Goal: Complete application form: Complete application form

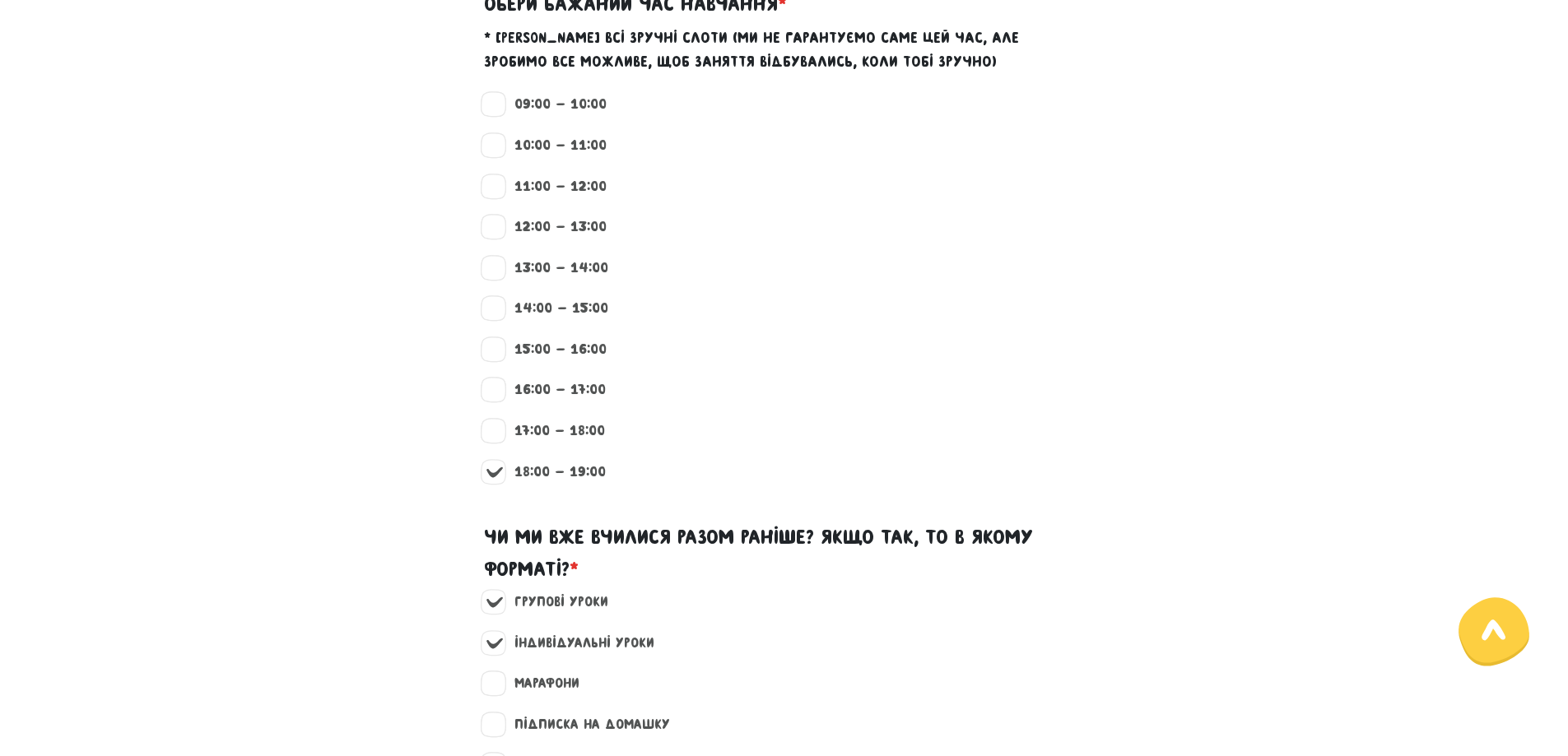
scroll to position [1481, 0]
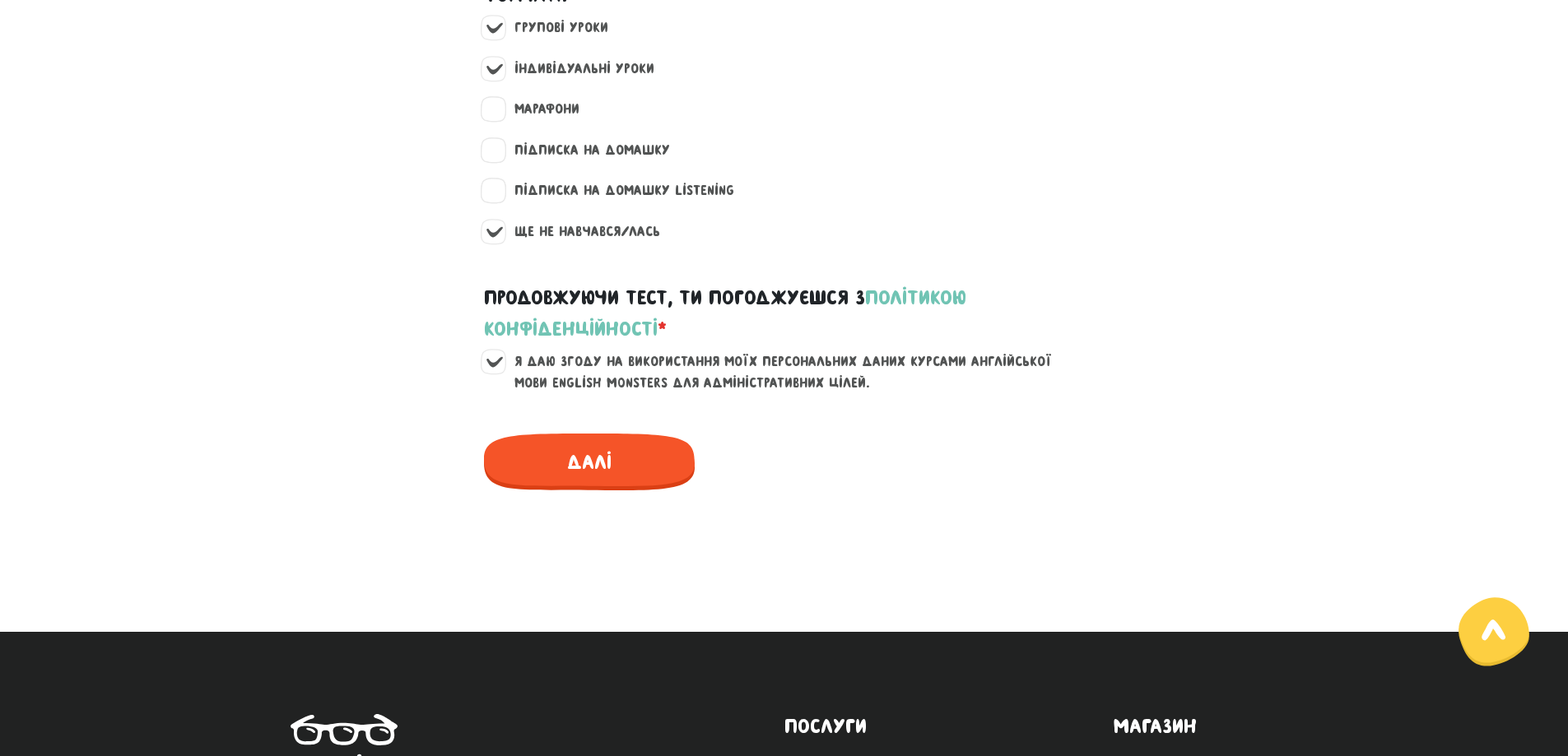
scroll to position [2057, 0]
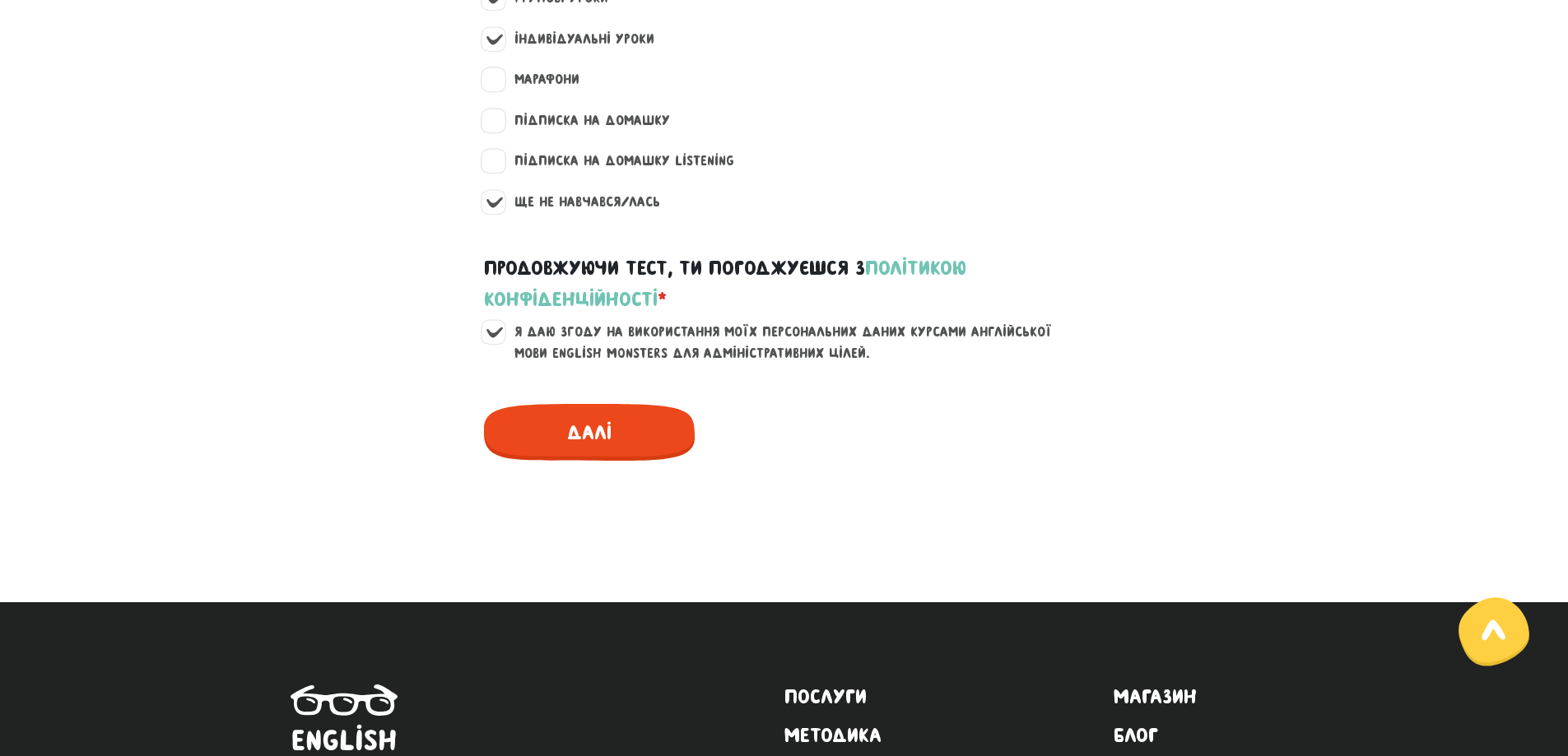
click at [564, 411] on span "Далі" at bounding box center [589, 432] width 211 height 57
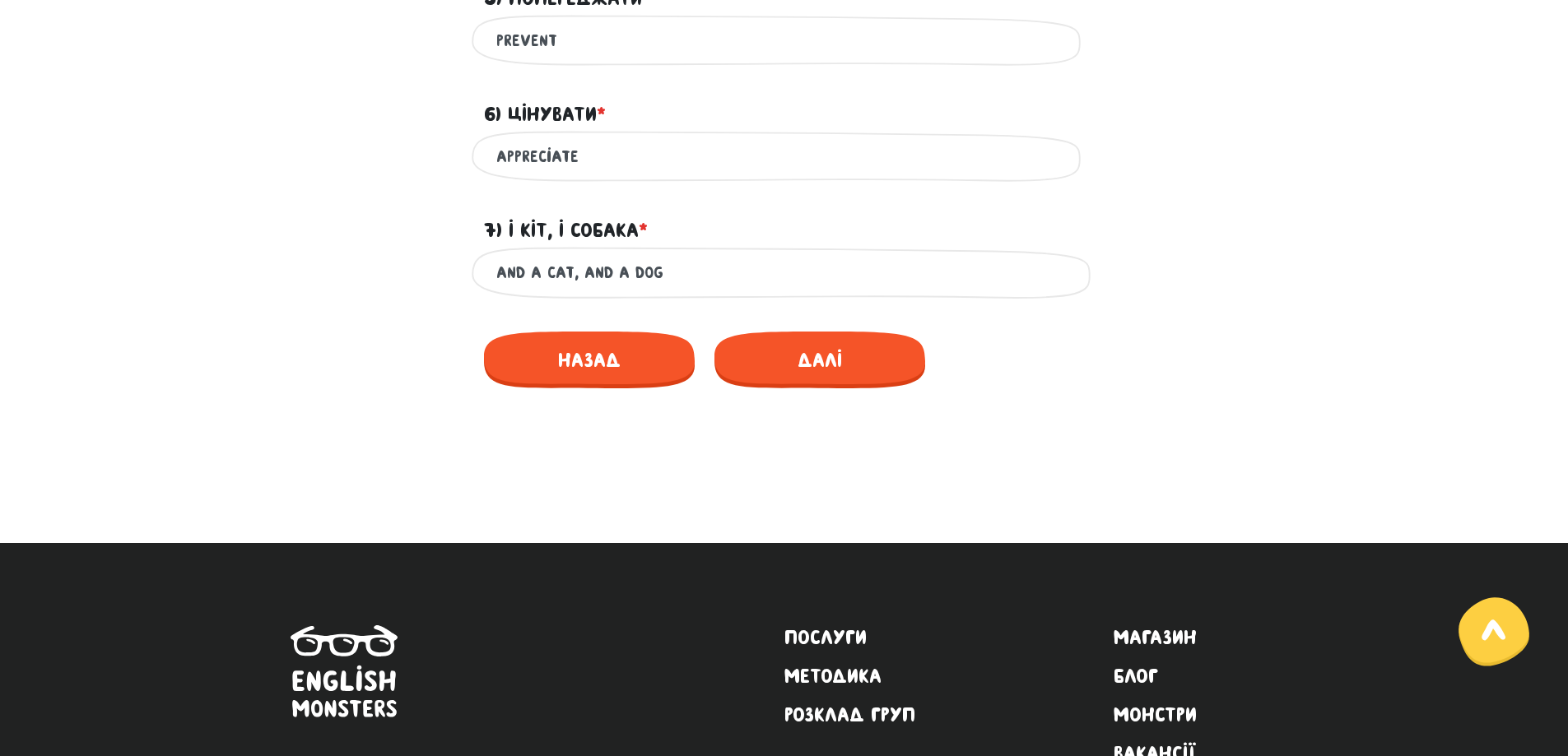
scroll to position [1283, 0]
click at [798, 360] on span "Далі" at bounding box center [820, 359] width 211 height 57
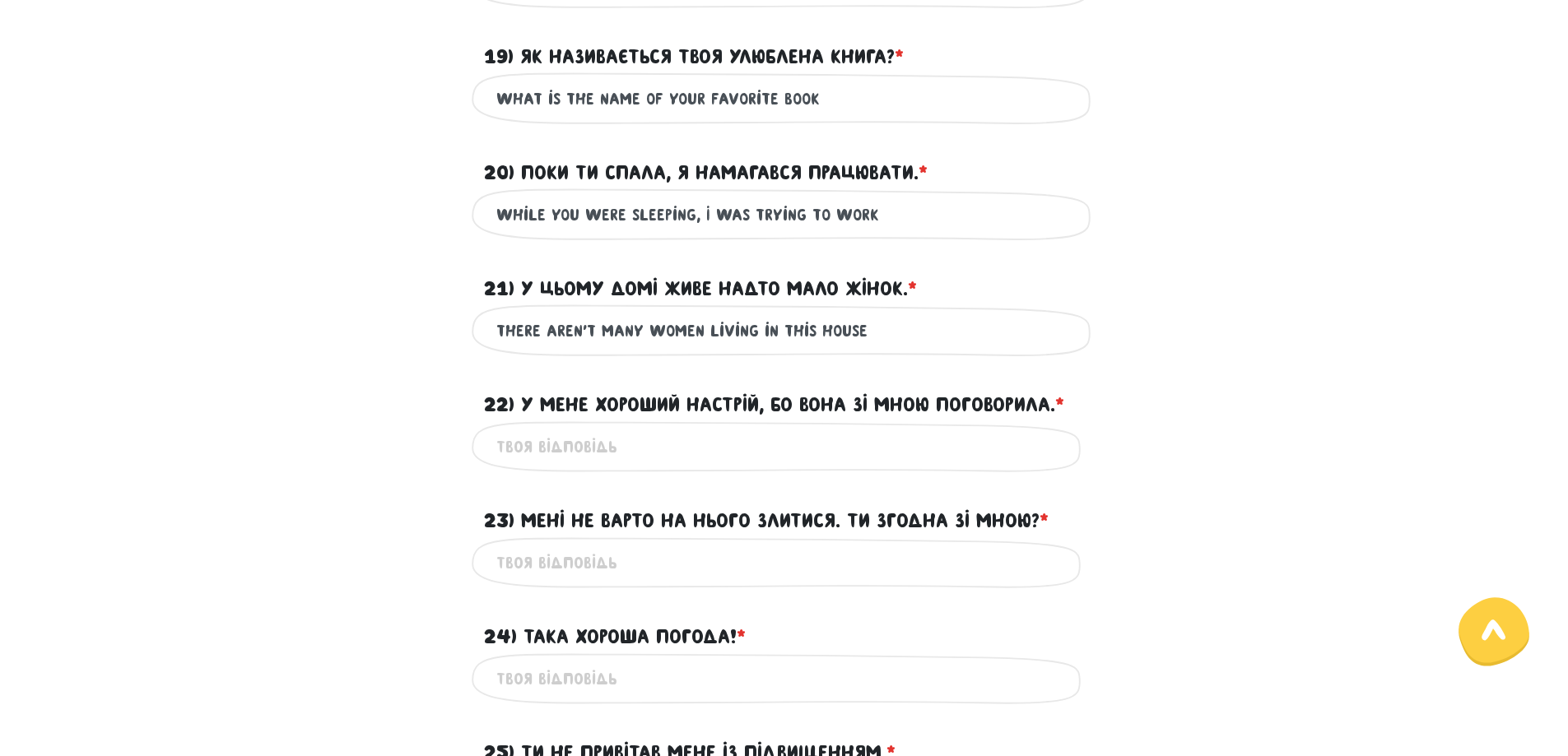
scroll to position [2188, 0]
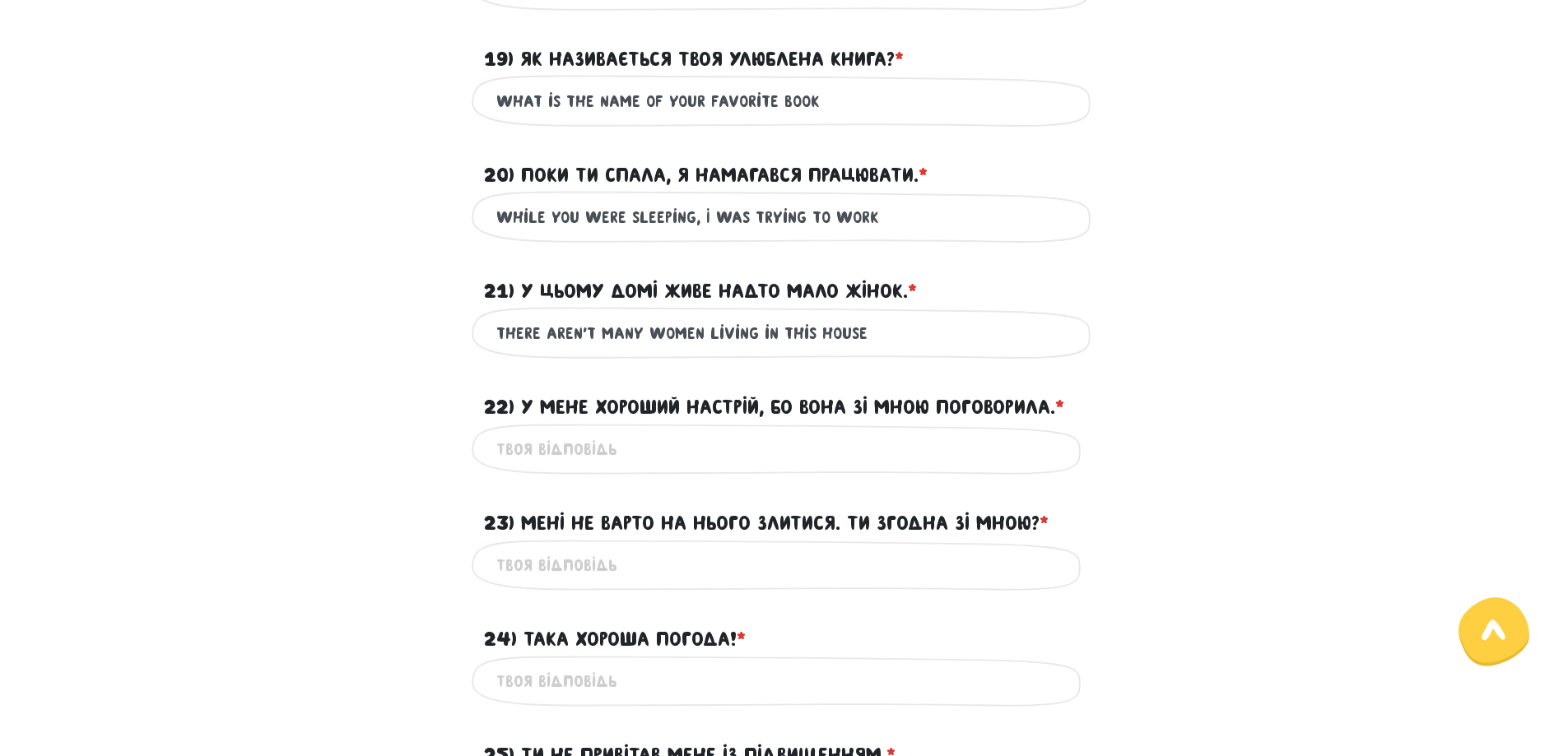
click at [672, 434] on input "22) У мене хороший настрій, бо вона зі мною поговорила. * ?" at bounding box center [785, 450] width 577 height 37
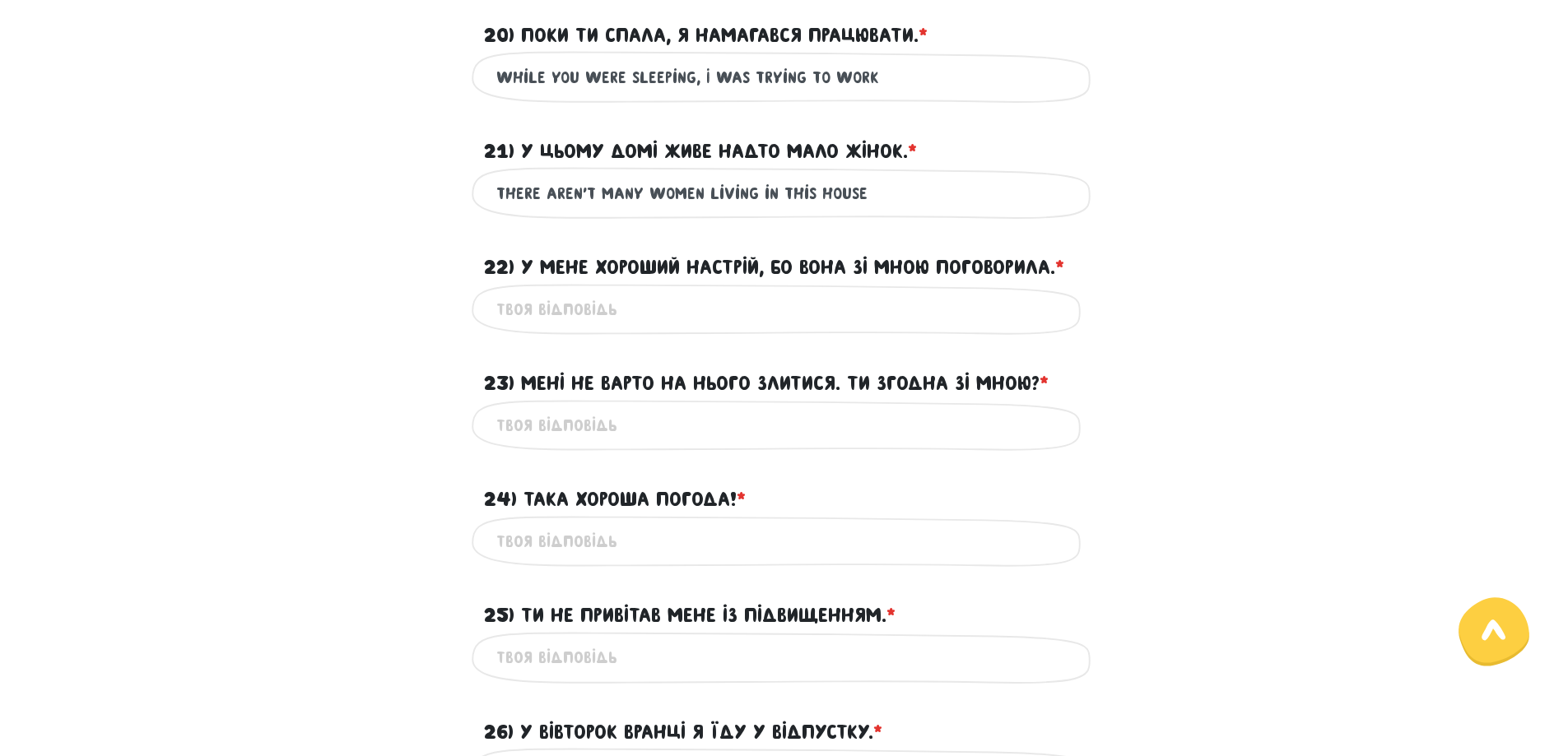
scroll to position [2386, 0]
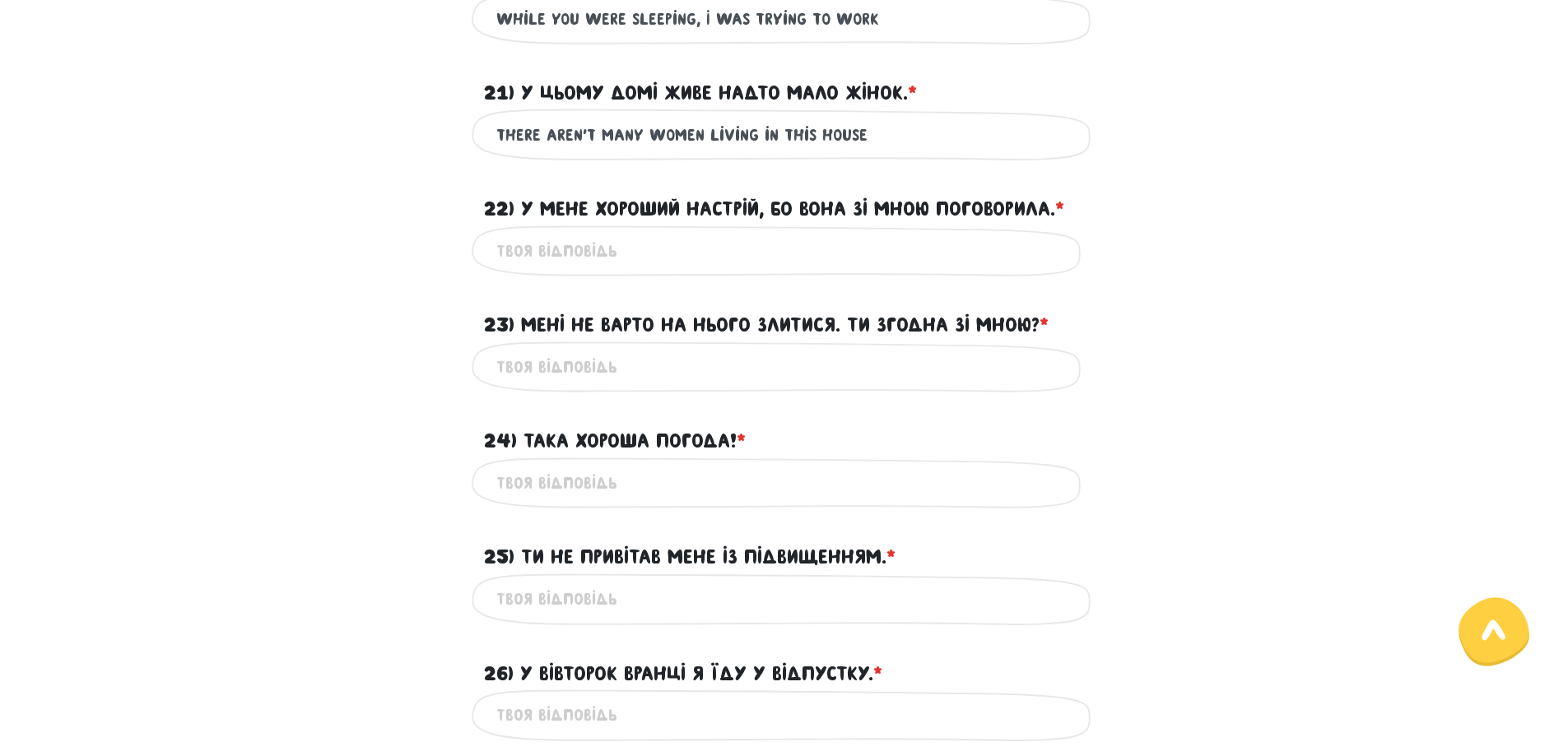
click at [639, 253] on input "22) У мене хороший настрій, бо вона зі мною поговорила. * ?" at bounding box center [785, 252] width 577 height 37
click at [666, 368] on input "23) Мені не варто на нього злитися. Ти згодна зі мною? * ?" at bounding box center [785, 367] width 577 height 37
click at [631, 251] on input "22) У мене хороший настрій, бо вона зі мною поговорила. * ?" at bounding box center [785, 252] width 577 height 37
click at [558, 386] on div "Це обов'язкове поле" at bounding box center [784, 367] width 626 height 52
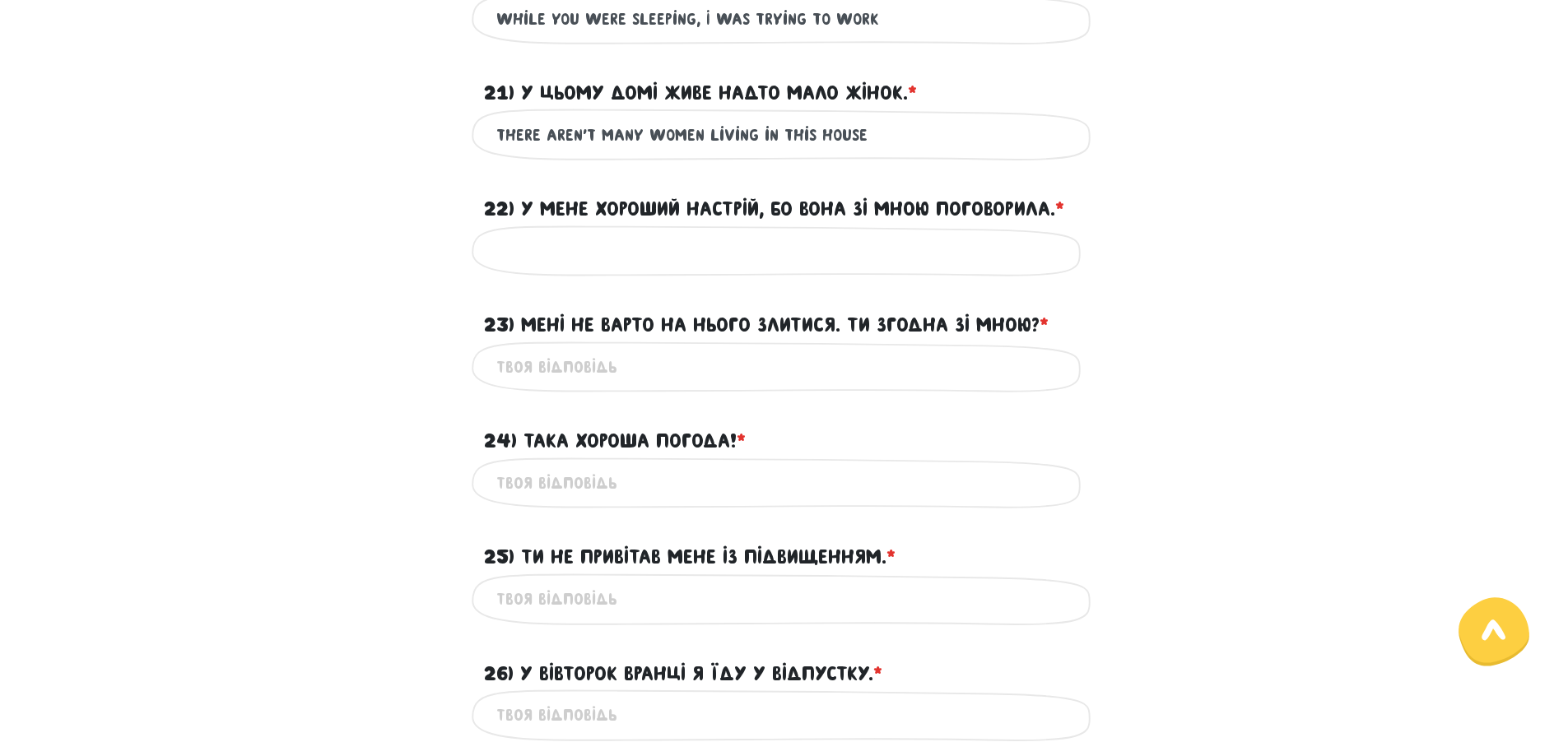
click at [552, 369] on input "23) Мені не варто на нього злитися. Ти згодна зі мною? * ?" at bounding box center [785, 367] width 577 height 37
click at [559, 499] on input "24) Така хороша погода! * ?" at bounding box center [785, 484] width 577 height 37
click at [650, 470] on input "24) Така хороша погода! * ?" at bounding box center [785, 484] width 577 height 37
paste input "Such good weather"
type input "Such good weather"
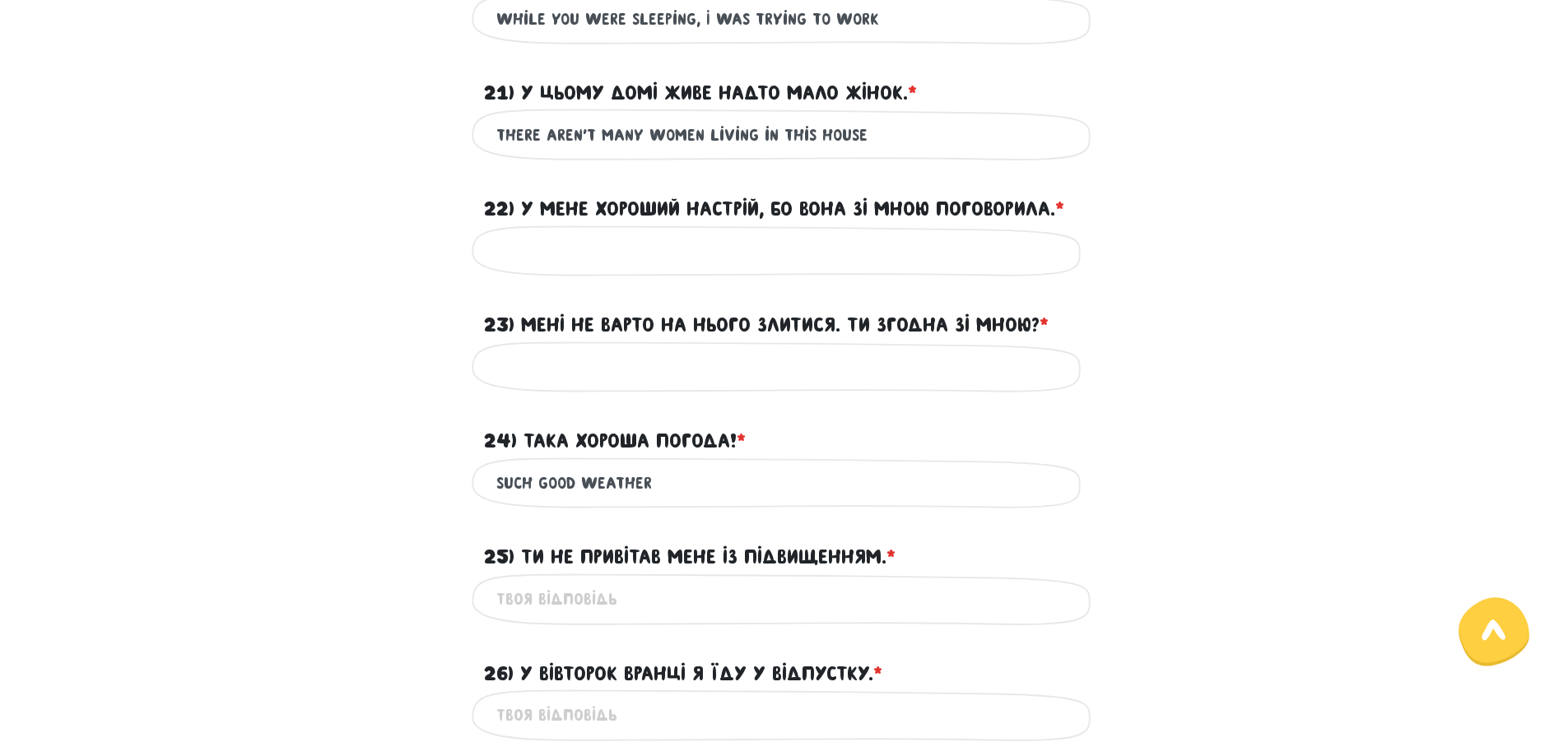
click at [594, 612] on input "25) Ти не привітав мене із підвищенням. * ?" at bounding box center [785, 599] width 577 height 37
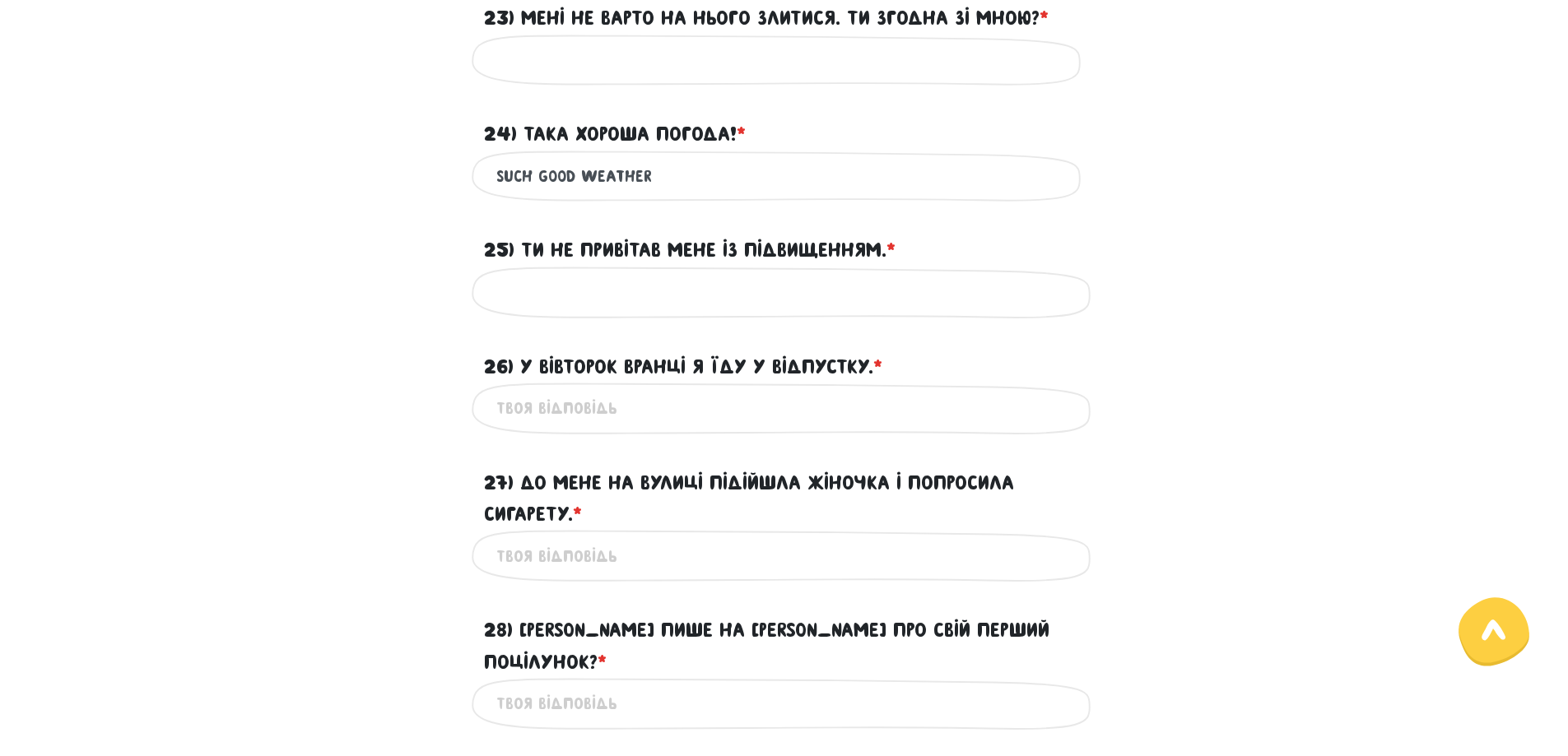
scroll to position [2715, 0]
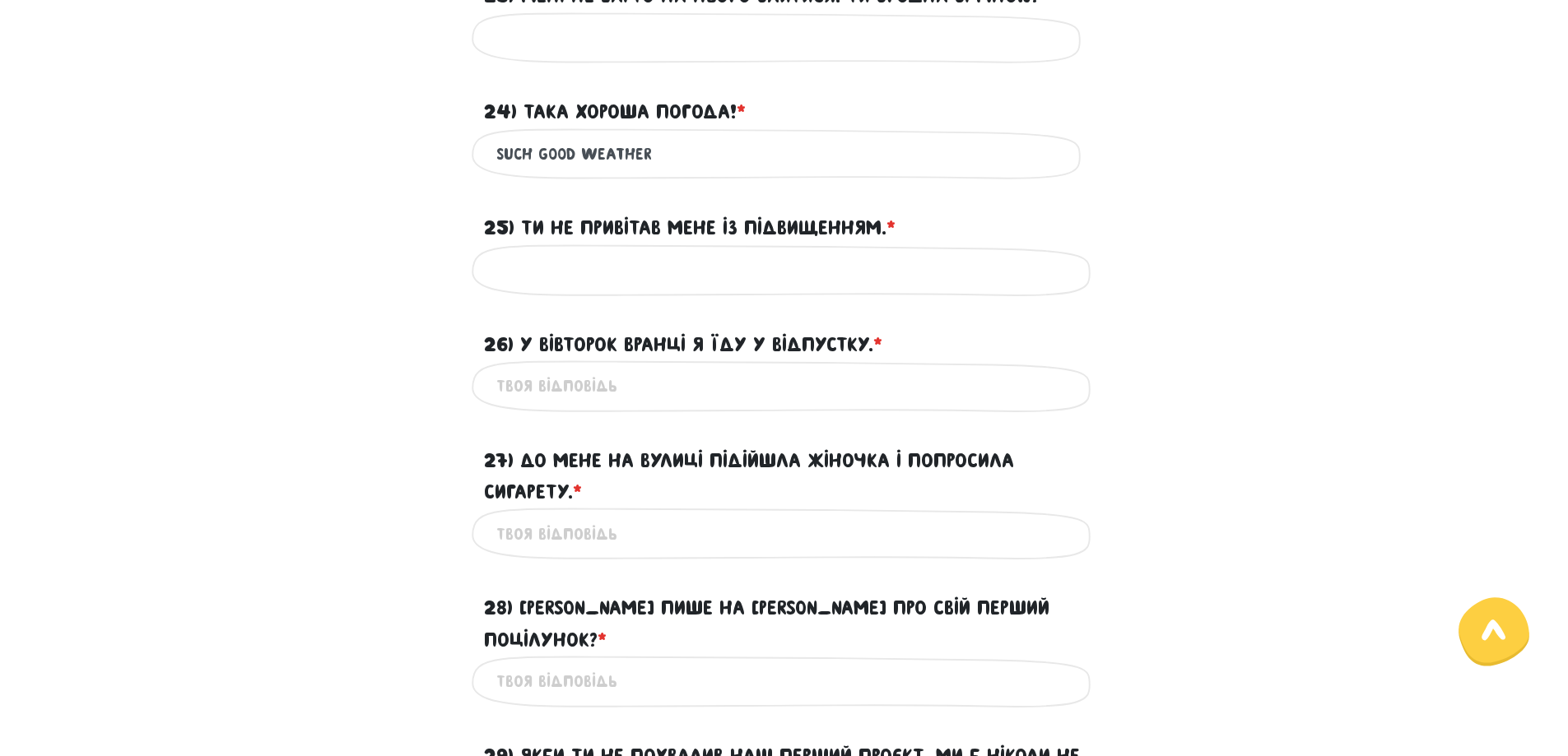
click at [532, 379] on input "26) У вівторок вранці я їду у відпустку. * ?" at bounding box center [785, 387] width 577 height 37
type input "Ш"
type input "I'm going on vacation on [GEOGRAPHIC_DATA] morning"
click at [619, 544] on input "27) До мене на вулиці підійшла жіночка і попросила сигарету. * ?" at bounding box center [785, 534] width 577 height 37
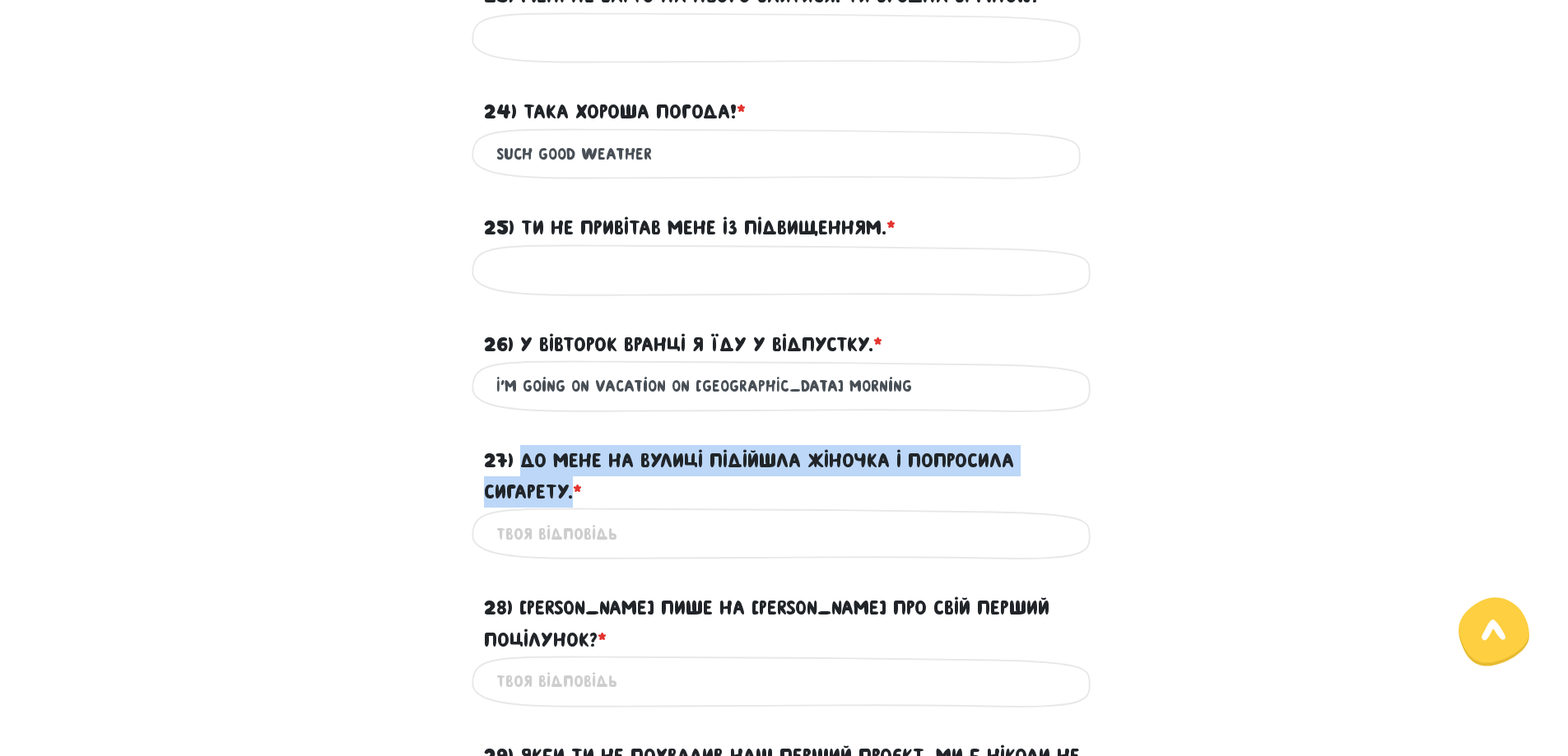
copy label "До мене на вулиці підійшла жіночка і попросила сигарету."
drag, startPoint x: 525, startPoint y: 461, endPoint x: 576, endPoint y: 495, distance: 61.3
click at [576, 495] on label "27) До мене на вулиці підійшла жіночка і попросила сигарету. * ?" at bounding box center [784, 476] width 601 height 63
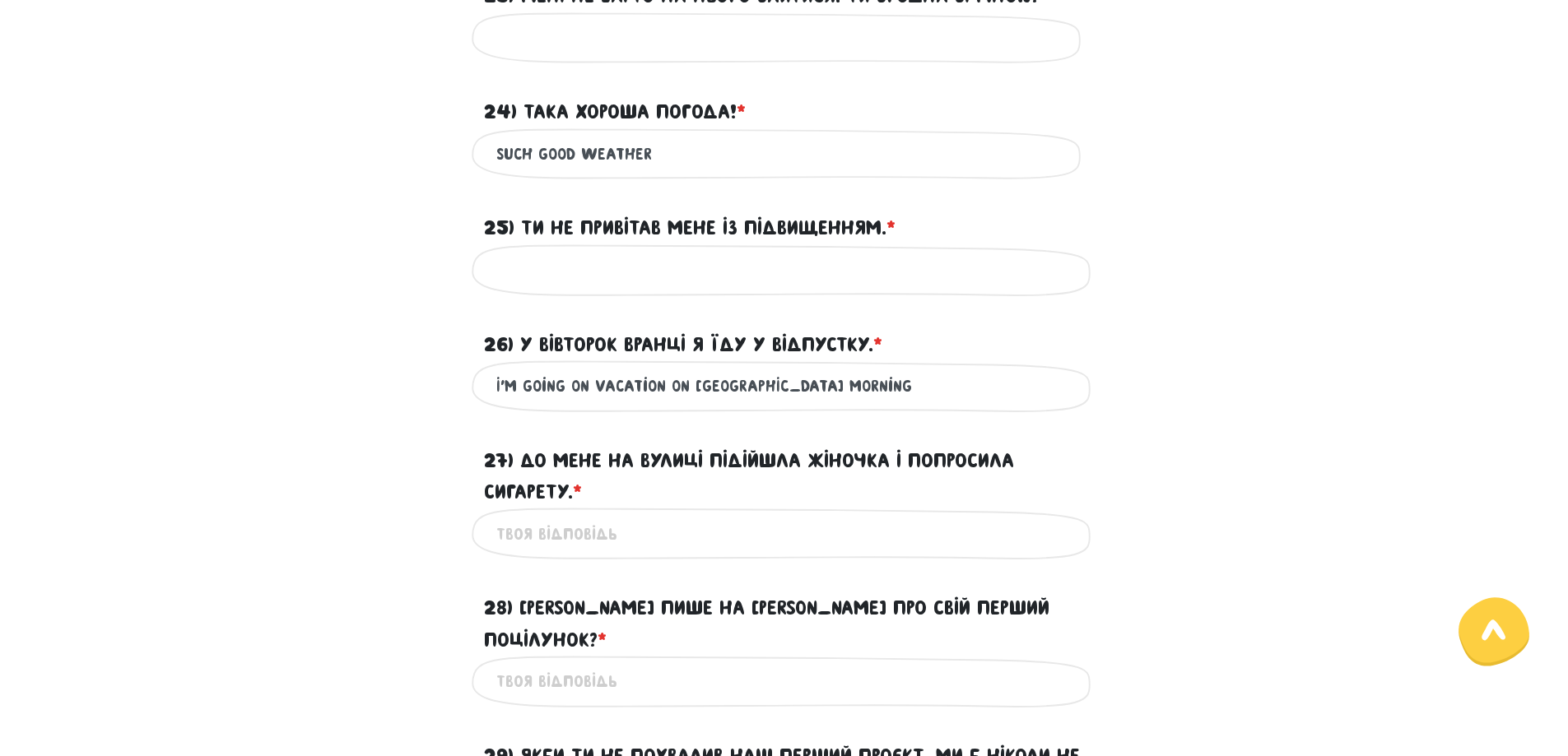
click at [687, 533] on input "27) До мене на вулиці підійшла жіночка і попросила сигарету. * ?" at bounding box center [785, 534] width 577 height 37
paste input "A woman came up to me in the street and asked for a cigarette."
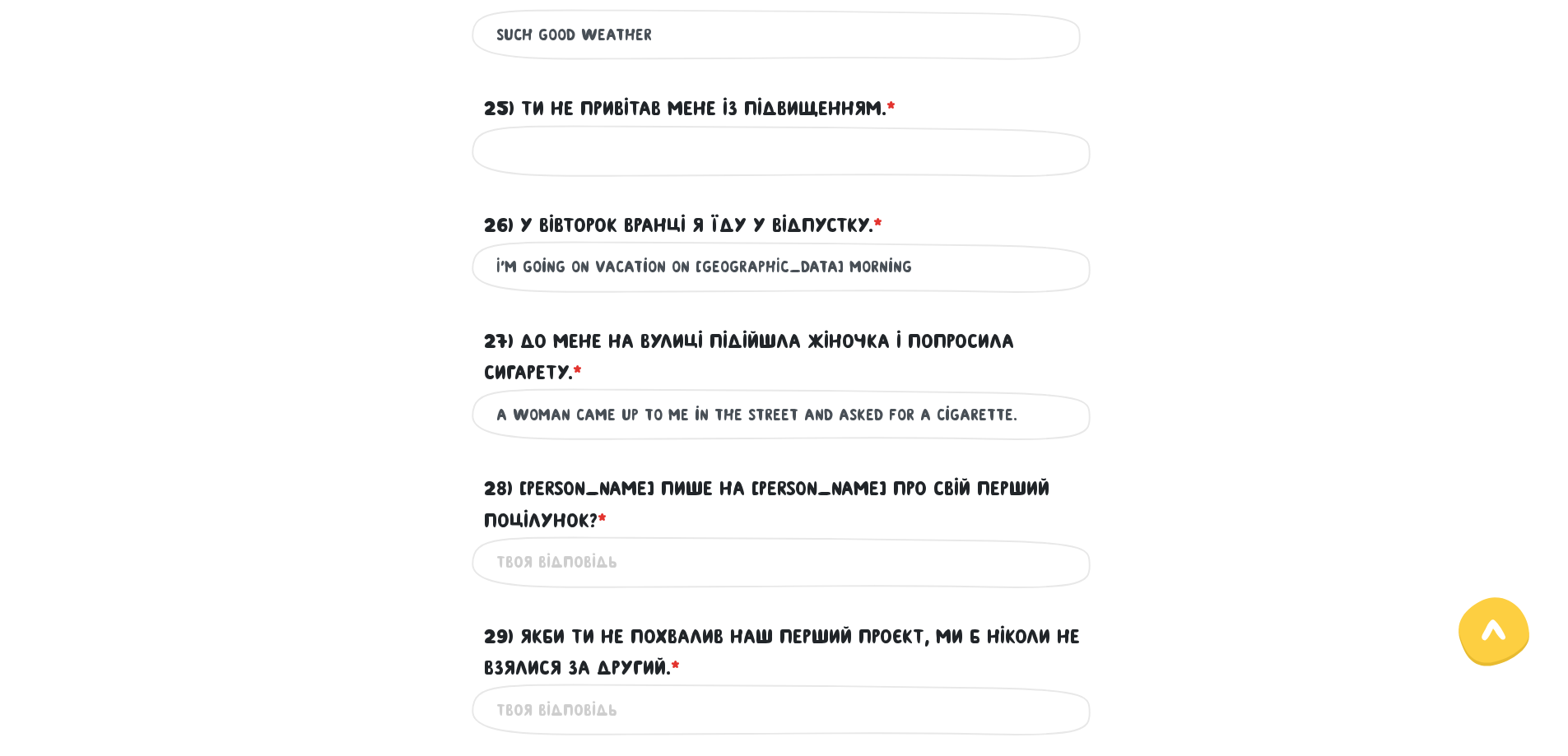
scroll to position [2880, 0]
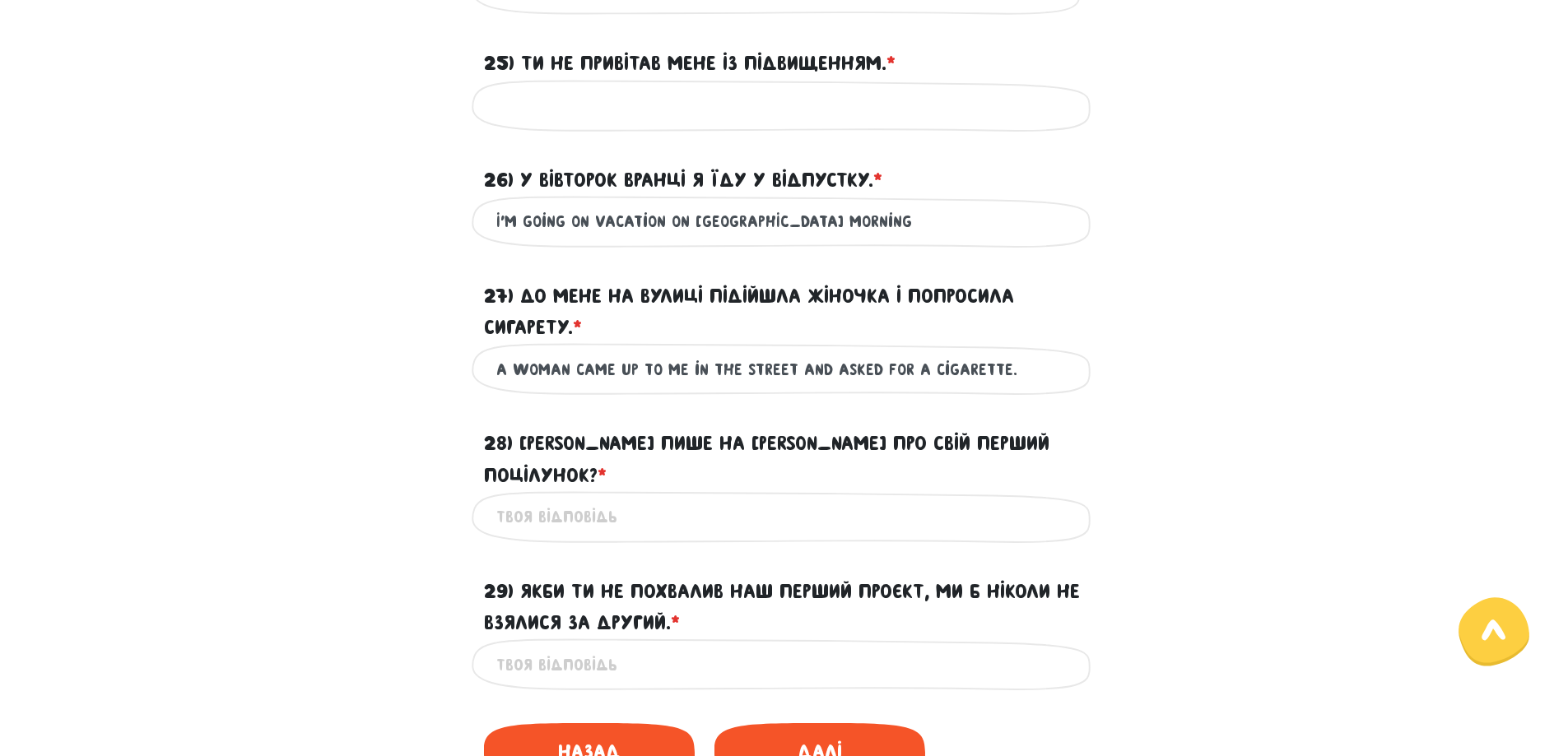
type input "A woman came up to me in the street and asked for a cigarette."
click at [660, 499] on input "28) [PERSON_NAME] пише на [PERSON_NAME] про свій перший поцілунок? * ?" at bounding box center [785, 518] width 577 height 37
click at [617, 646] on input "29) Якби ти не похвалив наш перший проєкт, ми б ніколи не взялися за другий. * ?" at bounding box center [785, 664] width 577 height 37
click at [805, 723] on span "Далі" at bounding box center [820, 752] width 211 height 57
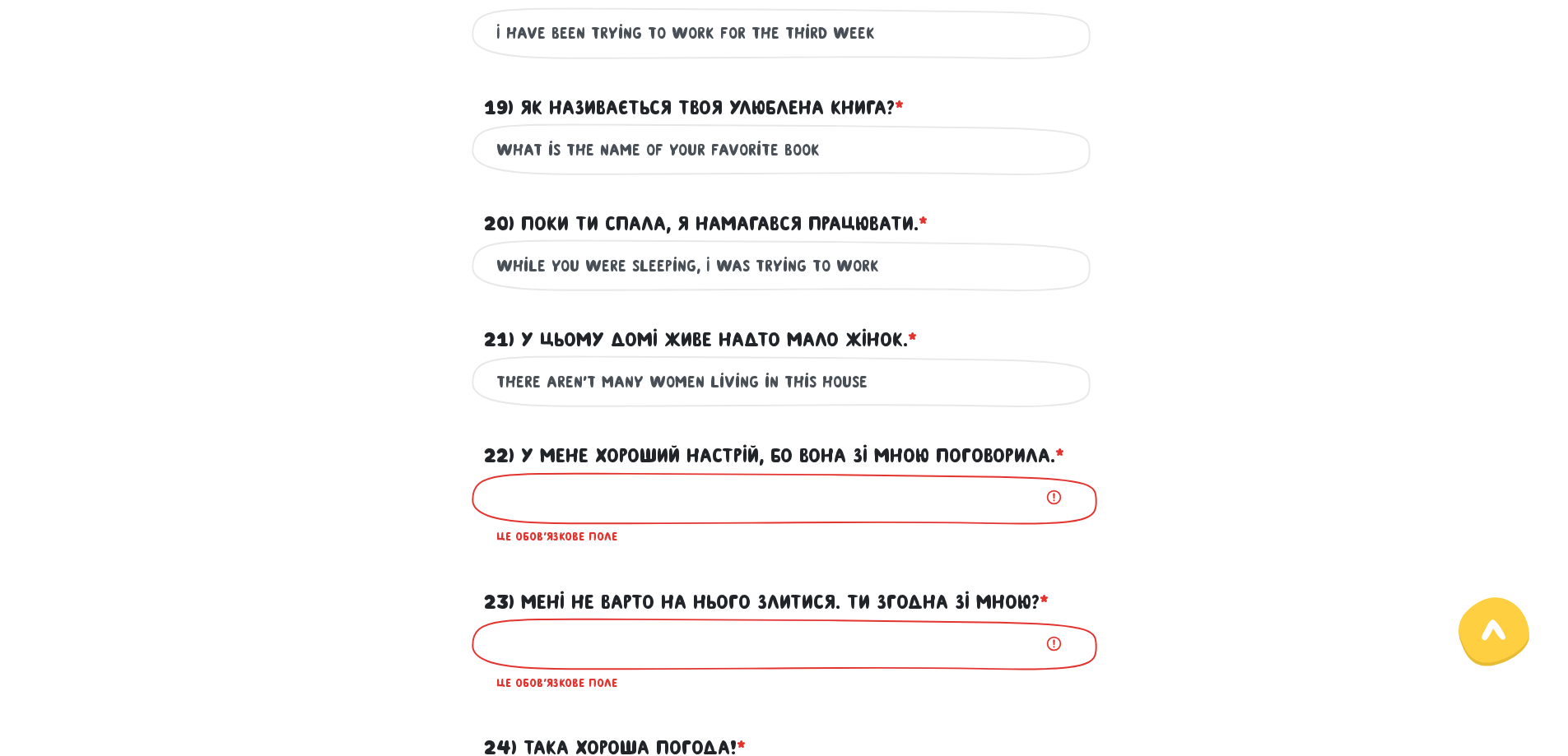
scroll to position [2084, 0]
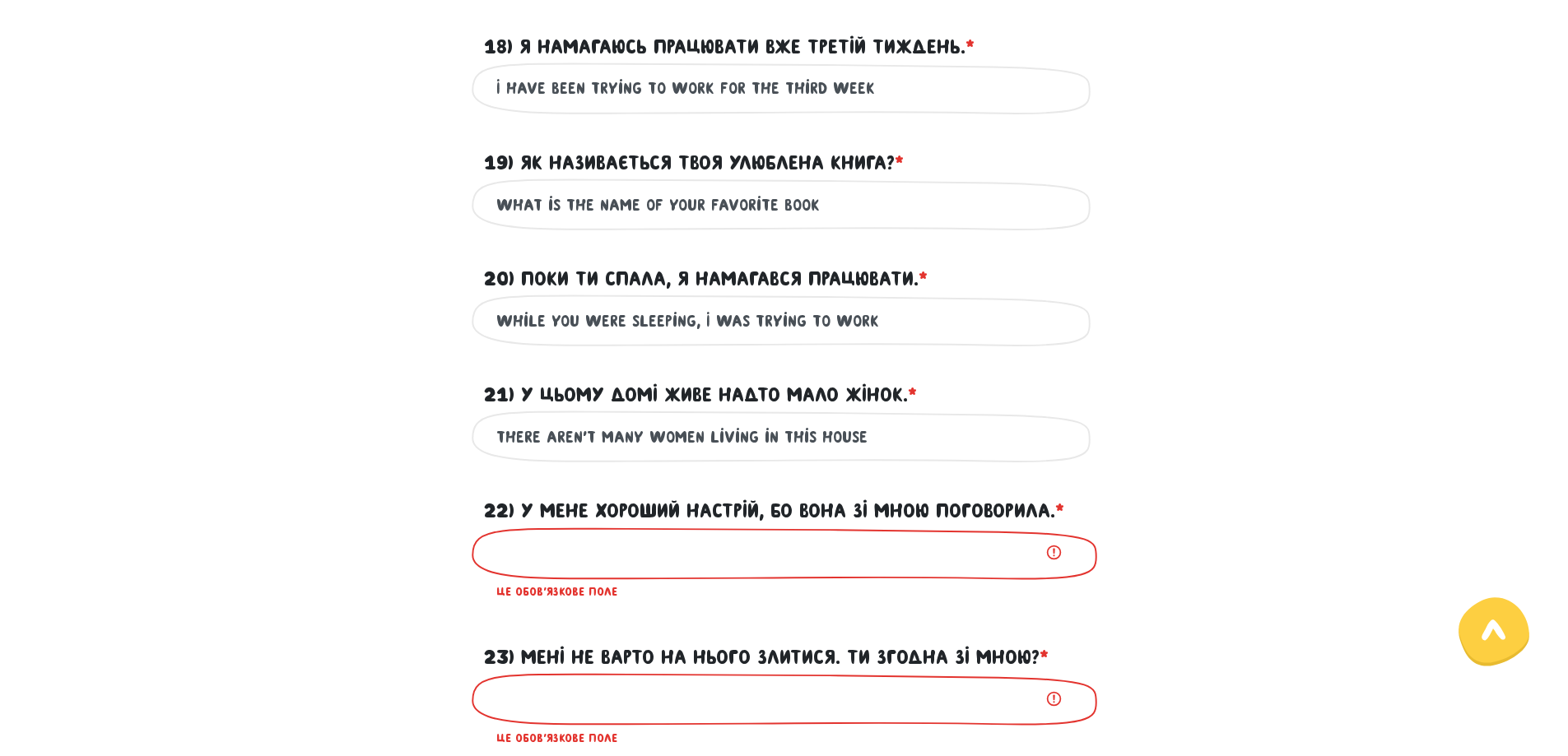
click at [535, 496] on label "22) У мене хороший настрій, бо вона зі мною поговорила. * ?" at bounding box center [774, 511] width 580 height 31
click at [535, 535] on input "22) У мене хороший настрій, бо вона зі мною поговорила. * ?" at bounding box center [785, 553] width 577 height 37
click at [525, 509] on label "22) У мене хороший настрій, бо вона зі мною поговорила. * ?" at bounding box center [774, 511] width 580 height 31
click at [525, 535] on input "22) У мене хороший настрій, бо вона зі мною поговорила. * ?" at bounding box center [785, 553] width 577 height 37
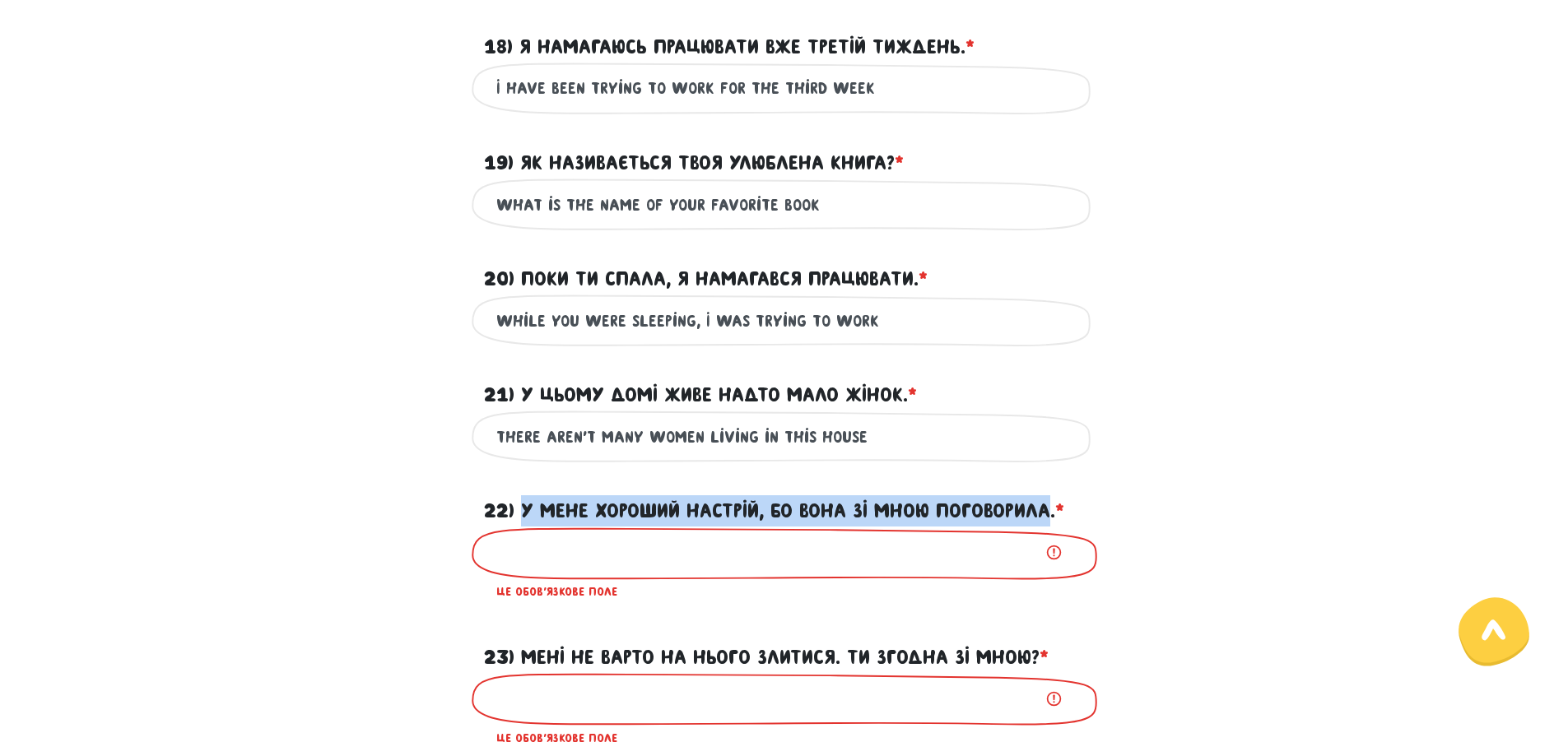
drag, startPoint x: 522, startPoint y: 508, endPoint x: 1052, endPoint y: 516, distance: 530.1
click at [1052, 516] on label "22) У мене хороший настрій, бо вона зі мною поговорила. * ?" at bounding box center [774, 511] width 580 height 31
copy label "У мене хороший настрій, бо вона зі мною поговорила"
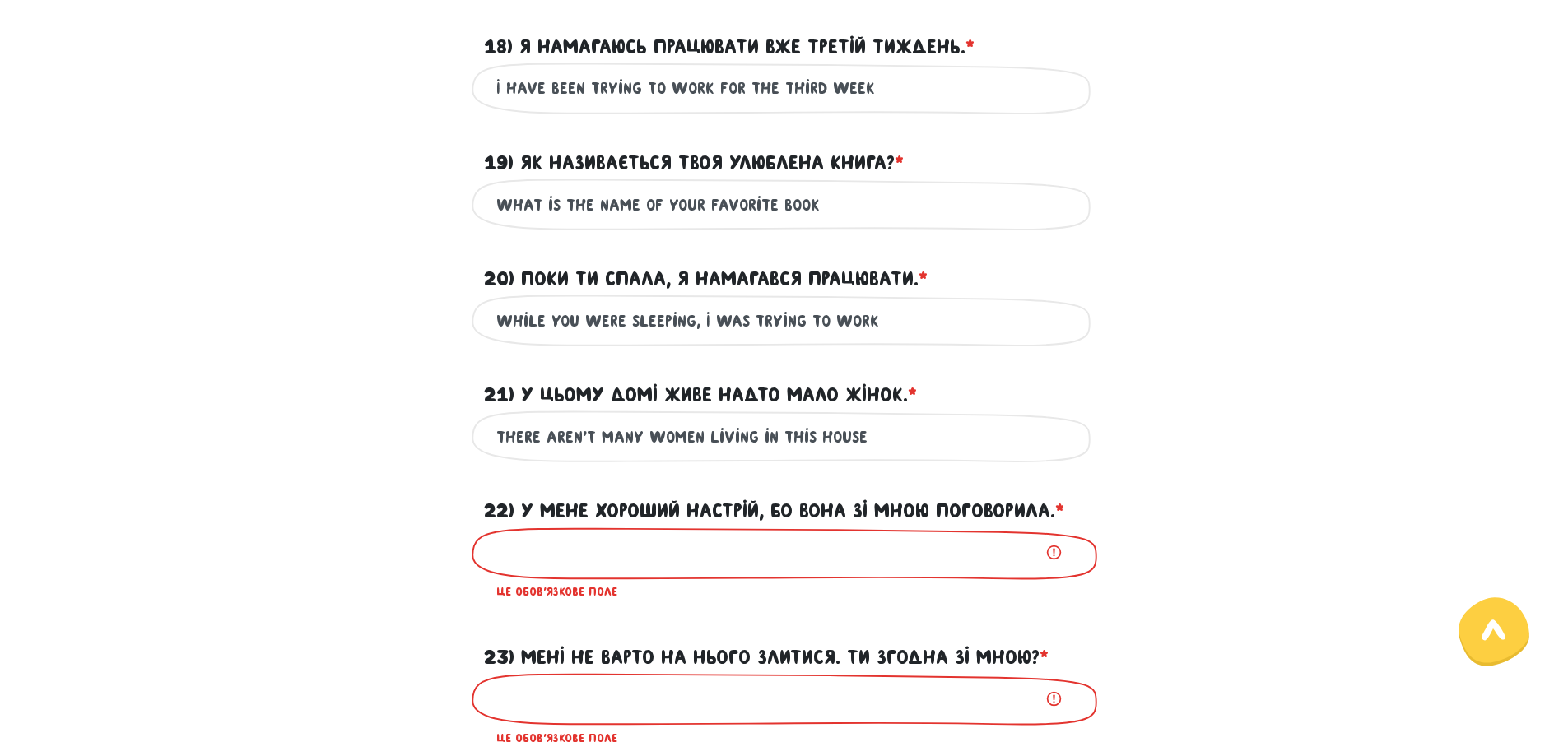
click at [687, 538] on input "22) У мене хороший настрій, бо вона зі мною поговорила. * ?" at bounding box center [785, 553] width 577 height 37
paste input "I'm in a good mood because she talked to me."
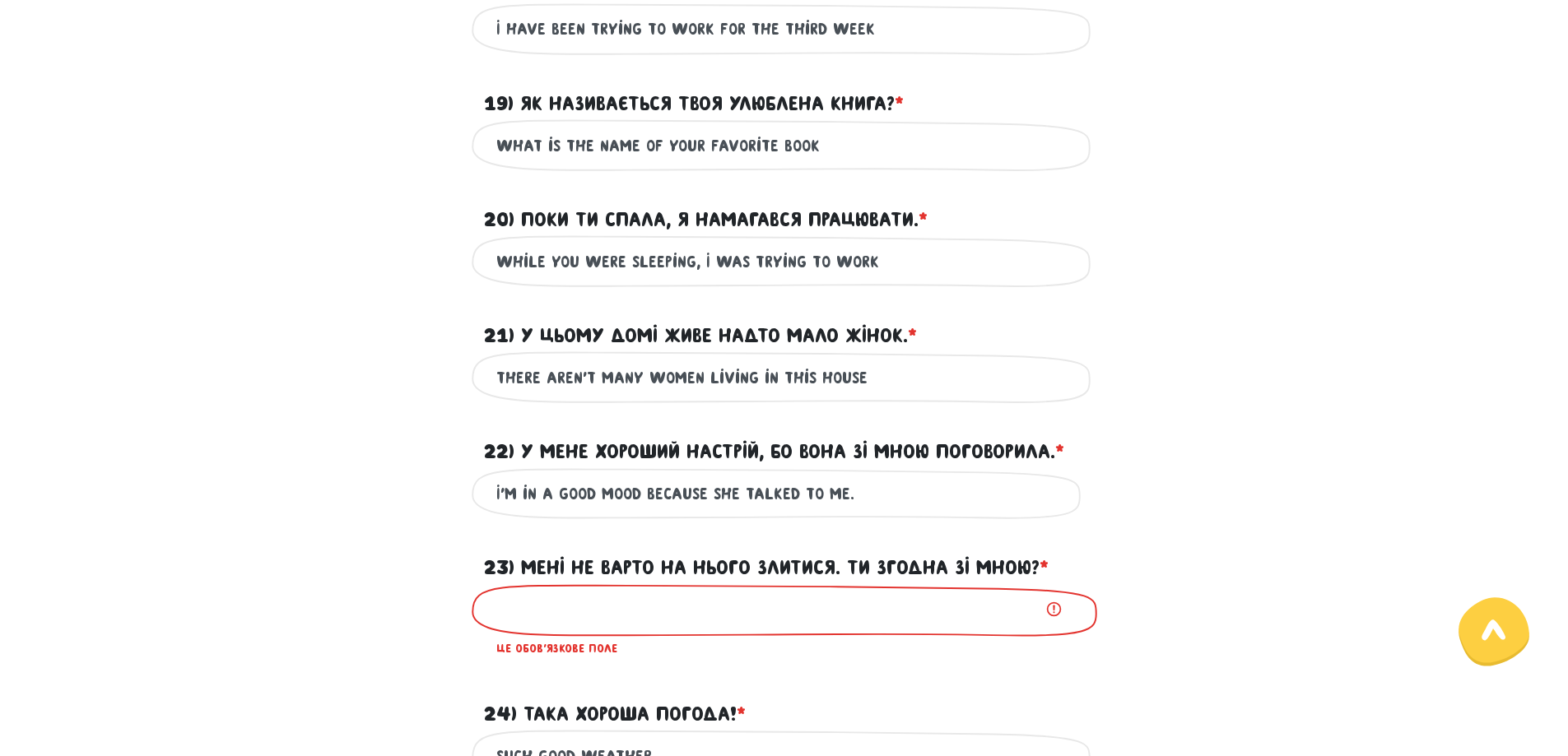
scroll to position [2331, 0]
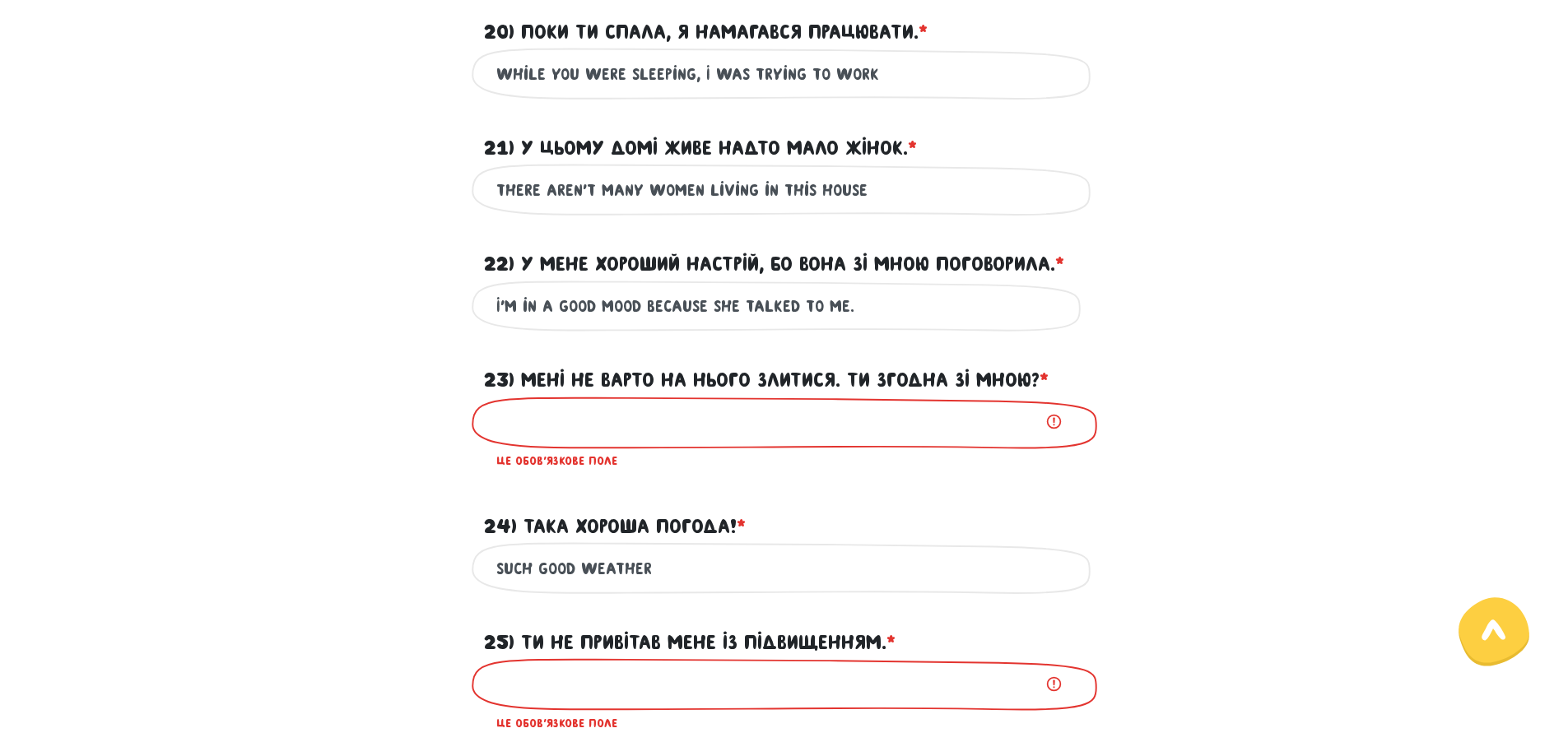
type input "I'm in a good mood because she talked to me."
click at [523, 376] on label "23) Мені не варто на нього злитися. Ти згодна зі мною? * ?" at bounding box center [766, 380] width 565 height 31
click at [523, 404] on input "23) Мені не варто на нього злитися. Ти згодна зі мною? * ?" at bounding box center [785, 422] width 577 height 37
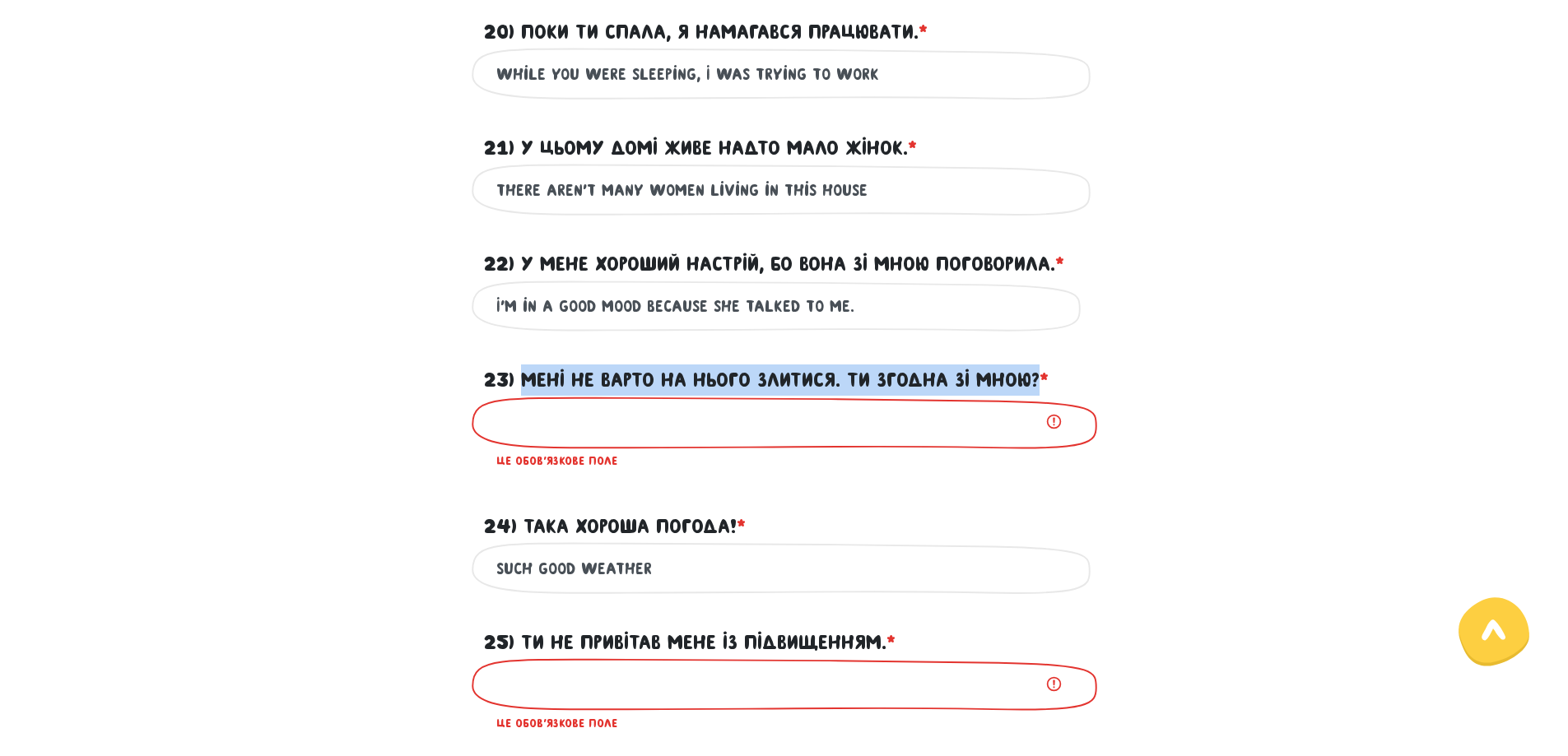
drag, startPoint x: 523, startPoint y: 376, endPoint x: 1040, endPoint y: 378, distance: 517.0
click at [1040, 378] on label "23) Мені не варто на нього злитися. Ти згодна зі мною? * ?" at bounding box center [766, 380] width 565 height 31
copy label "Мені не варто на нього злитися. Ти згодна зі мною?"
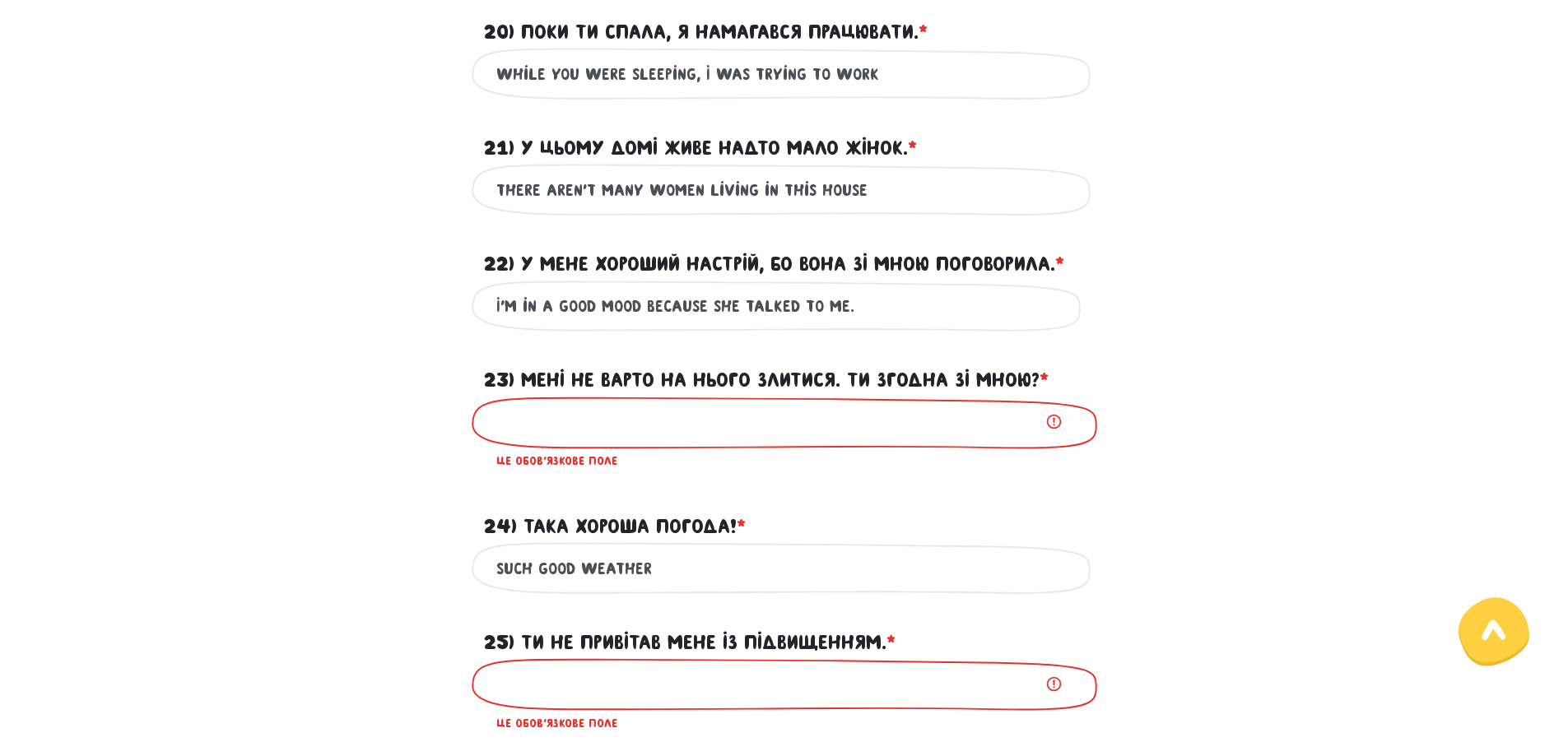
click at [708, 432] on input "23) Мені не варто на нього злитися. Ти згодна зі мною? * ?" at bounding box center [785, 422] width 577 height 37
paste input "I shouldn't be mad at him. Do you agree with me?"
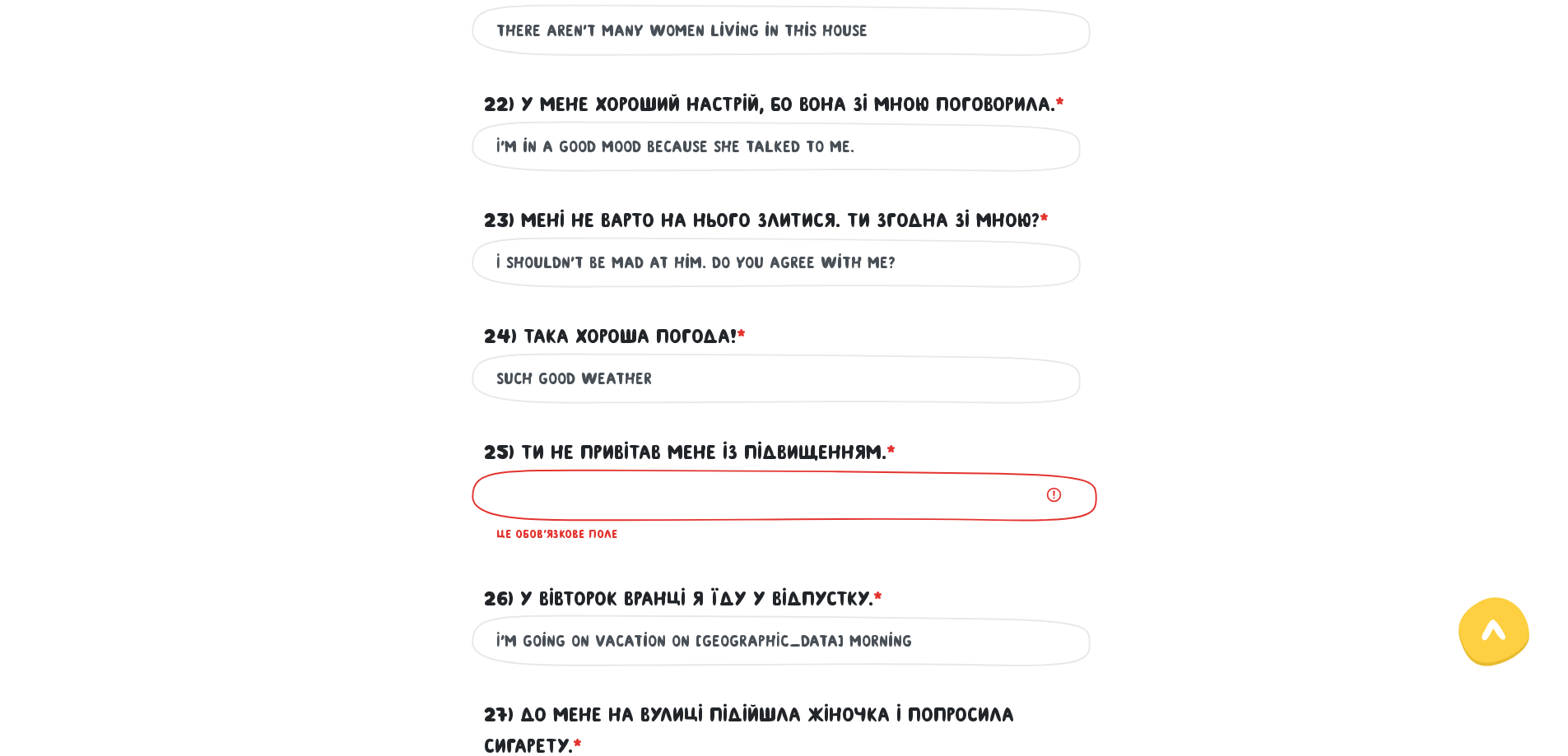
scroll to position [2496, 0]
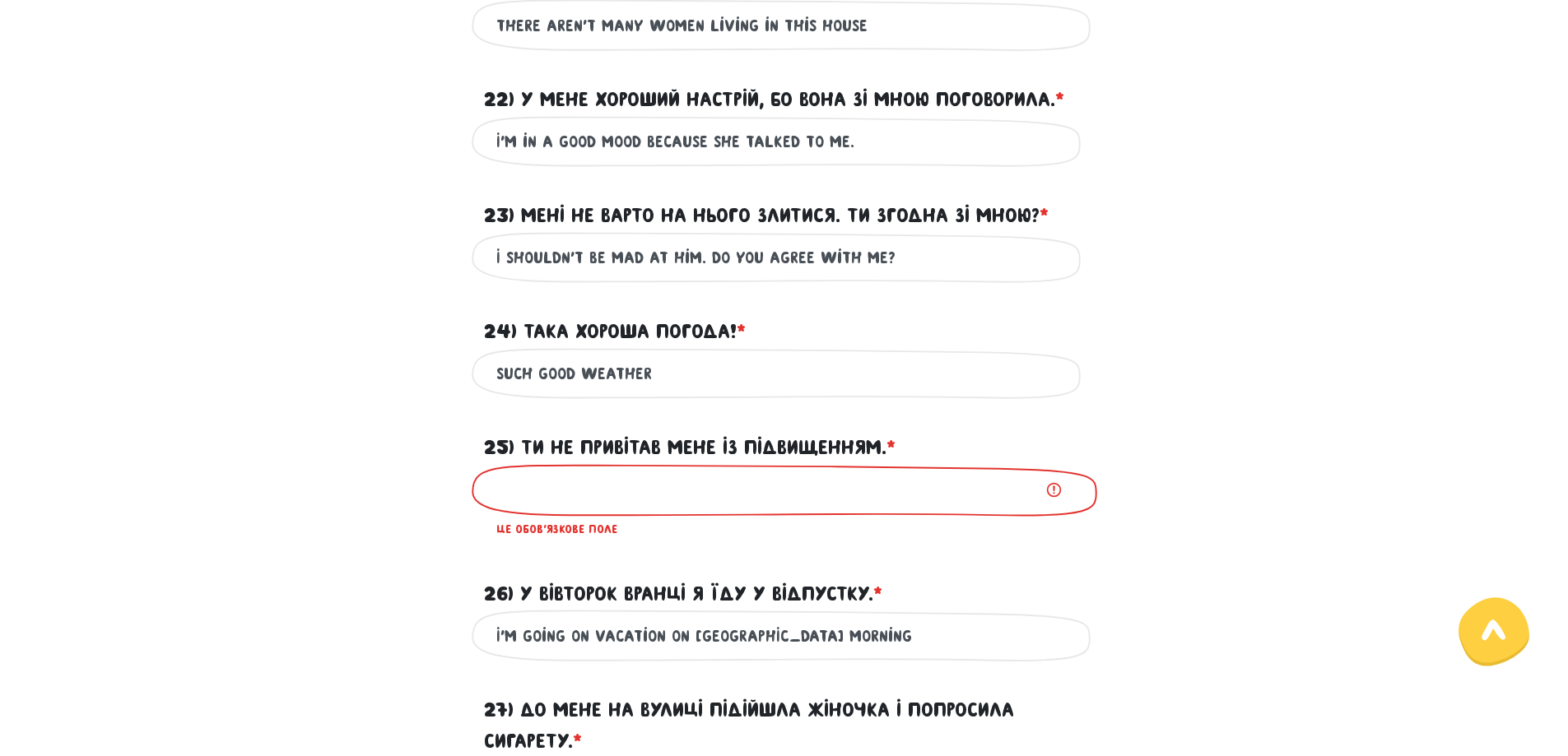
type input "I shouldn't be mad at him. Do you agree with me?"
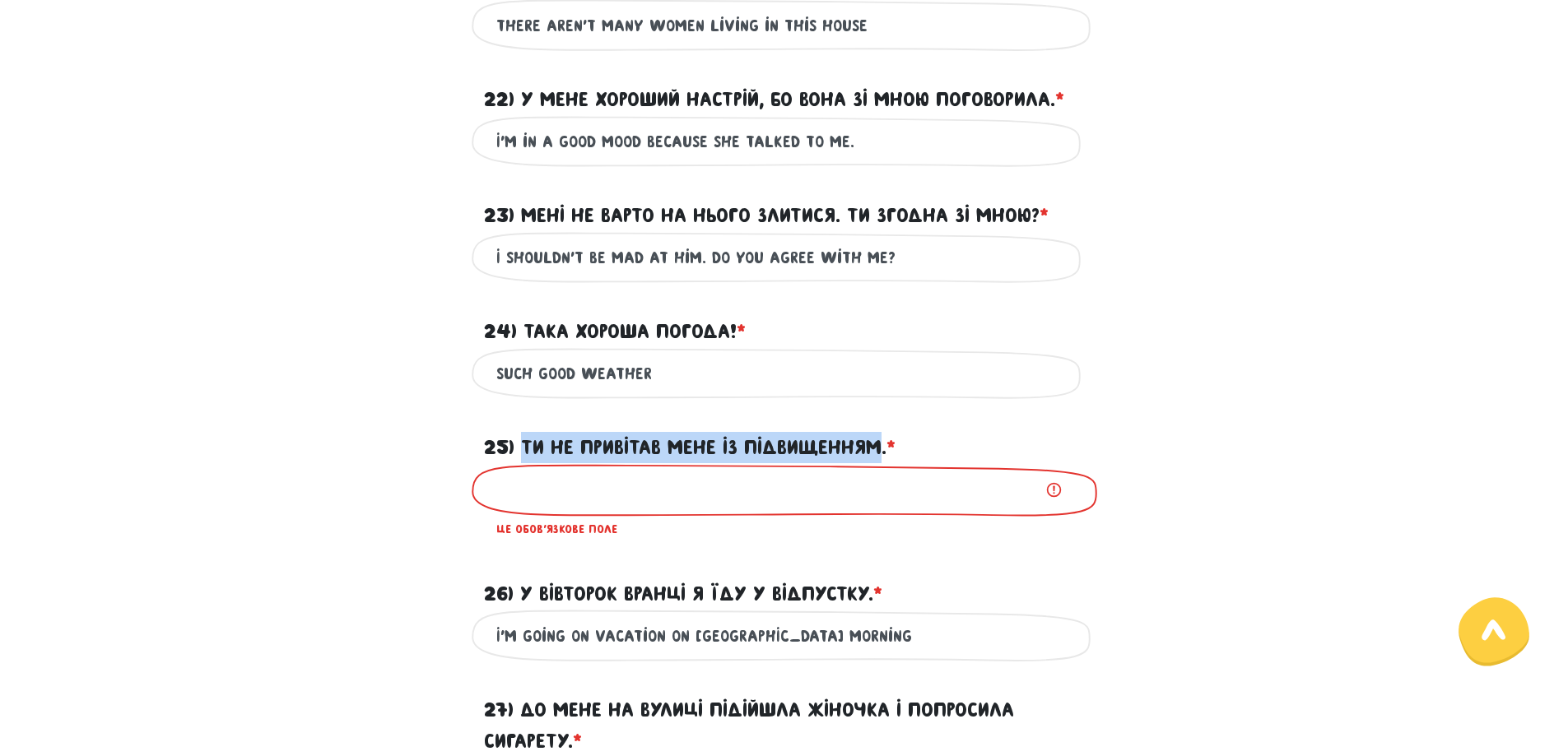
drag, startPoint x: 523, startPoint y: 440, endPoint x: 882, endPoint y: 445, distance: 359.0
click at [882, 445] on label "25) Ти не привітав мене із підвищенням. * ?" at bounding box center [690, 447] width 412 height 31
copy label "Ти не привітав мене із підвищенням"
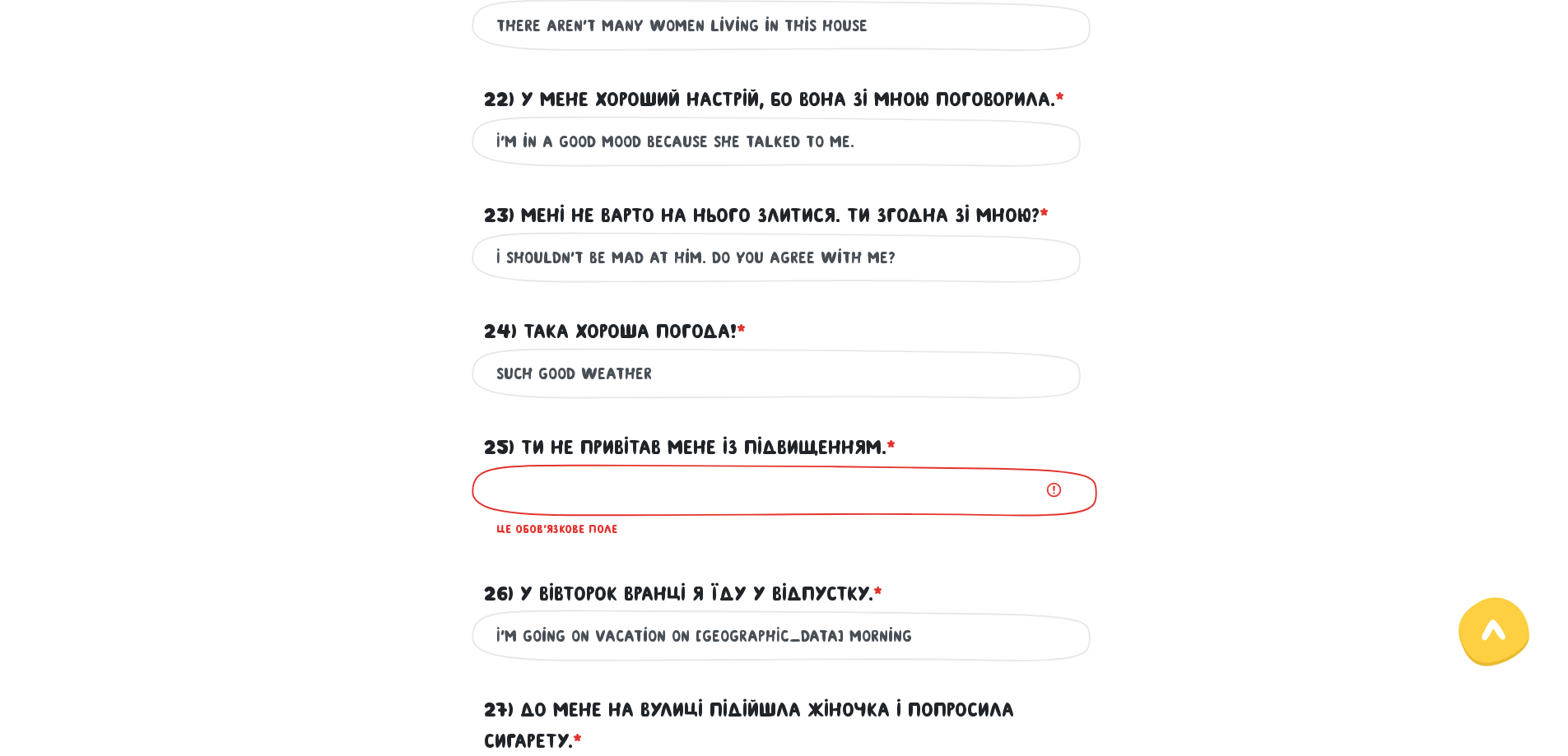
click at [764, 486] on input "25) Ти не привітав мене із підвищенням. * ?" at bounding box center [785, 490] width 577 height 37
paste input "You didn't congratulate me on my promotion."
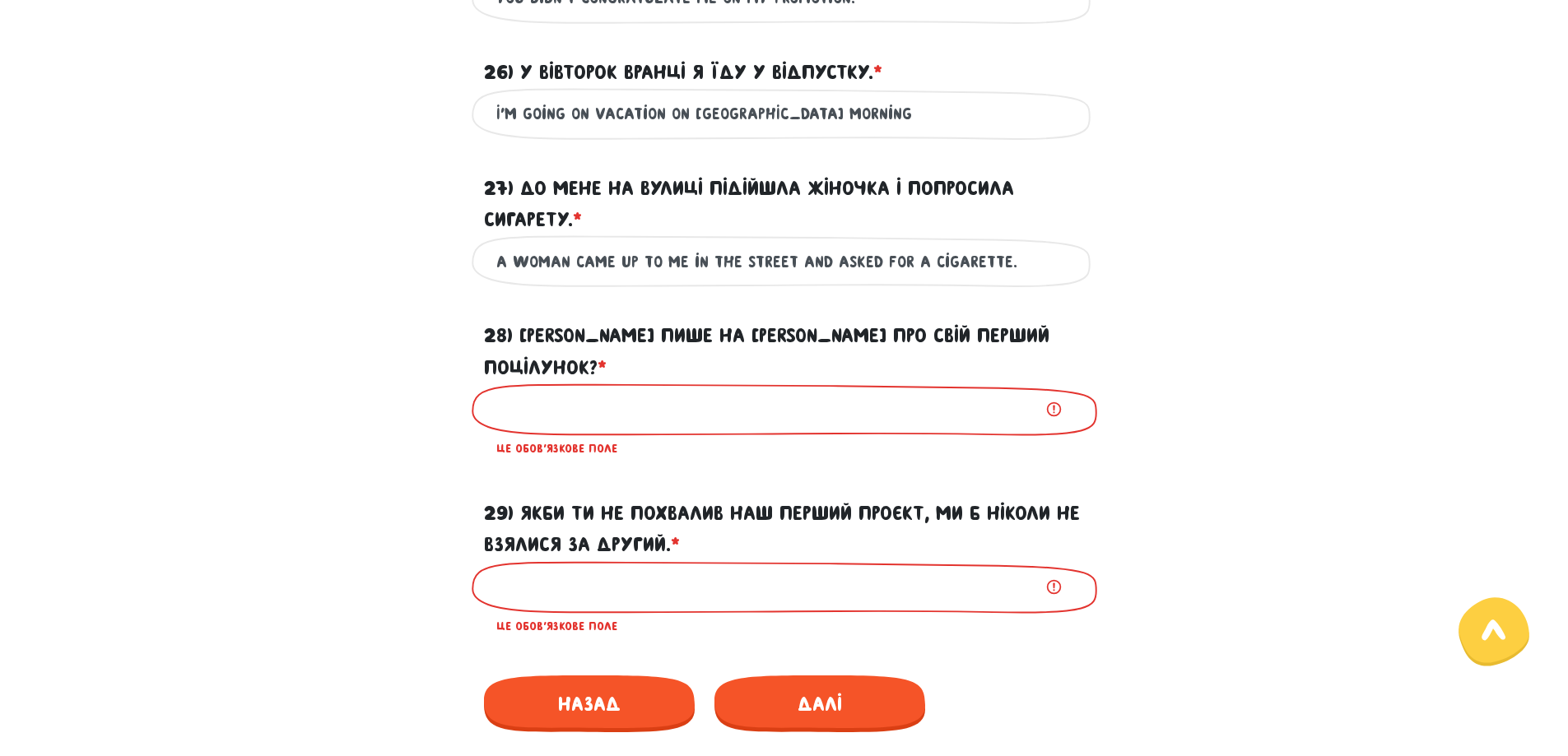
scroll to position [2989, 0]
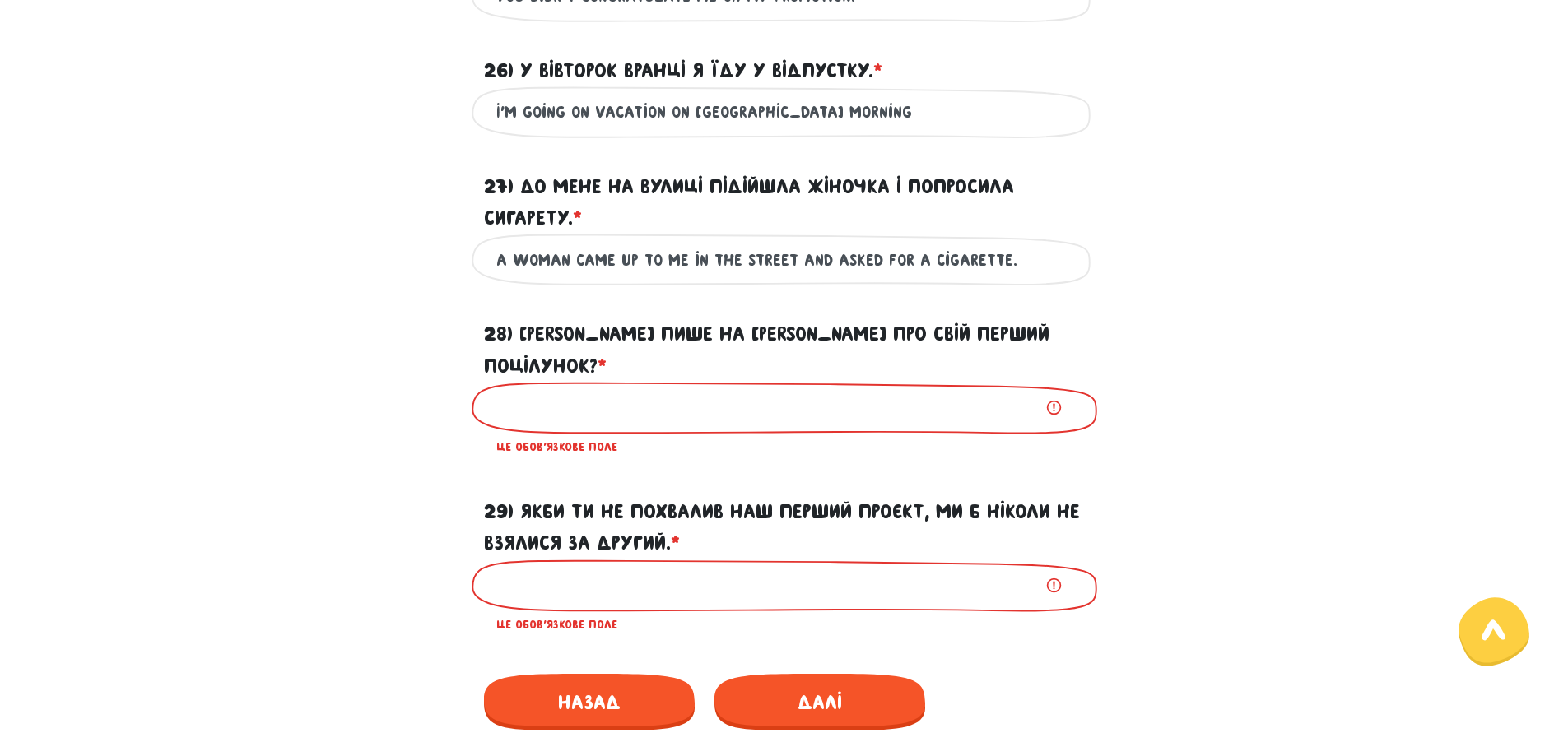
type input "You didn't congratulate me on my promotion."
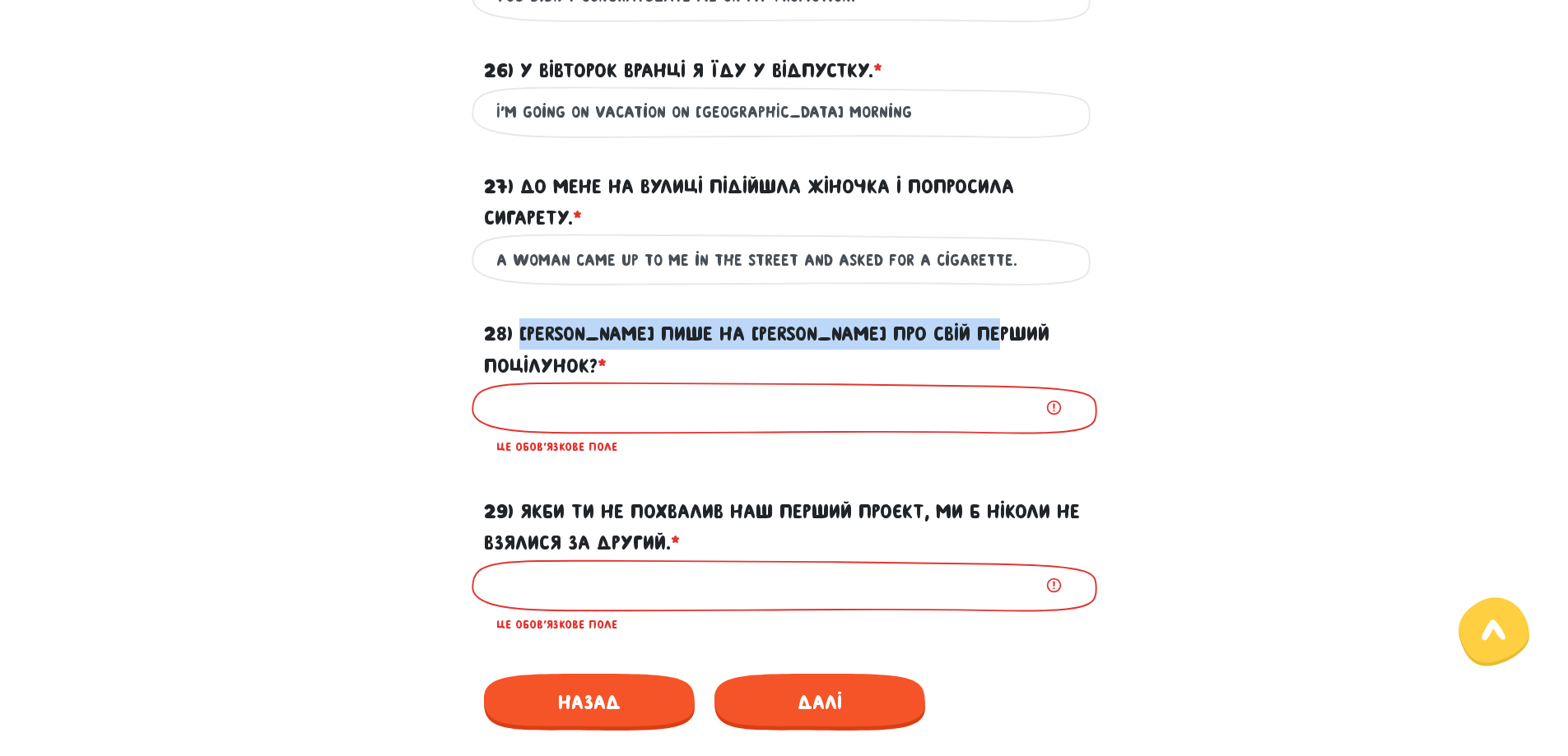
drag, startPoint x: 522, startPoint y: 331, endPoint x: 1032, endPoint y: 337, distance: 510.0
click at [1032, 337] on label "28) [PERSON_NAME] пише на [PERSON_NAME] про свій перший поцілунок? * ?" at bounding box center [784, 350] width 601 height 63
copy label "[PERSON_NAME] пише на [PERSON_NAME] про свій перший поцілунок?"
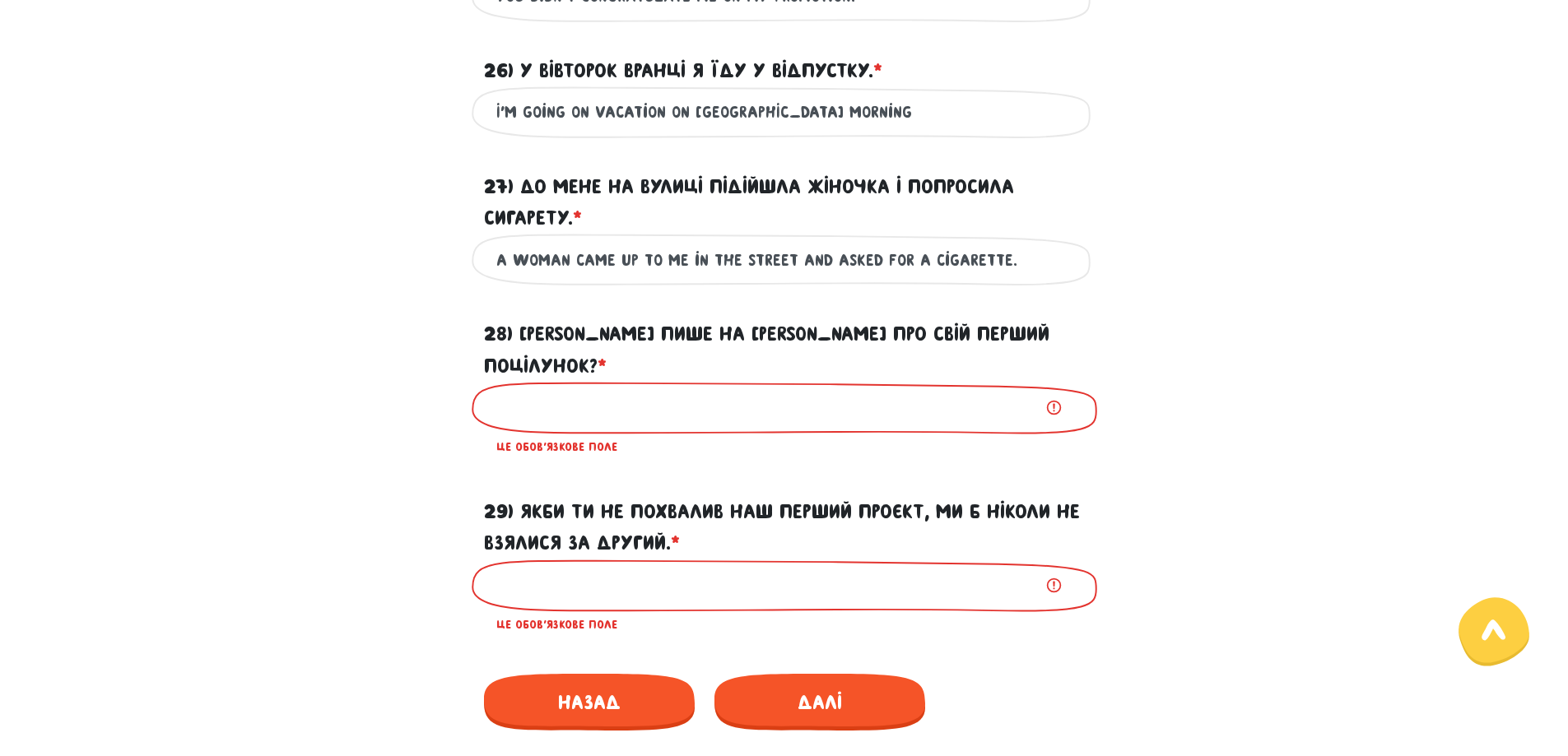
click at [684, 390] on input "28) [PERSON_NAME] пише на [PERSON_NAME] про свій перший поцілунок? * ?" at bounding box center [785, 408] width 577 height 37
paste input "Who writes about their first kiss on Facebook?"
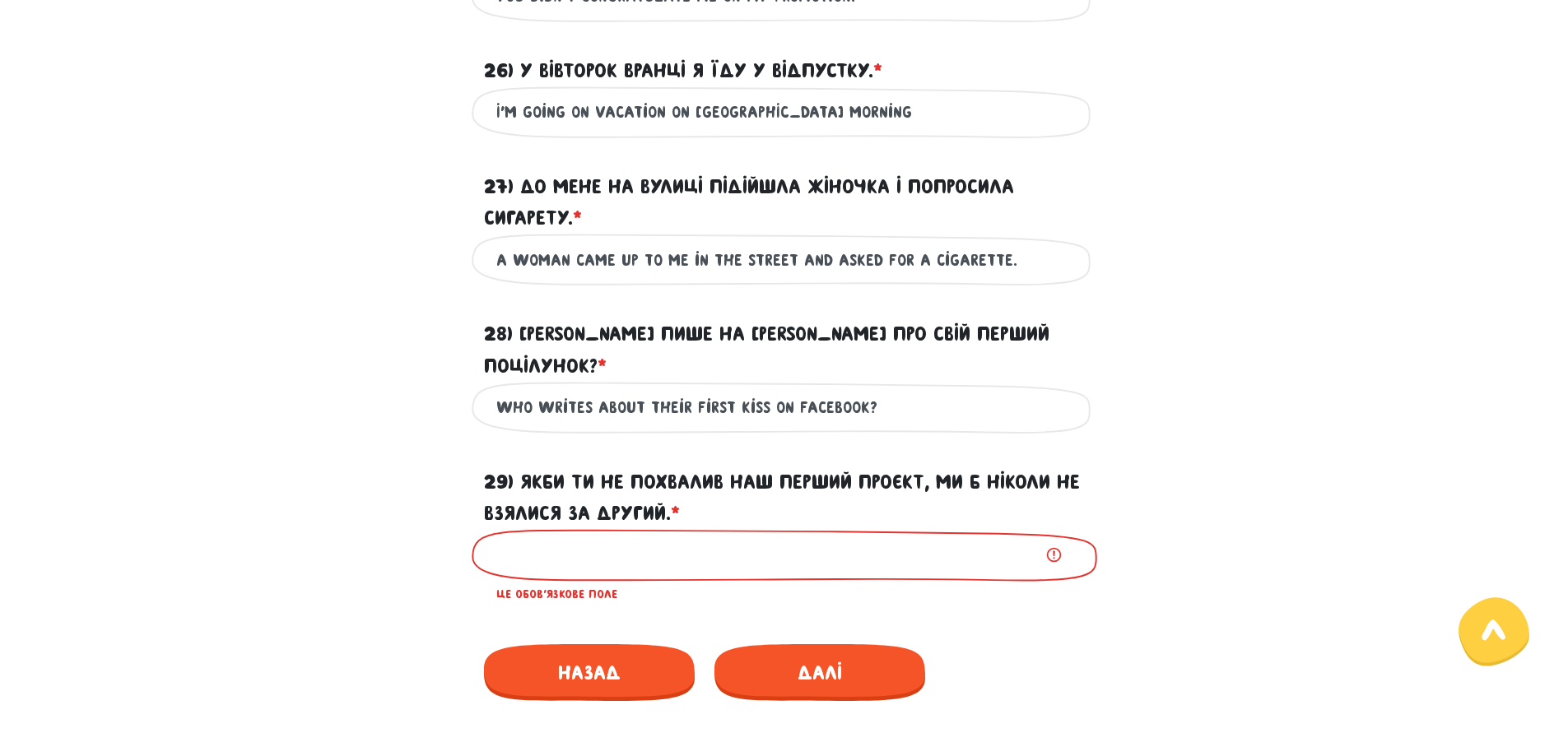
type input "Who writes about their first kiss on Facebook?"
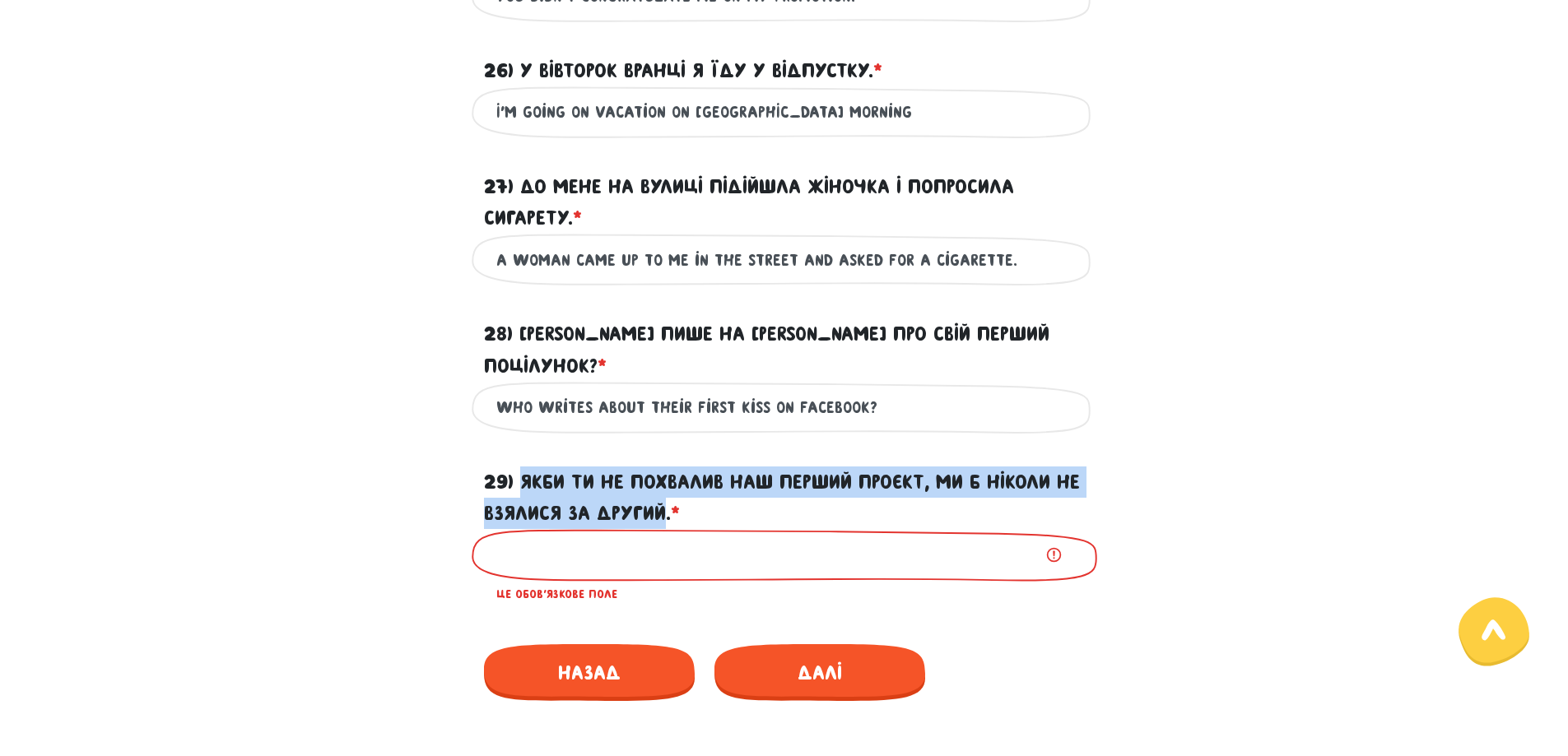
drag, startPoint x: 524, startPoint y: 440, endPoint x: 692, endPoint y: 474, distance: 171.4
click at [692, 474] on label "29) Якби ти не похвалив наш перший проєкт, ми б ніколи не взялися за другий. * ?" at bounding box center [784, 498] width 601 height 63
copy label "Якби ти не похвалив наш перший проєкт, ми б ніколи не взялися за другий"
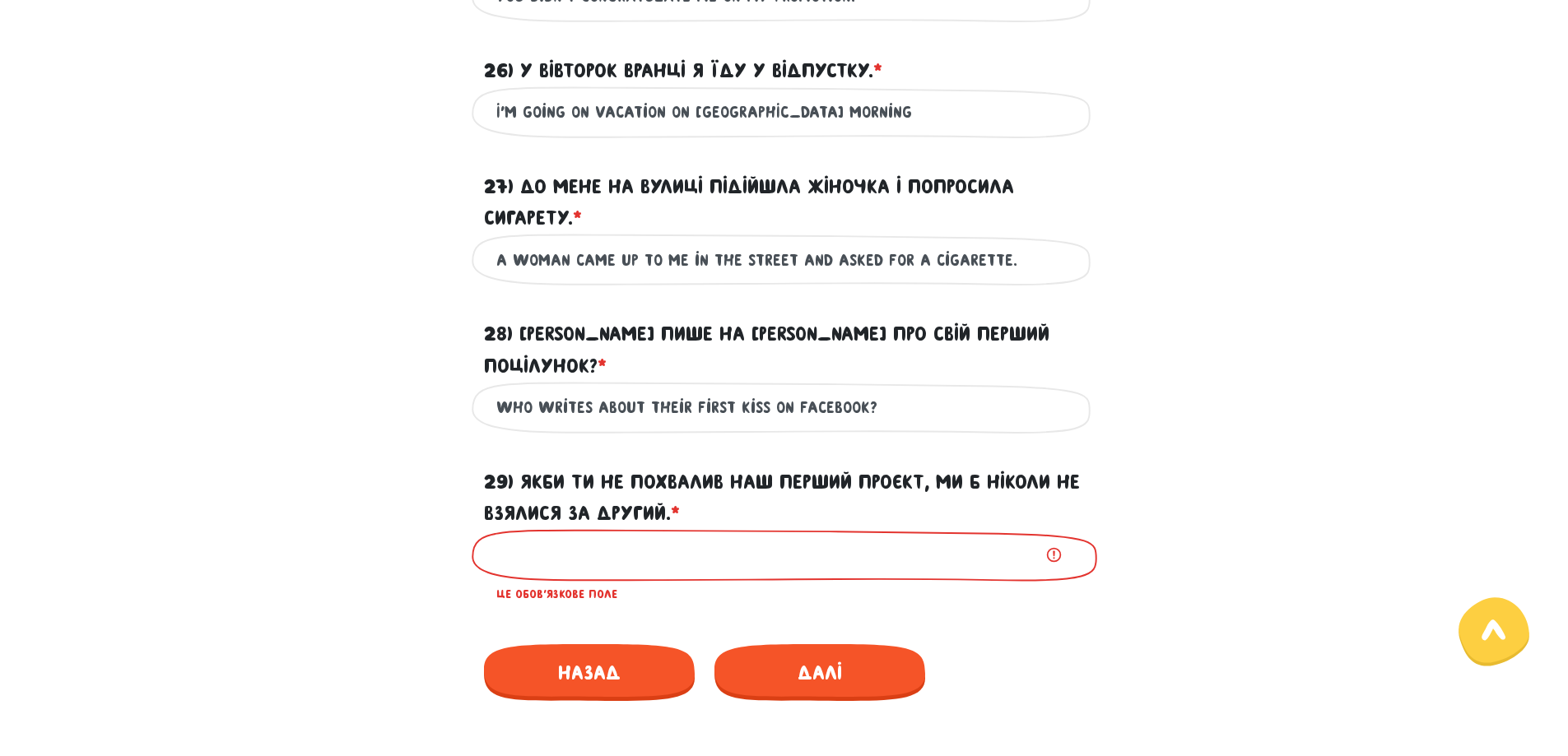
click at [756, 536] on input "29) Якби ти не похвалив наш перший проєкт, ми б ніколи не взялися за другий. * ?" at bounding box center [785, 555] width 577 height 37
paste input "If you hadn't praised our first project, we would never have taken on the secon…"
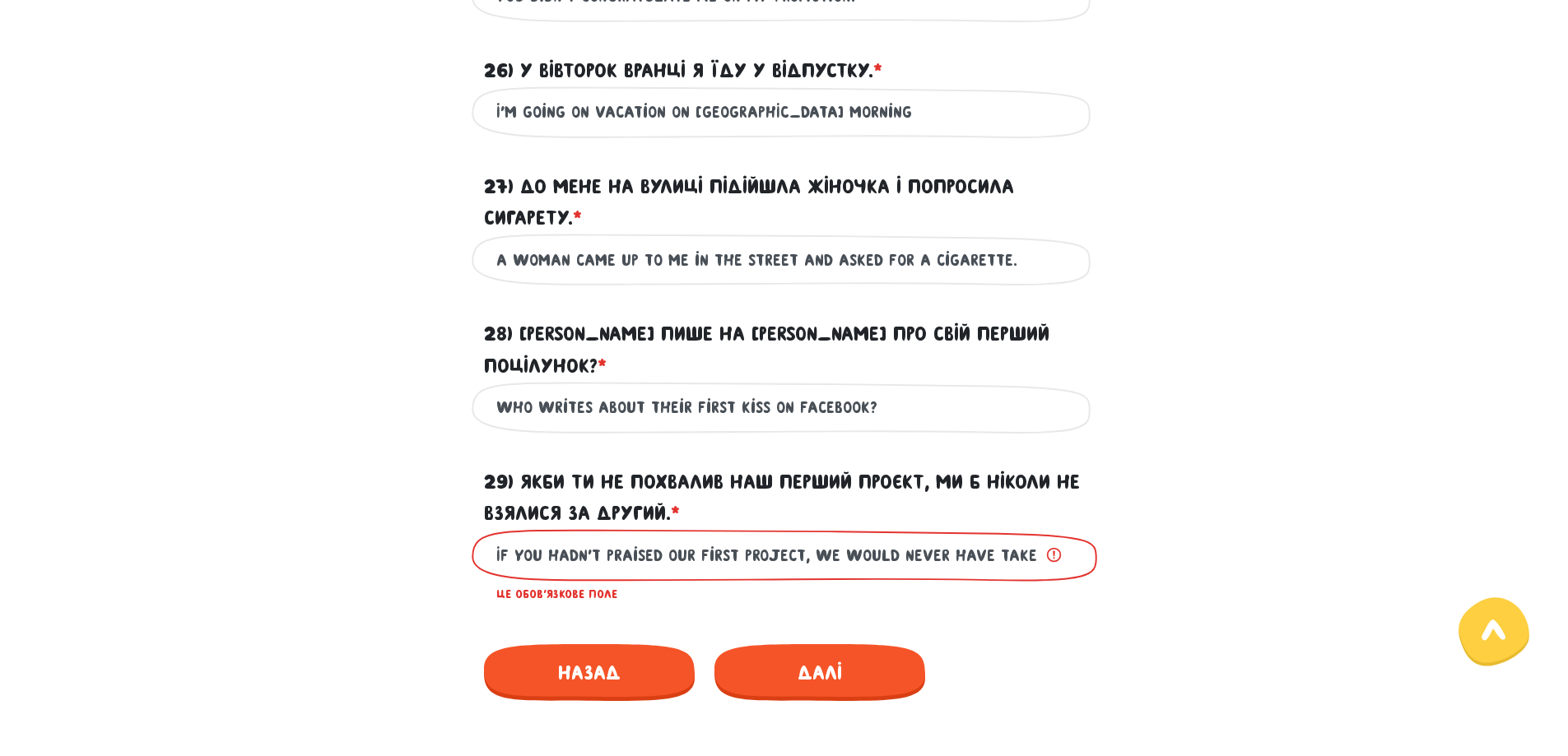
scroll to position [0, 110]
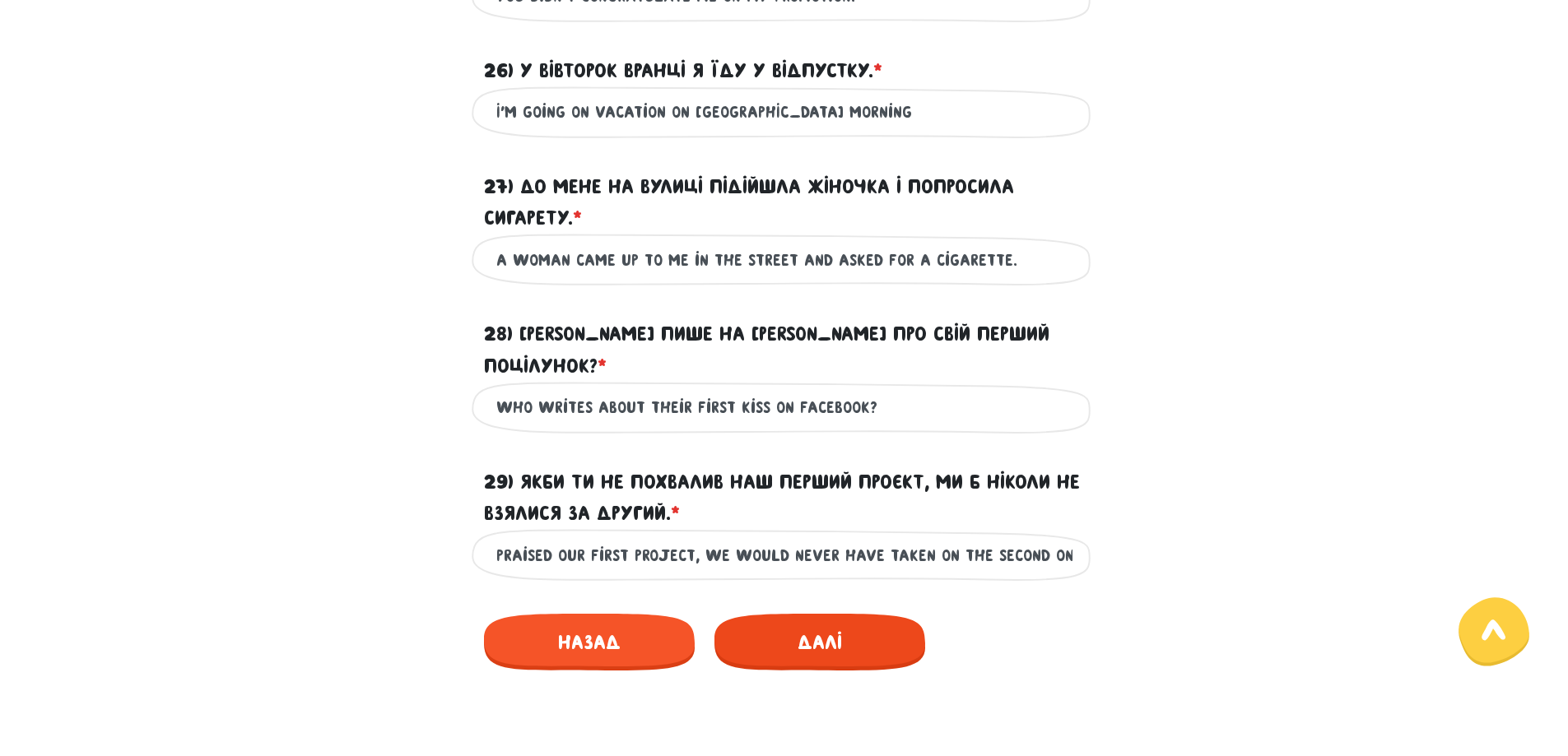
type input "If you hadn't praised our first project, we would never have taken on the secon…"
click at [765, 614] on span "Далі" at bounding box center [820, 642] width 211 height 57
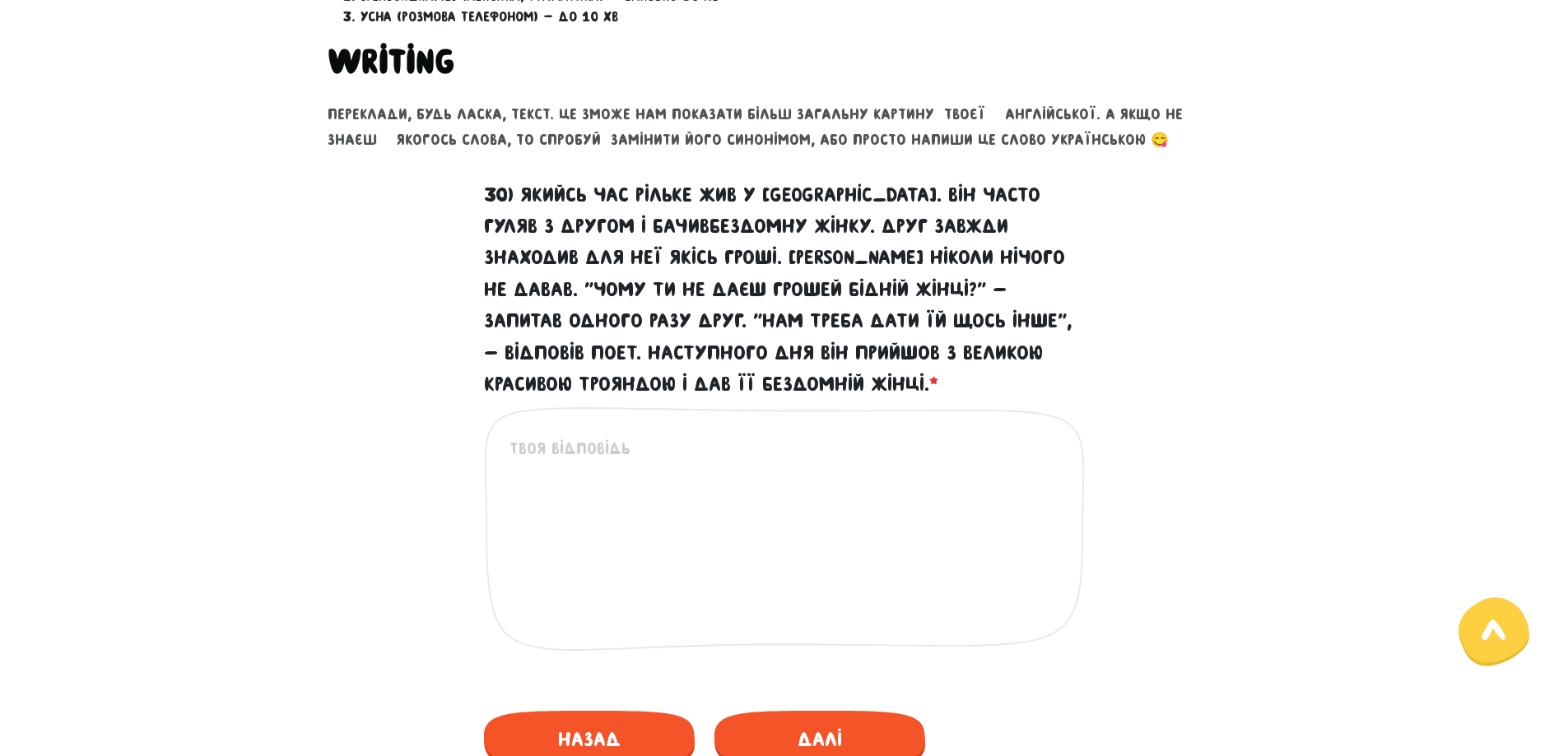
scroll to position [658, 0]
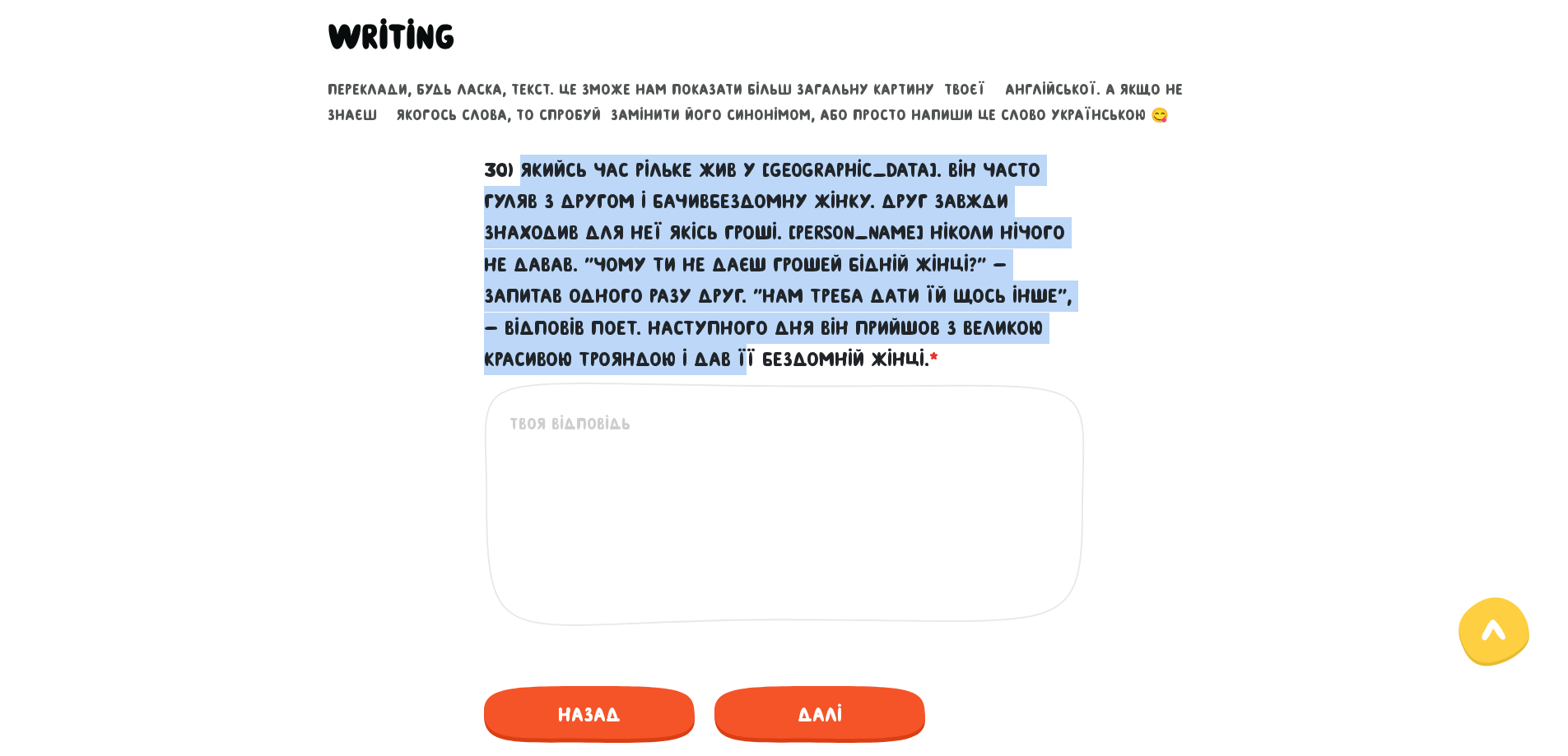
drag, startPoint x: 523, startPoint y: 164, endPoint x: 733, endPoint y: 354, distance: 283.2
click at [733, 354] on label "30) Якийсь час Рільке жив у [GEOGRAPHIC_DATA]. Він часто гуляв з другом і бачив…" at bounding box center [784, 265] width 601 height 221
copy label "Якийсь час [PERSON_NAME] жив у [GEOGRAPHIC_DATA]. Він часто гуляв з другом і ба…"
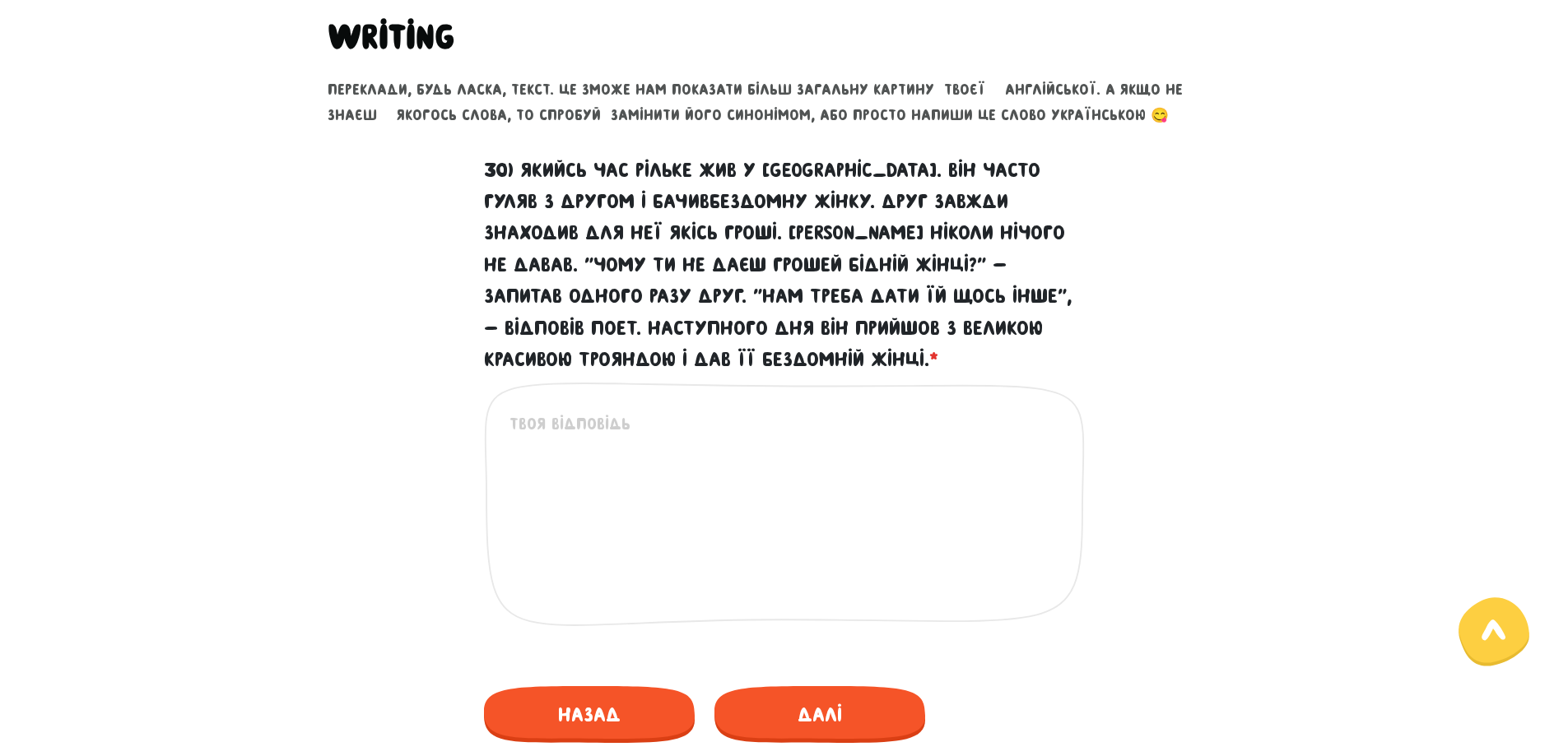
click at [666, 459] on textarea "30) Якийсь час Рільке жив у [GEOGRAPHIC_DATA]. Він часто гуляв з другом і бачив…" at bounding box center [786, 513] width 552 height 203
paste textarea "For some time, [PERSON_NAME] lived in [GEOGRAPHIC_DATA]. He often walked with a…"
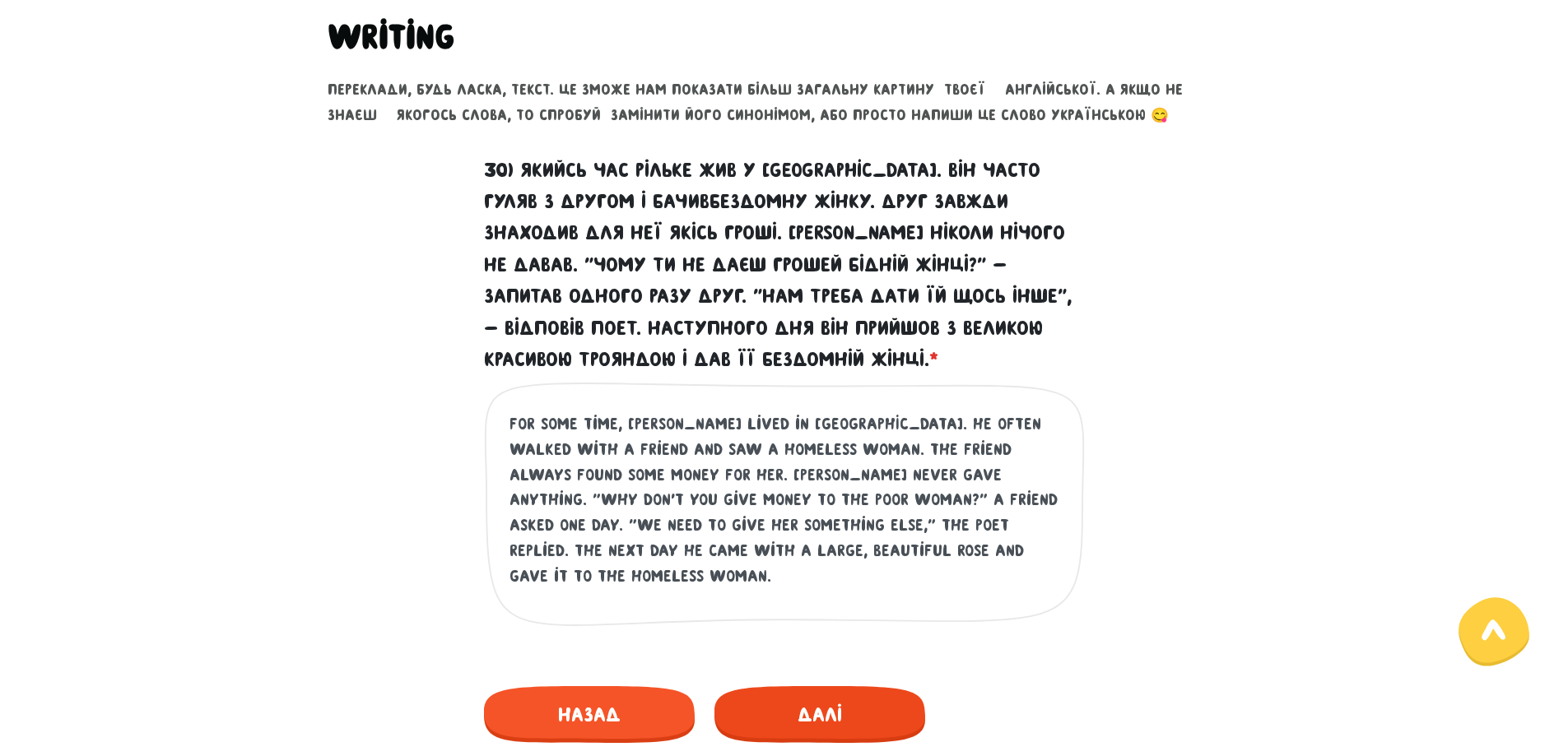
type textarea "For some time, [PERSON_NAME] lived in [GEOGRAPHIC_DATA]. He often walked with a…"
click at [801, 700] on span "Далі" at bounding box center [820, 715] width 211 height 57
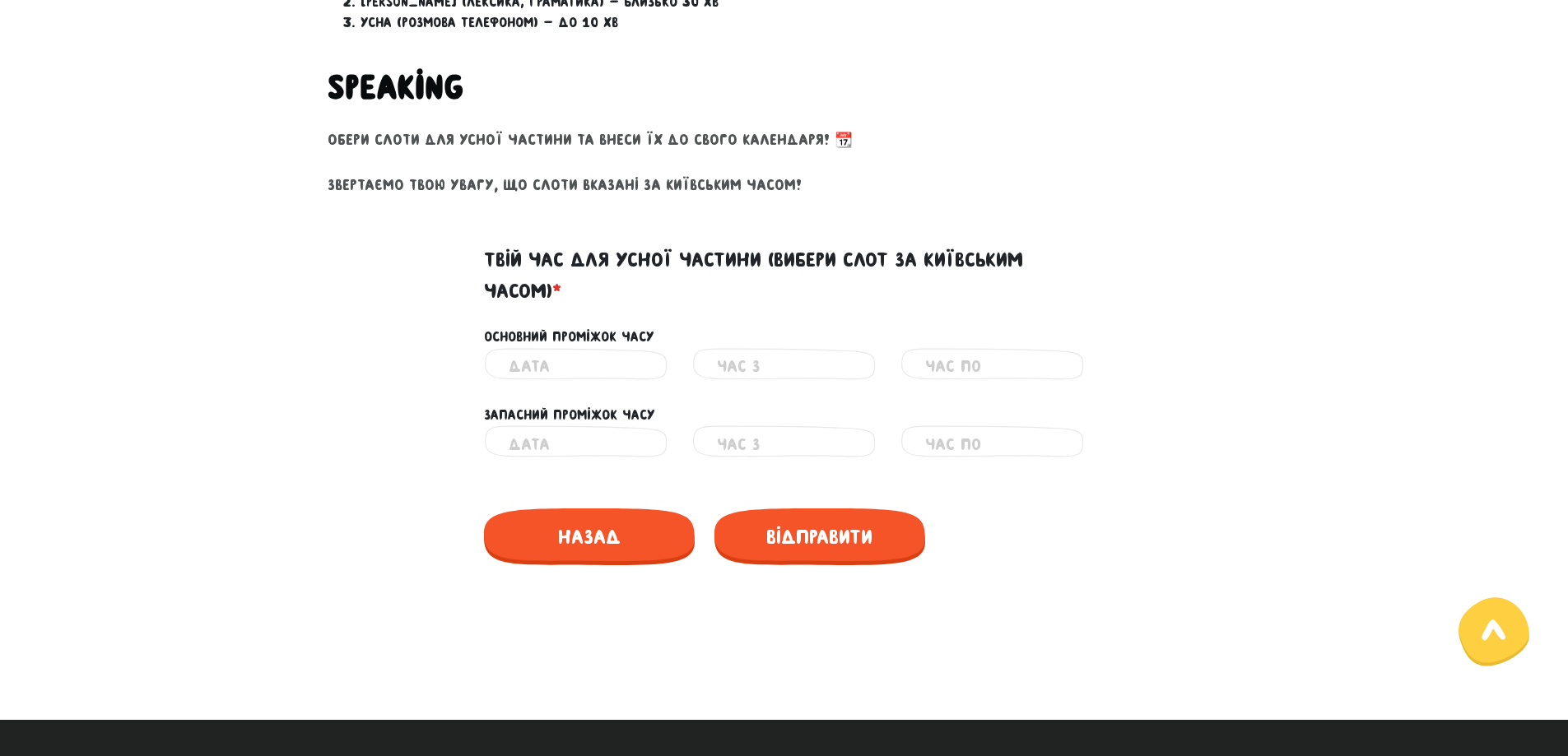
scroll to position [607, 0]
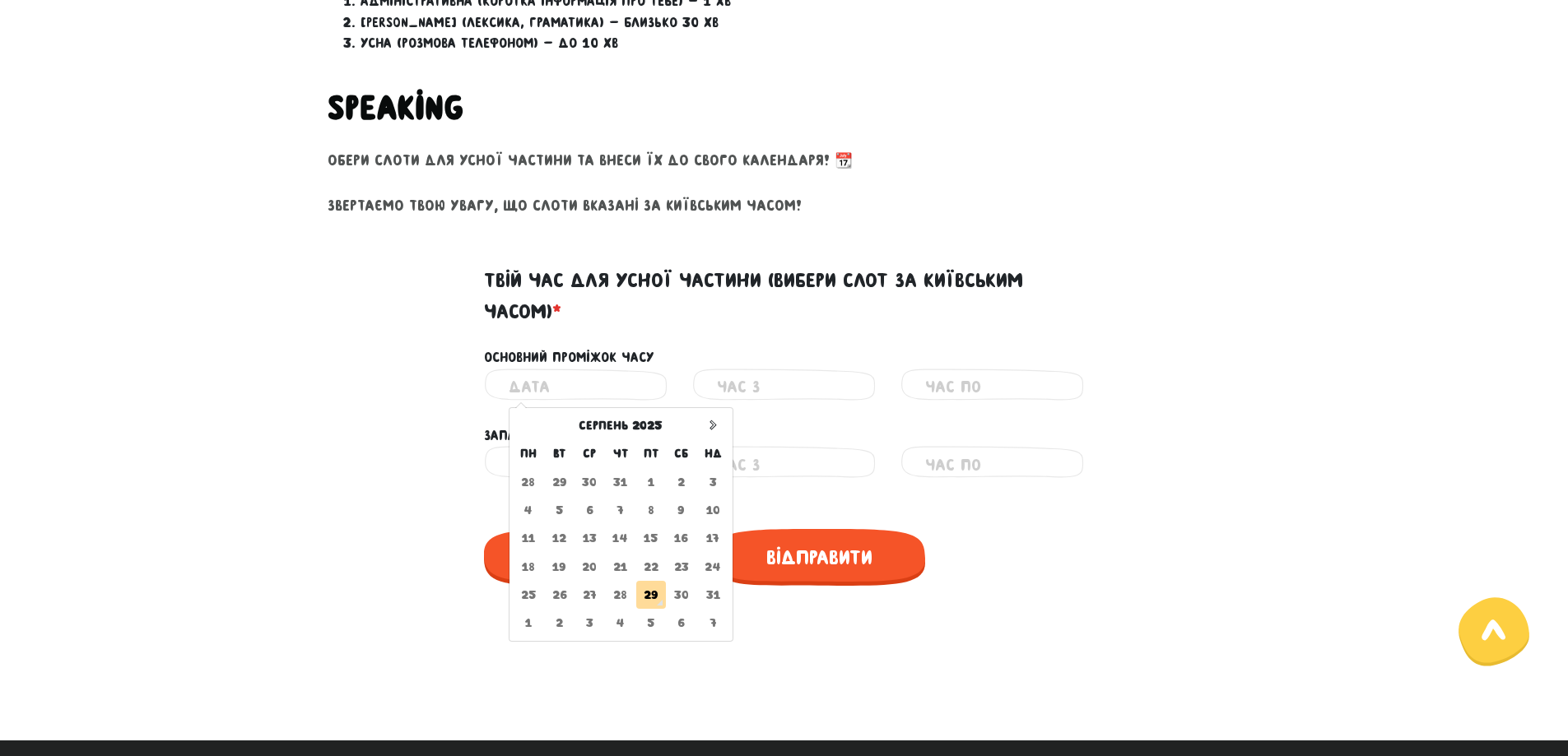
click at [566, 381] on input "text" at bounding box center [576, 387] width 134 height 37
click at [651, 597] on td "29" at bounding box center [651, 594] width 30 height 28
click at [634, 387] on input "text" at bounding box center [576, 387] width 134 height 37
click at [683, 591] on td "30" at bounding box center [681, 594] width 30 height 28
click at [651, 591] on td "29" at bounding box center [651, 594] width 30 height 28
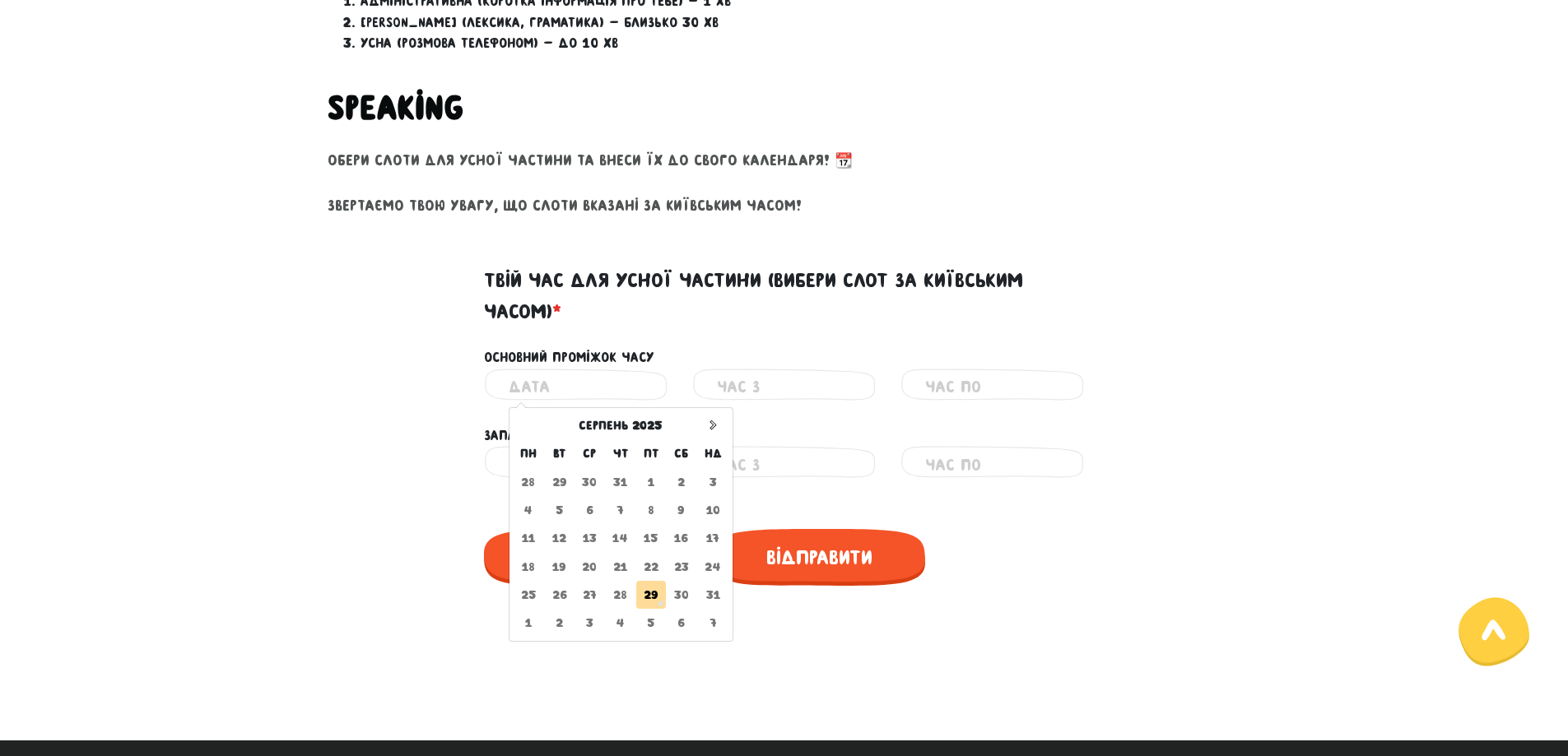
click at [567, 382] on input "text" at bounding box center [576, 387] width 134 height 37
click at [654, 599] on td "29" at bounding box center [651, 594] width 30 height 28
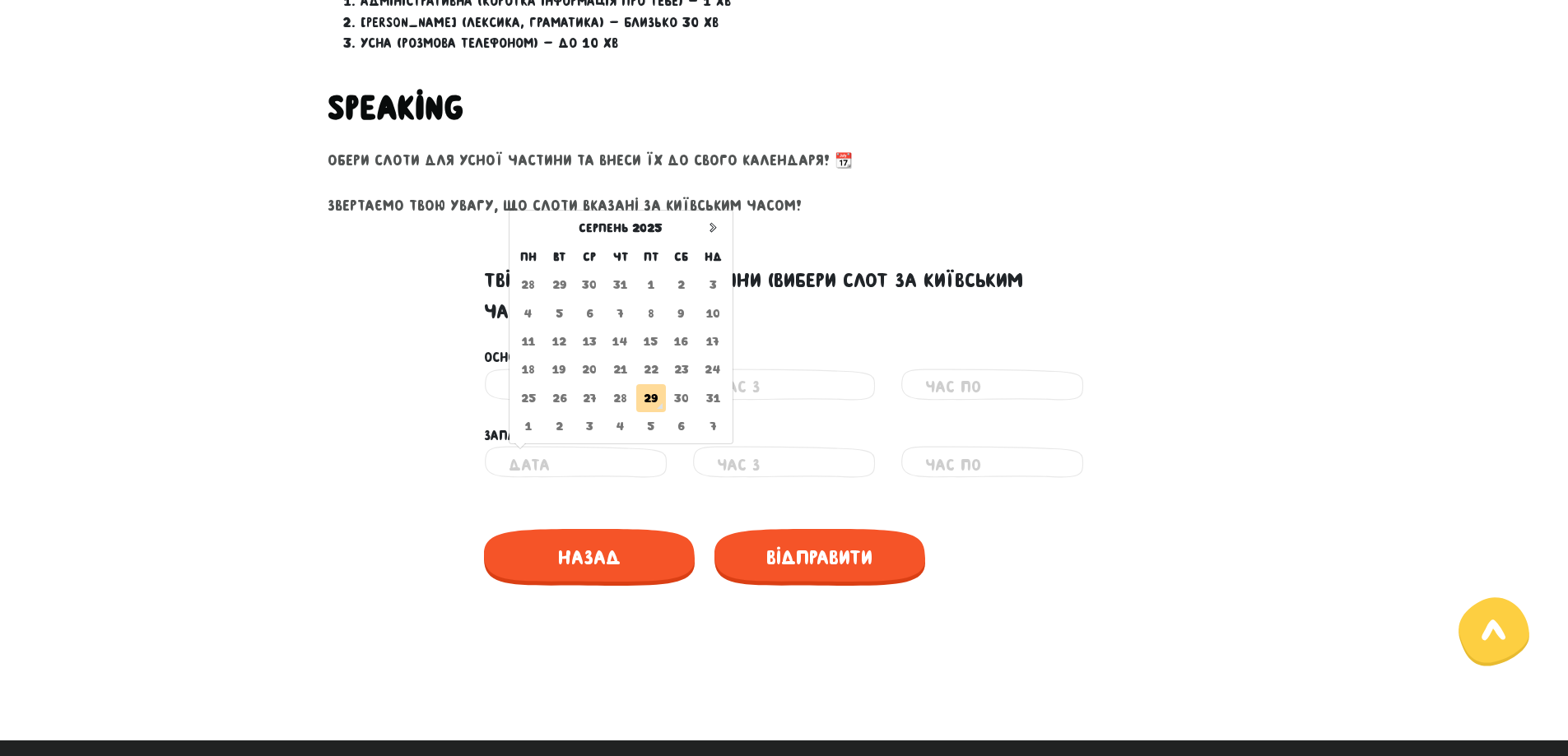
click at [567, 457] on input "text" at bounding box center [576, 464] width 134 height 37
click at [651, 398] on td "29" at bounding box center [651, 398] width 30 height 28
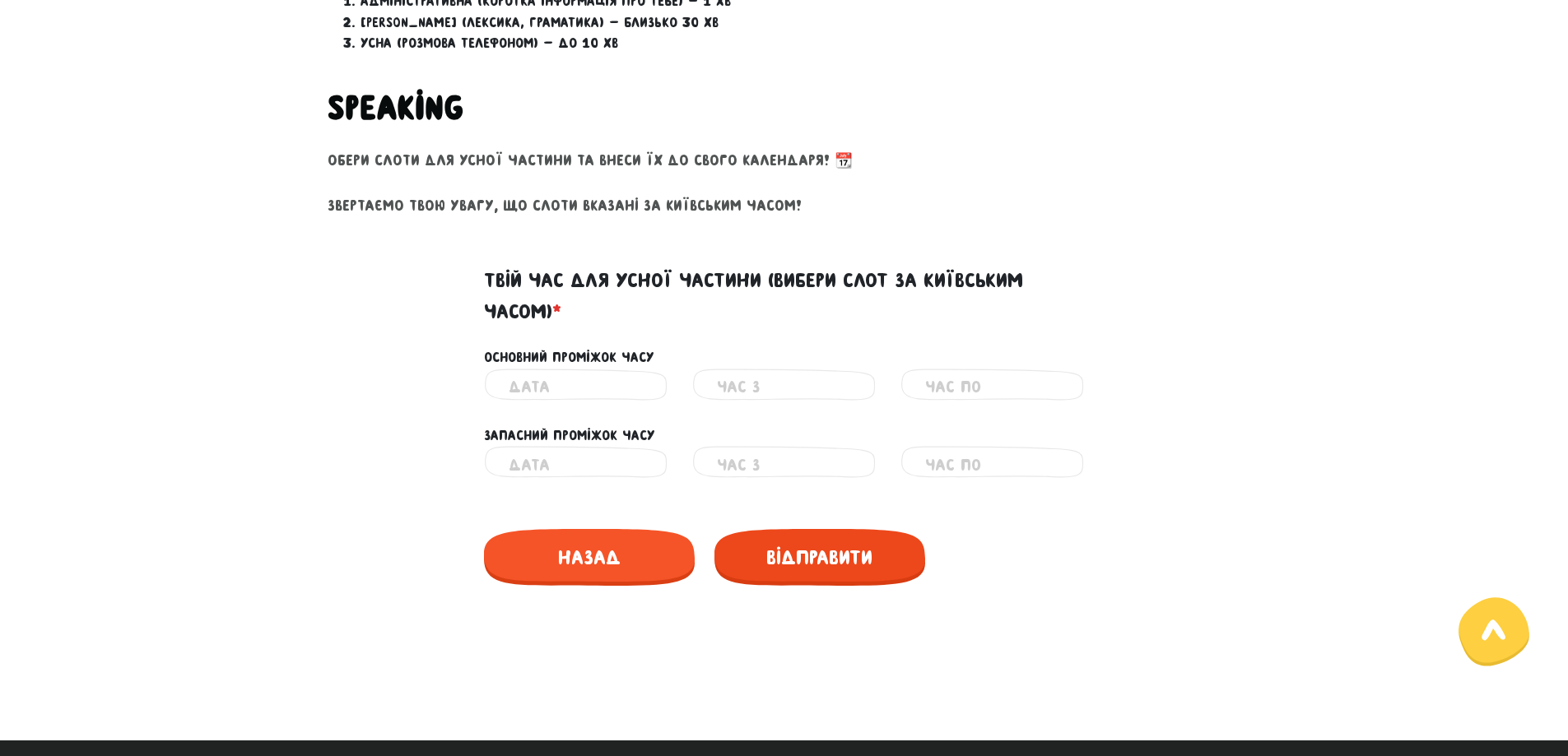
click at [825, 560] on span "Відправити" at bounding box center [820, 558] width 211 height 57
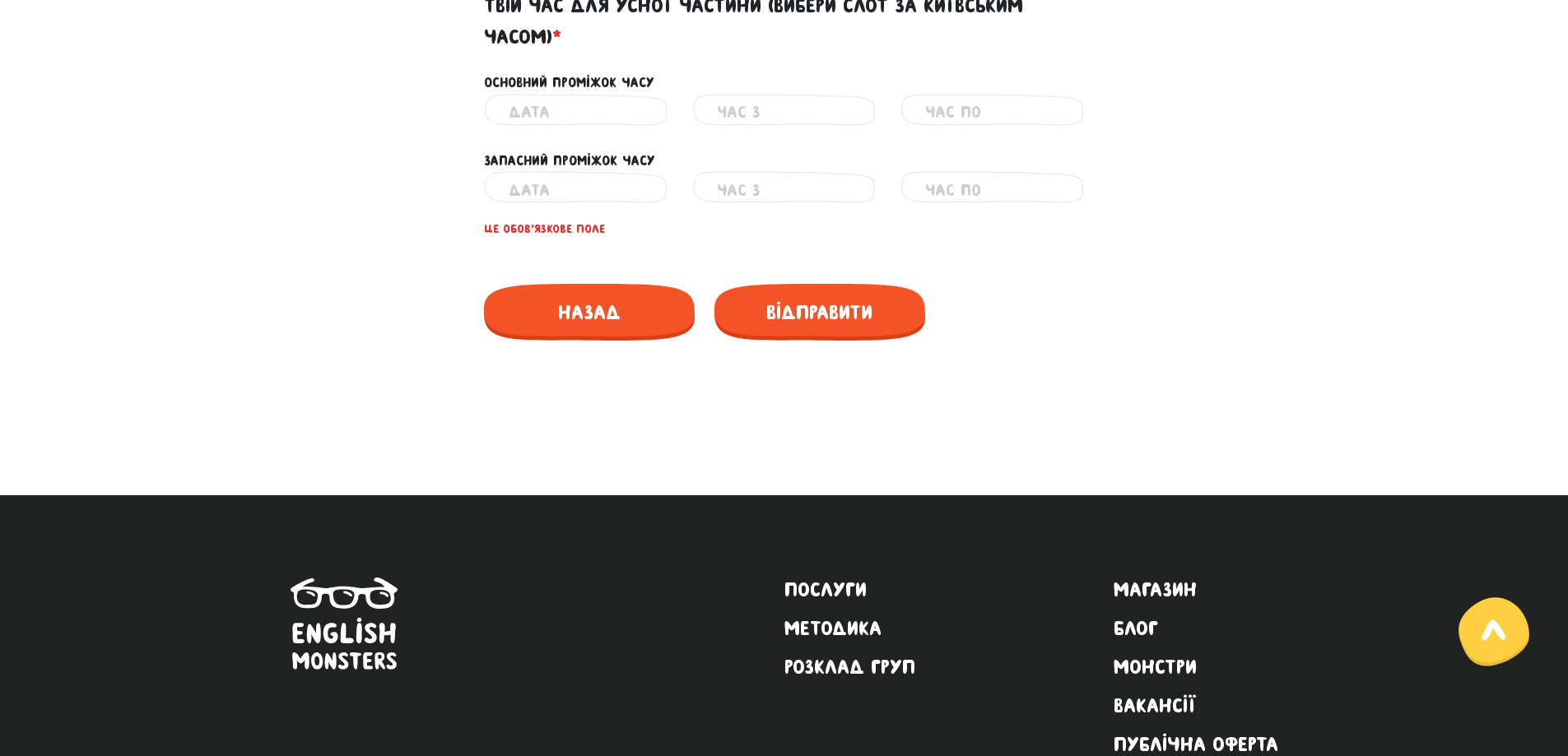
scroll to position [800, 0]
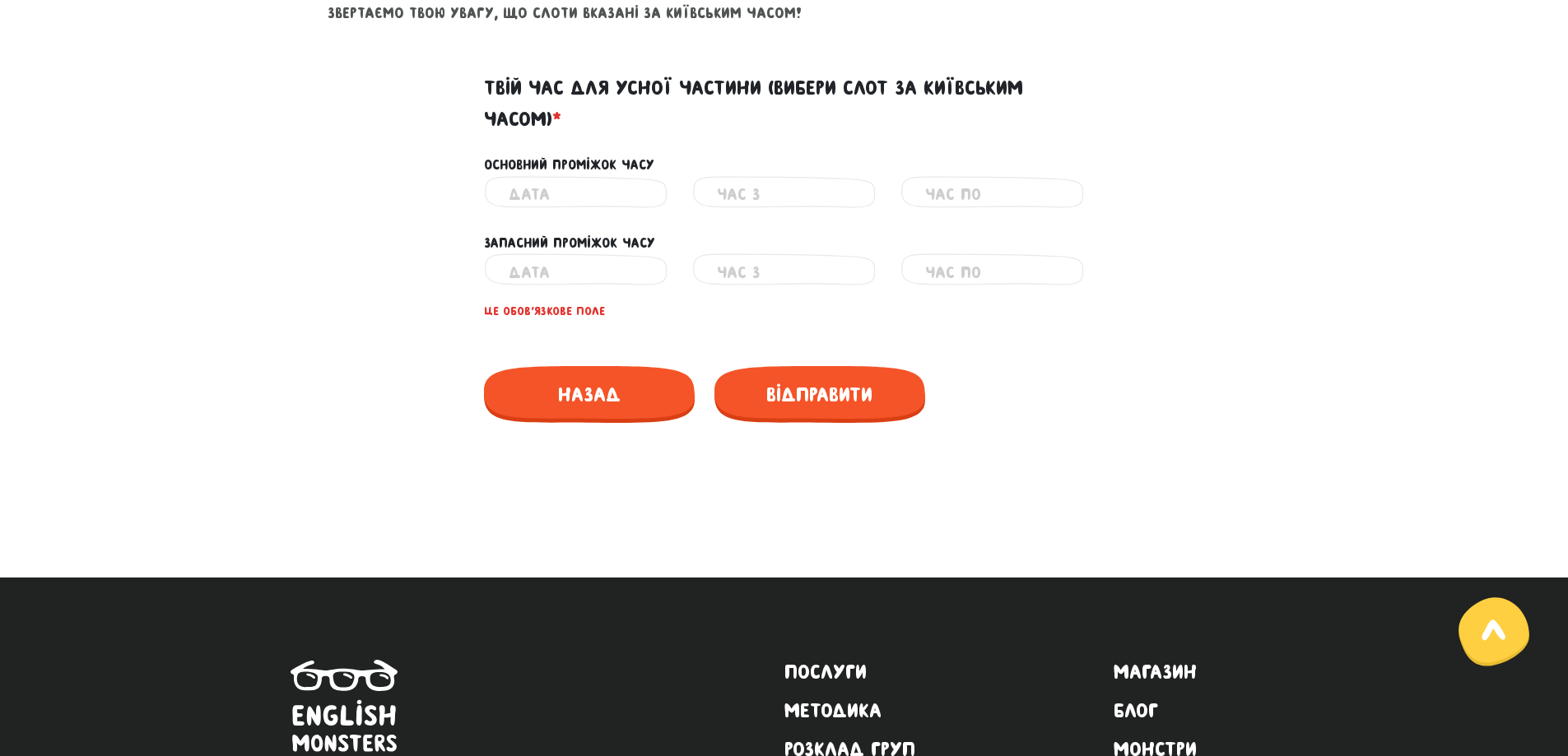
click at [507, 261] on div "Неправильний час" at bounding box center [576, 272] width 183 height 37
click at [520, 277] on input "text" at bounding box center [576, 272] width 134 height 37
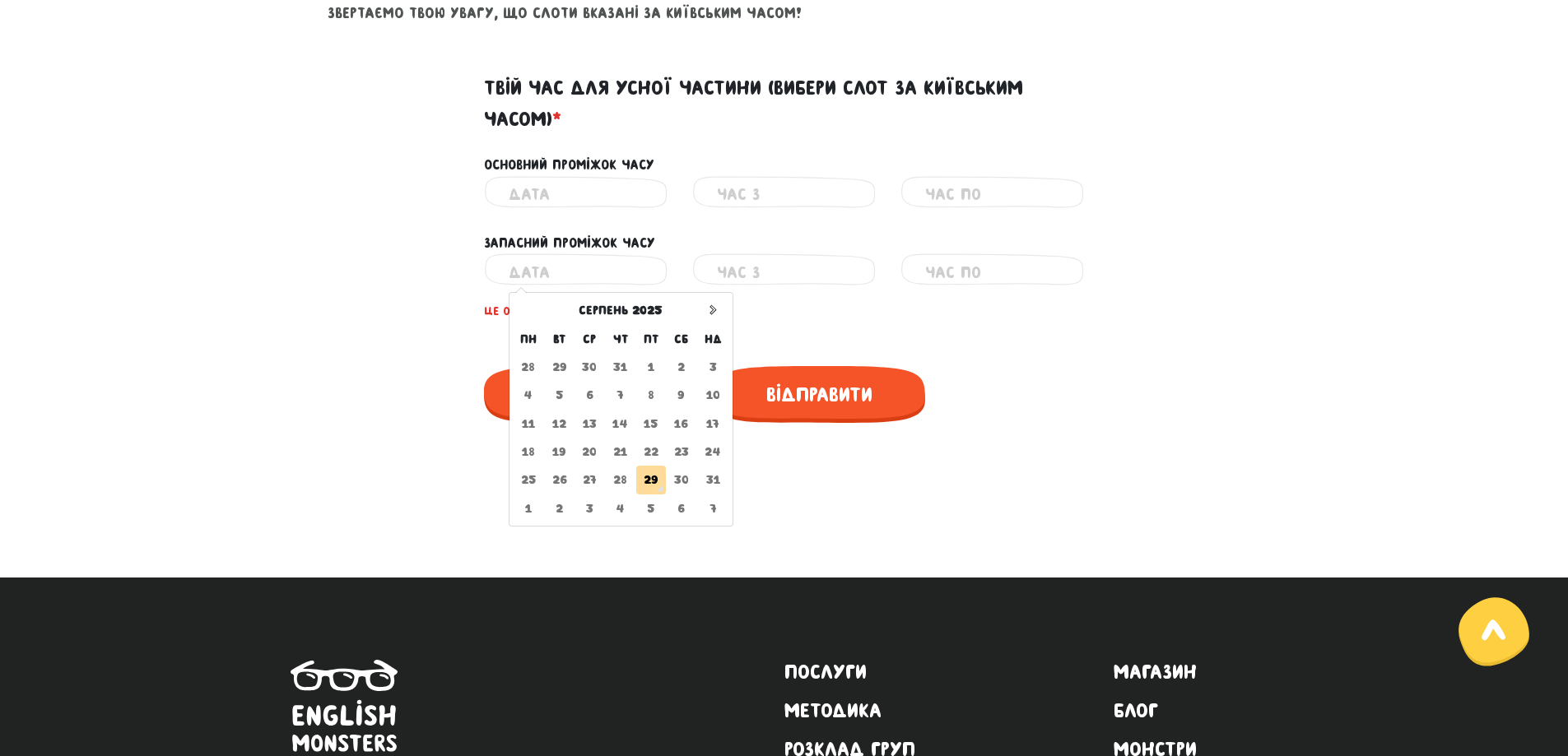
click at [624, 479] on td "28" at bounding box center [620, 479] width 31 height 28
click at [654, 488] on td "29" at bounding box center [651, 479] width 30 height 28
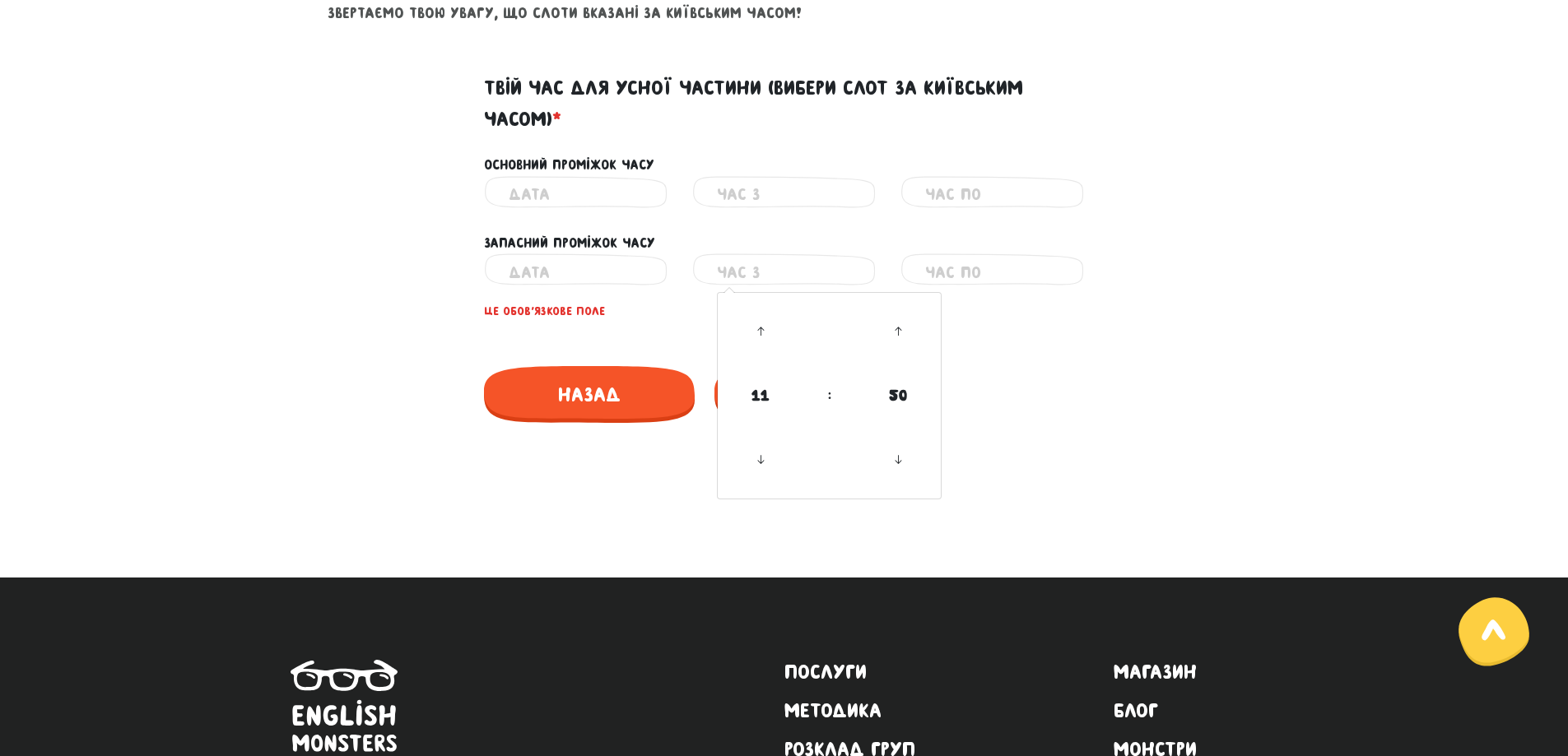
click at [717, 273] on input "text" at bounding box center [784, 272] width 134 height 37
click at [758, 396] on span "11" at bounding box center [761, 396] width 44 height 44
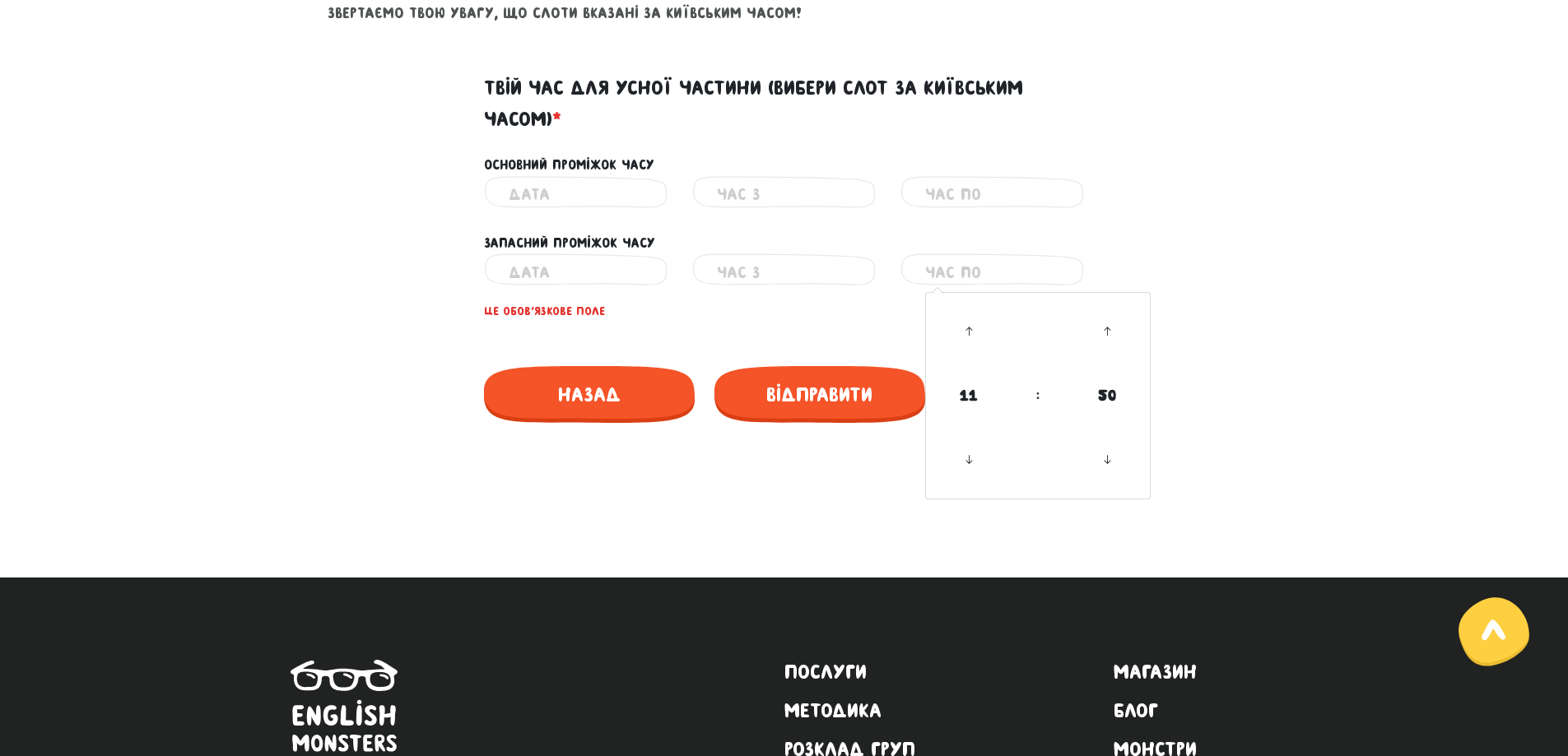
click at [986, 267] on input "text" at bounding box center [992, 272] width 134 height 37
click at [956, 388] on span "11" at bounding box center [969, 396] width 44 height 44
click at [847, 395] on span "Відправити" at bounding box center [820, 395] width 211 height 57
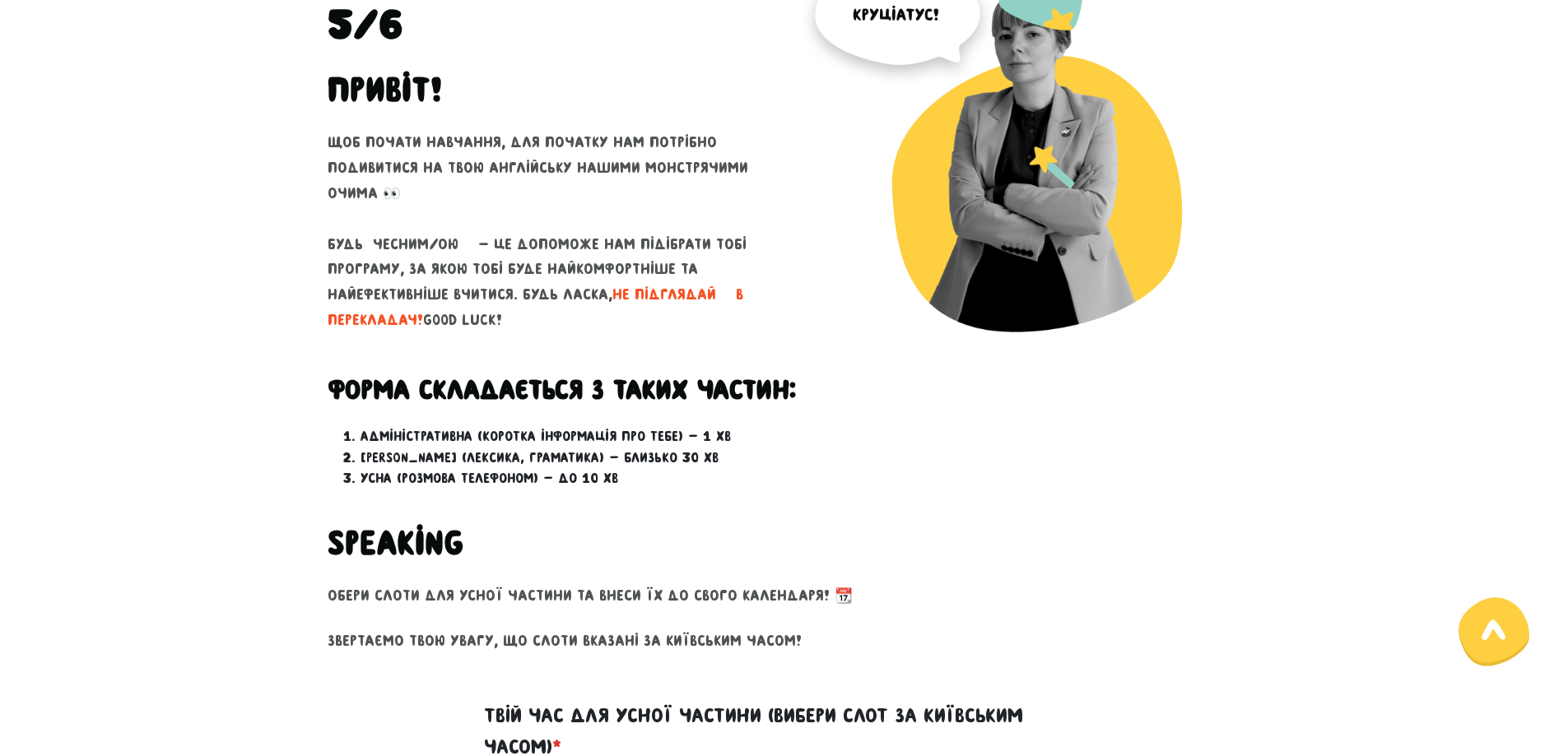
scroll to position [470, 0]
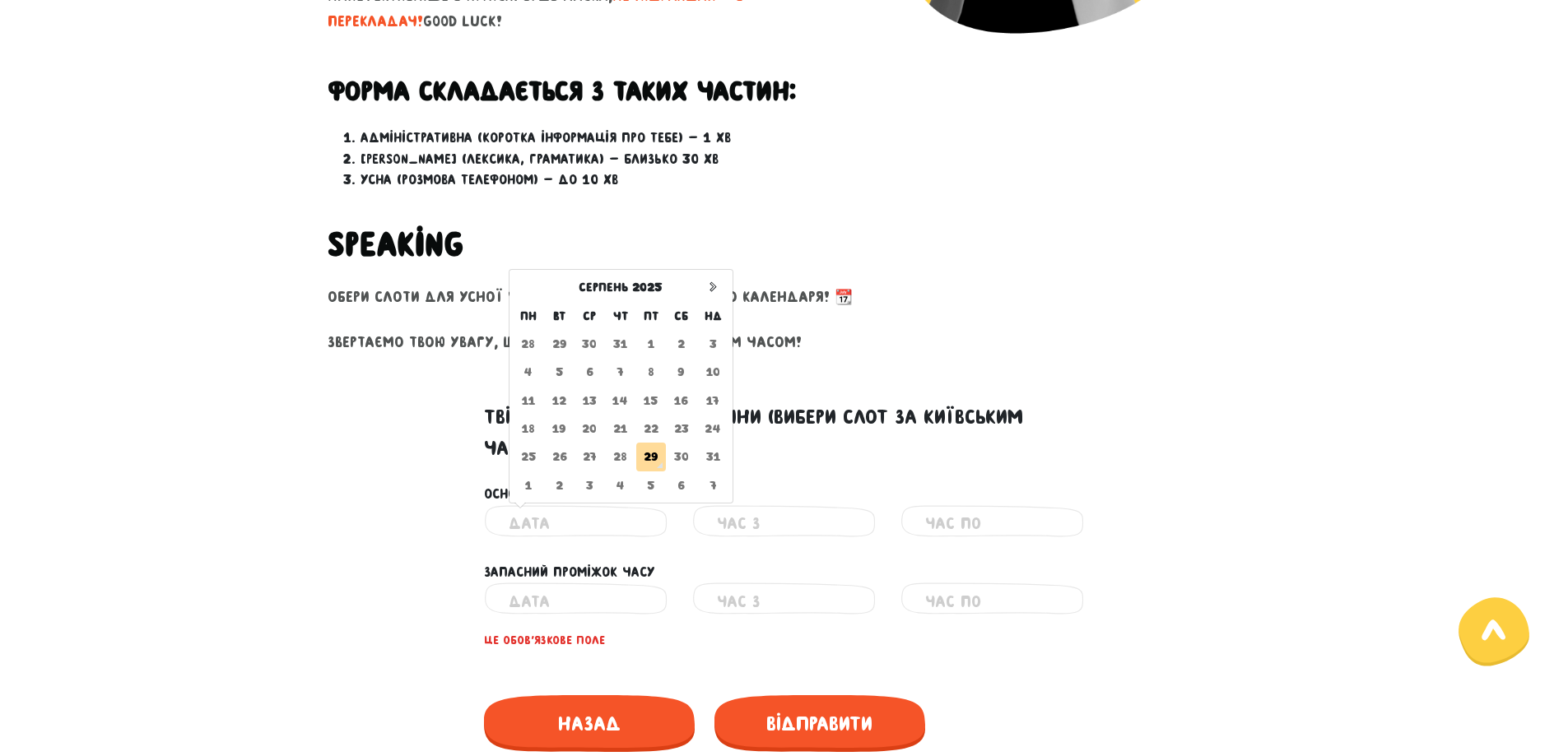
click at [576, 520] on input "text" at bounding box center [576, 524] width 134 height 37
click at [571, 613] on input "text" at bounding box center [576, 601] width 134 height 37
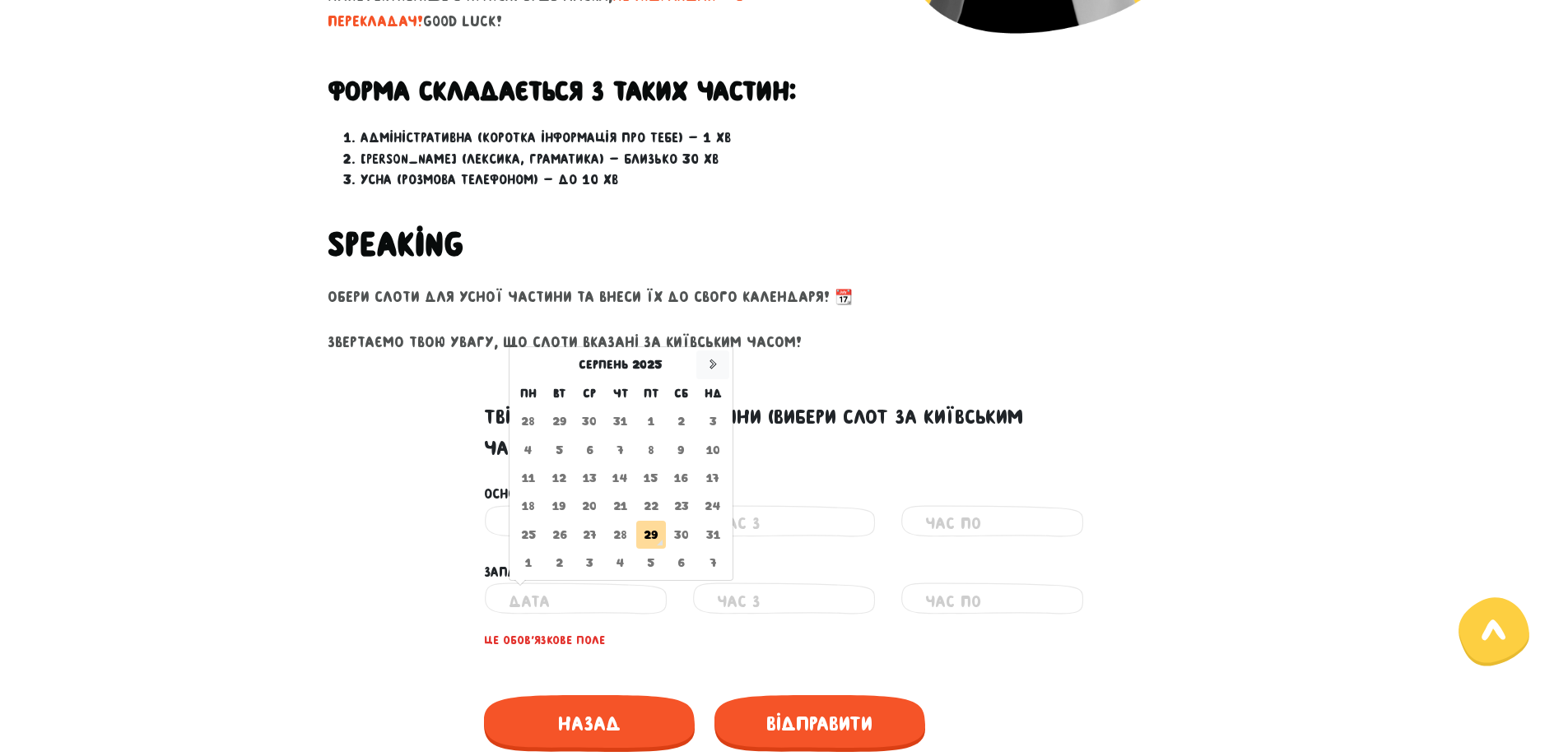
click at [714, 362] on icon at bounding box center [713, 364] width 12 height 12
click at [521, 422] on td "1" at bounding box center [529, 421] width 32 height 28
type input "[DATE]"
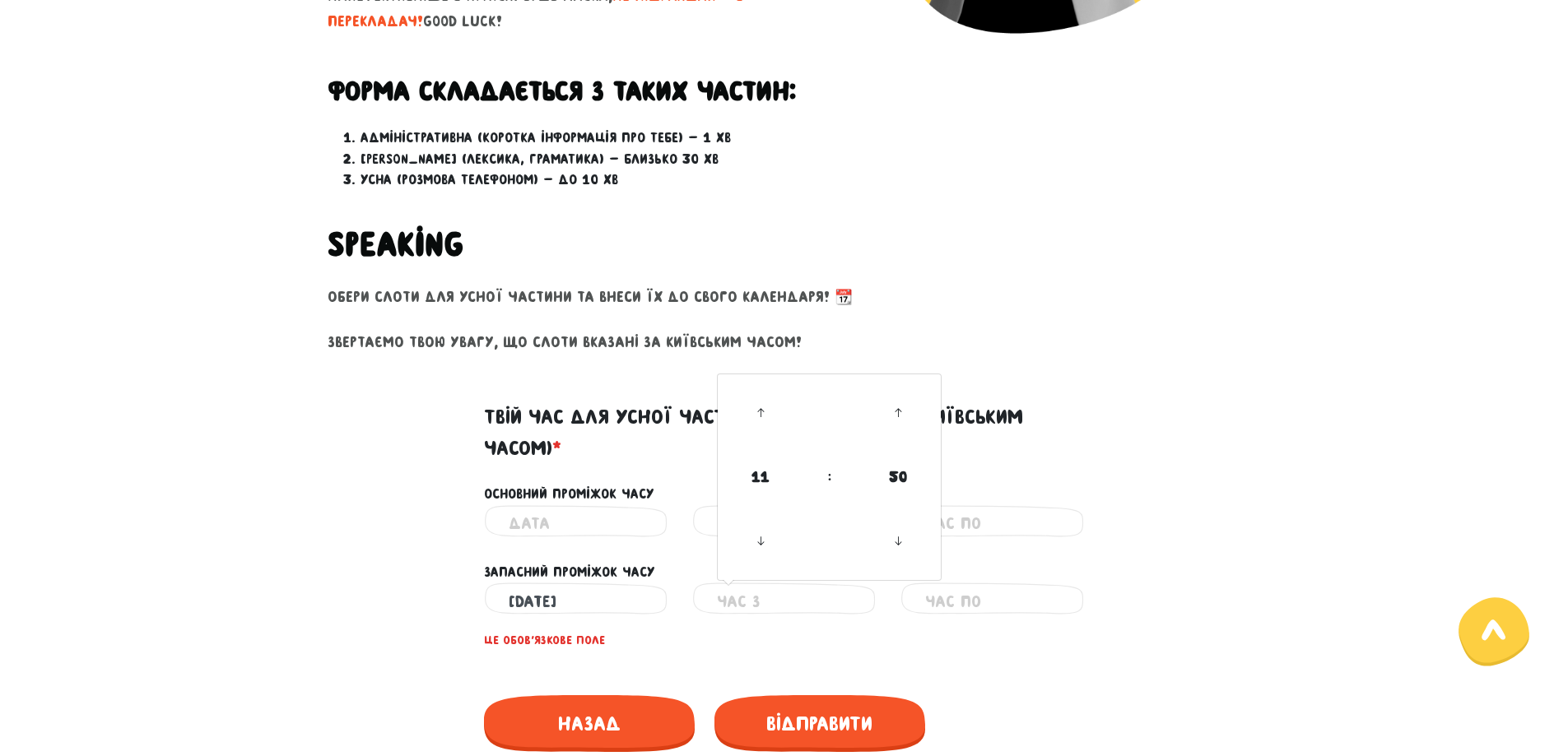
click at [734, 594] on input "text" at bounding box center [784, 601] width 134 height 37
click at [762, 478] on span "11" at bounding box center [761, 478] width 44 height 44
click at [745, 495] on td "12" at bounding box center [748, 492] width 54 height 34
type input "12:50"
click at [924, 594] on div "Неправильний час" at bounding box center [992, 601] width 183 height 37
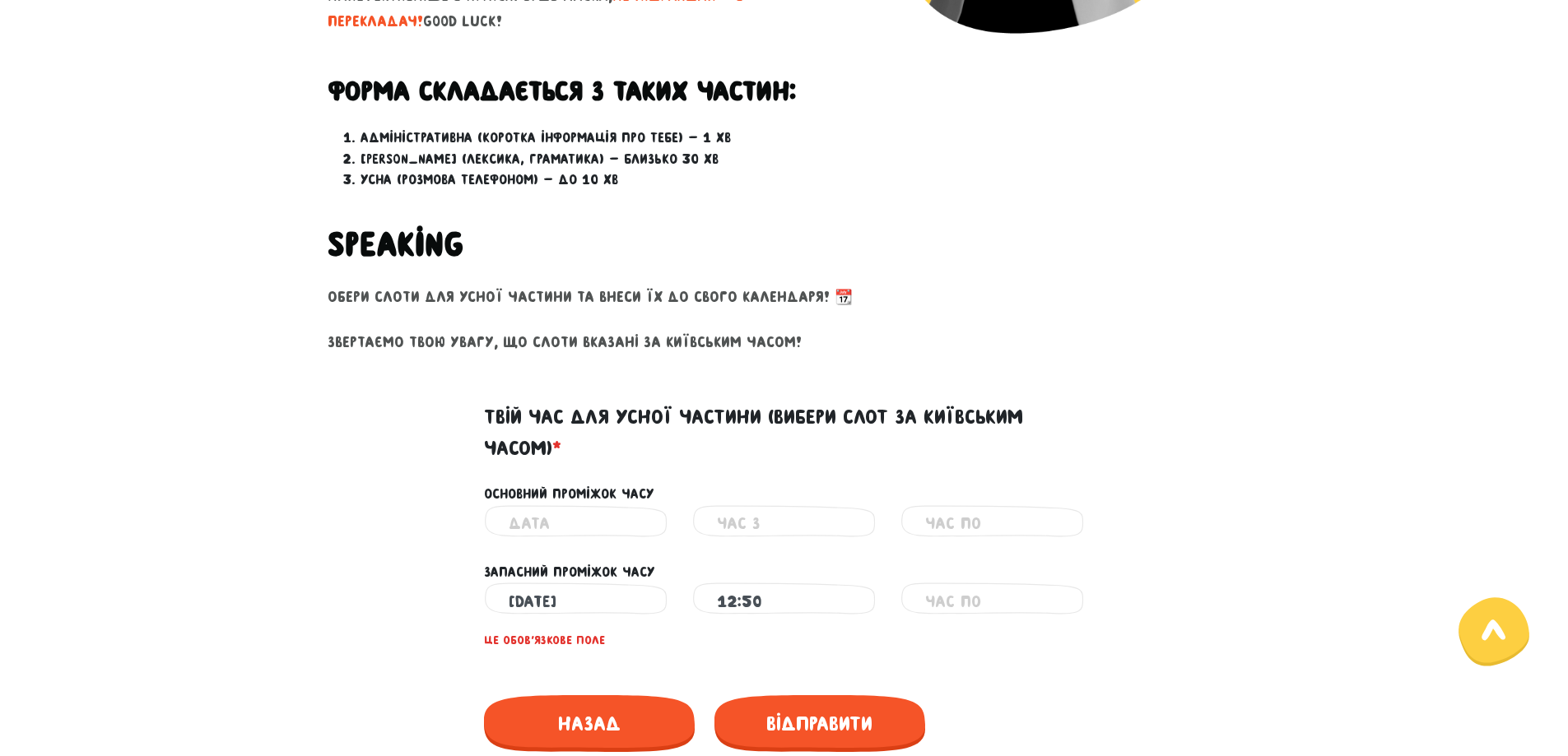
click at [958, 601] on input "text" at bounding box center [992, 601] width 134 height 37
click at [963, 599] on input "text" at bounding box center [992, 601] width 134 height 37
click at [960, 549] on icon at bounding box center [969, 542] width 44 height 44
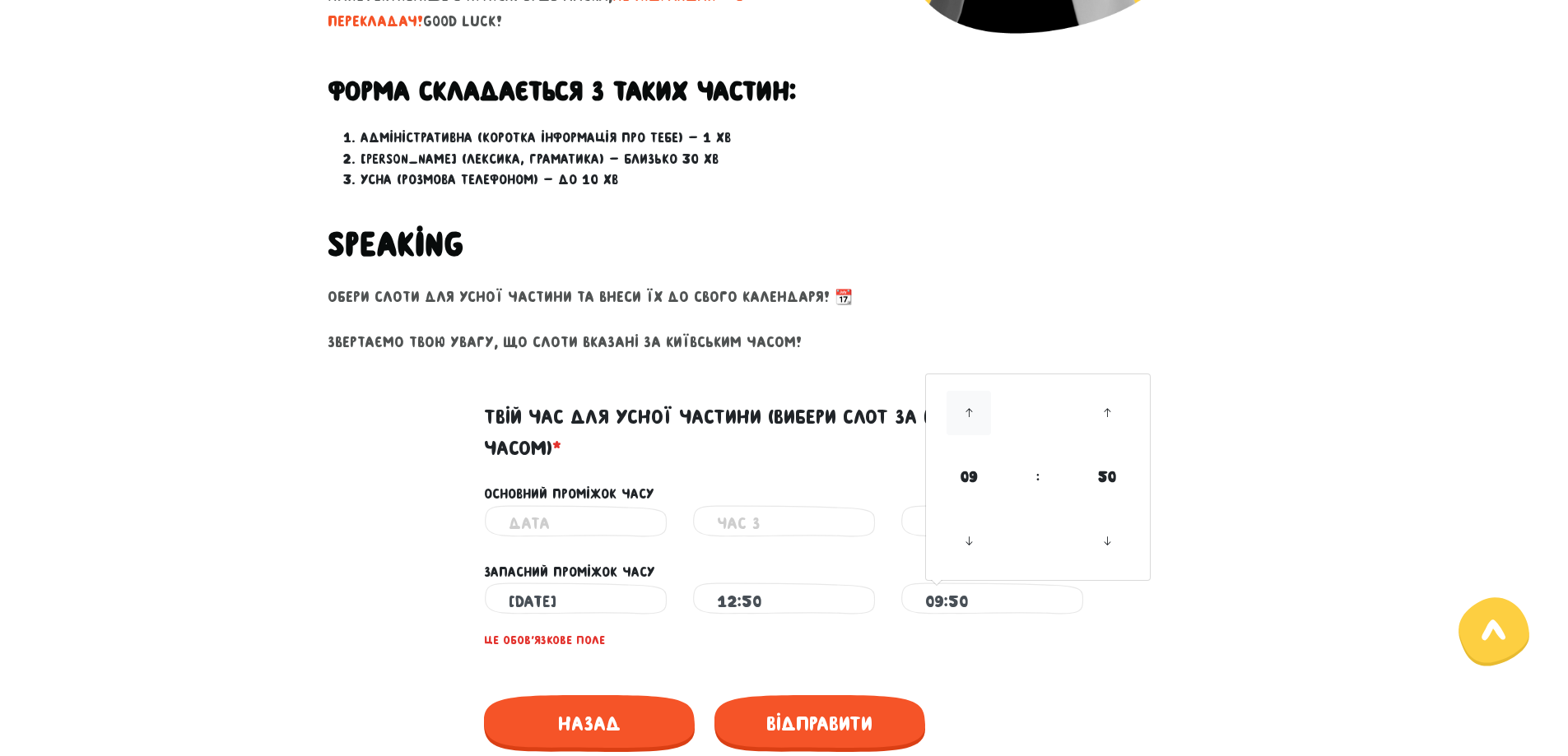
click at [968, 419] on icon at bounding box center [969, 413] width 44 height 44
click at [966, 419] on icon at bounding box center [969, 413] width 44 height 44
type input "13:50"
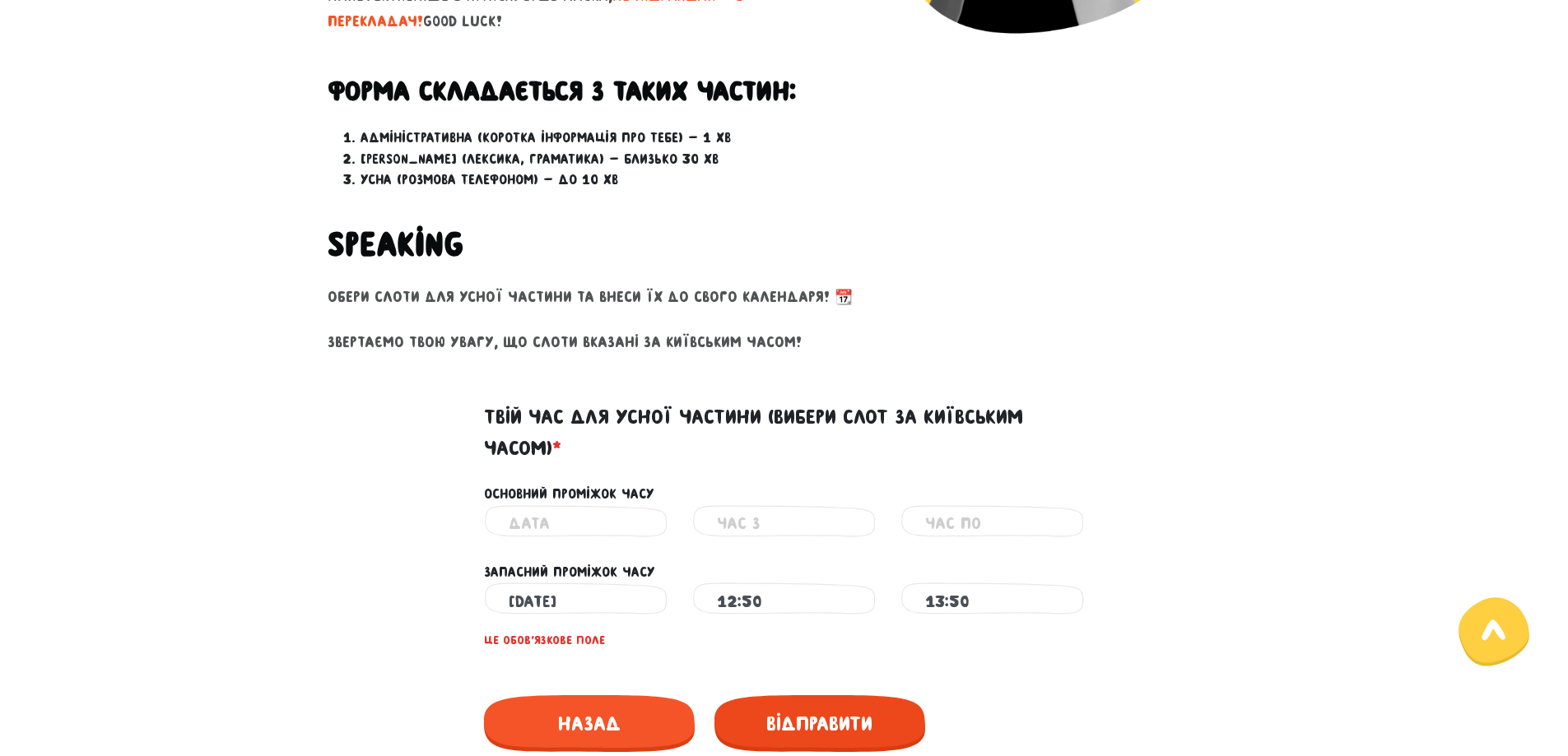
click at [775, 723] on span "Відправити" at bounding box center [820, 724] width 211 height 57
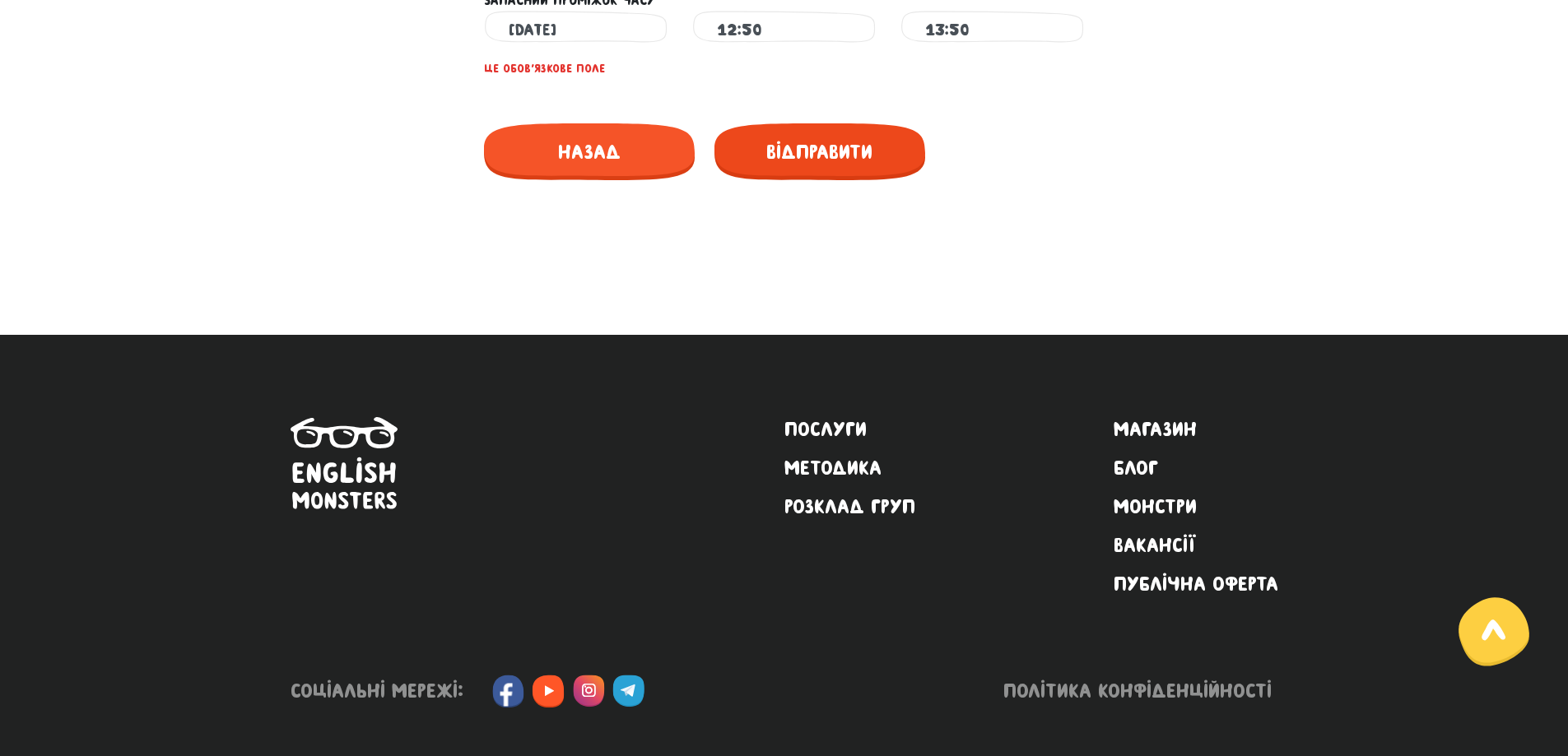
scroll to position [1047, 0]
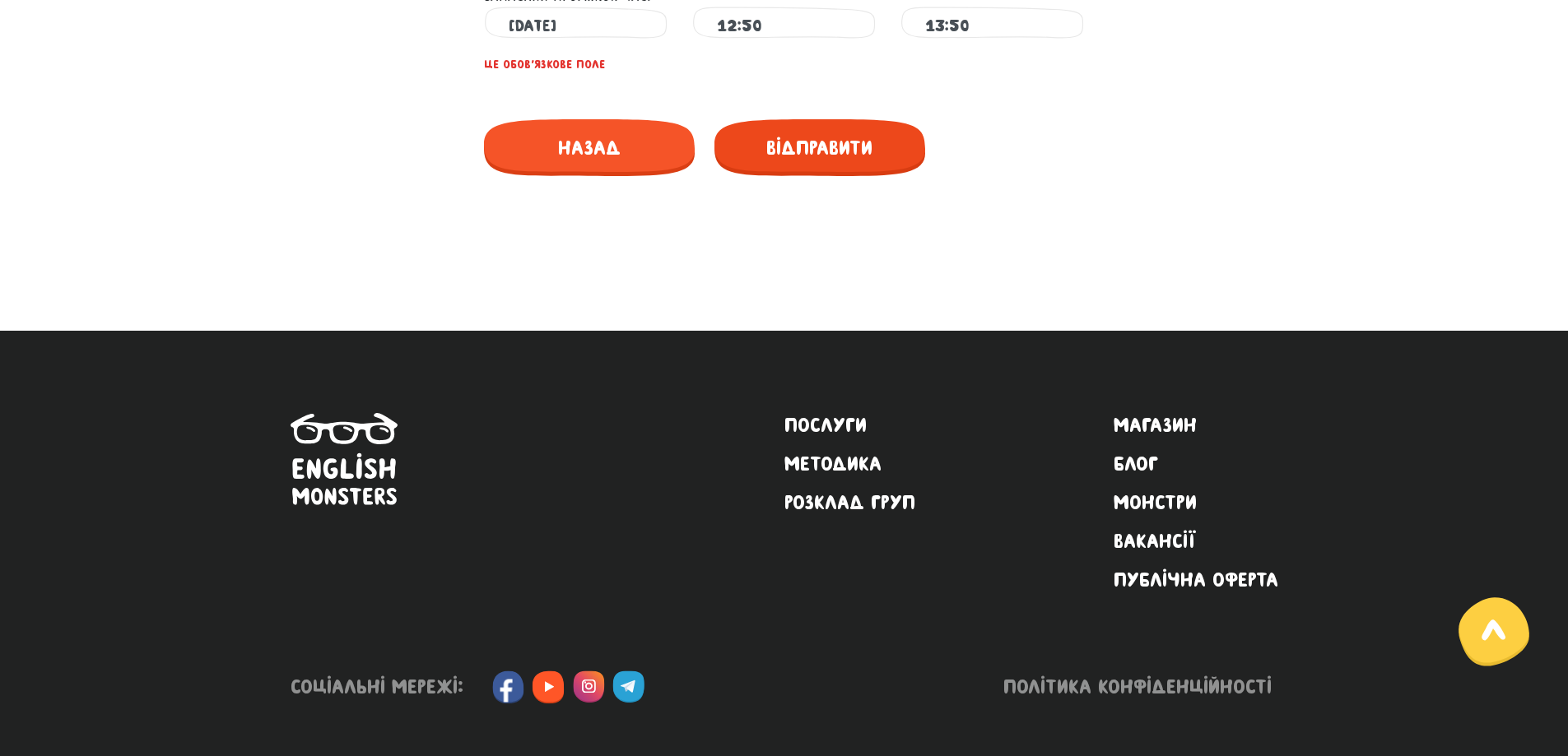
click at [750, 126] on span "Відправити" at bounding box center [820, 148] width 211 height 57
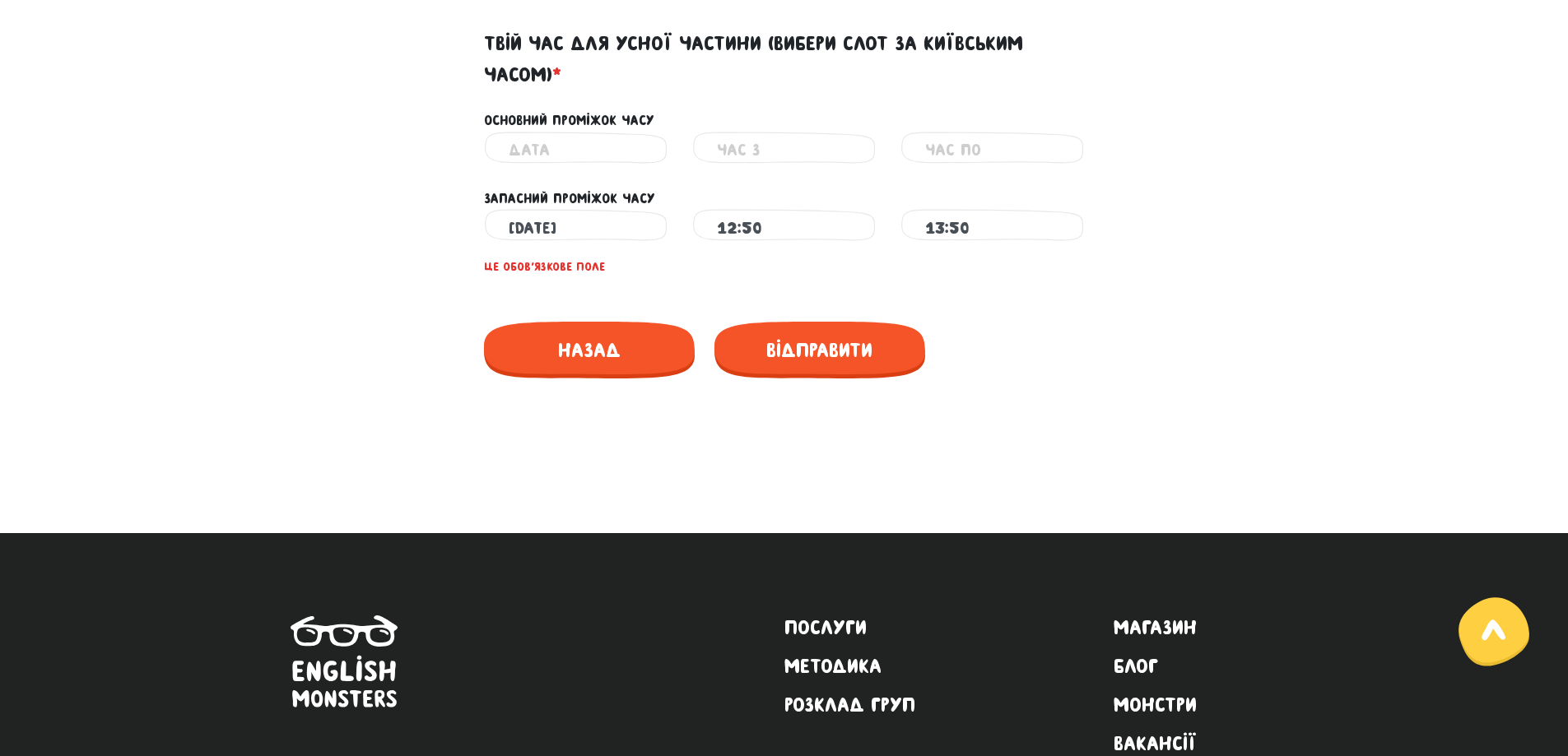
scroll to position [718, 0]
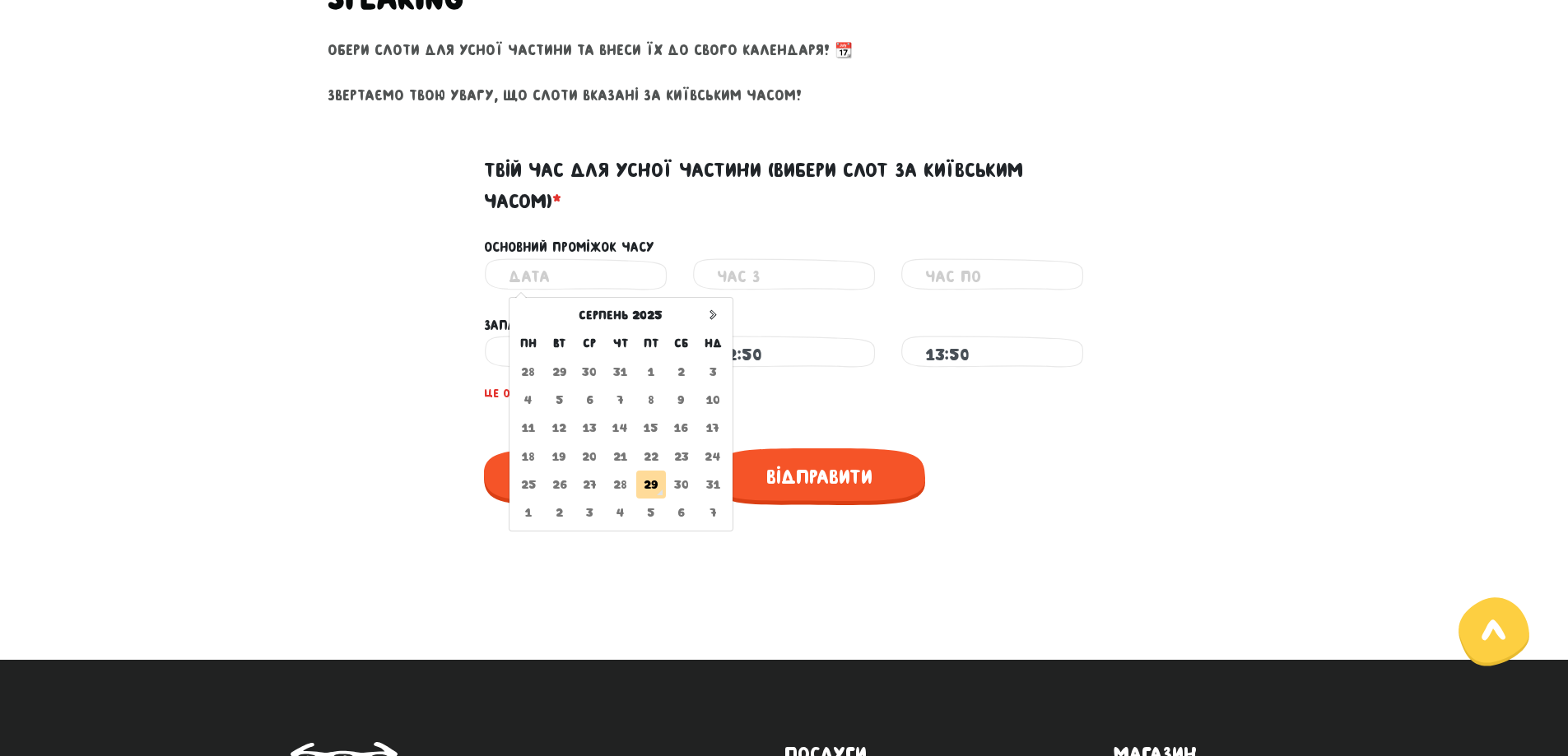
click at [619, 269] on input "text" at bounding box center [576, 277] width 134 height 37
click at [712, 314] on icon at bounding box center [713, 315] width 12 height 12
click at [541, 373] on td "1" at bounding box center [529, 370] width 32 height 28
type input "[DATE]"
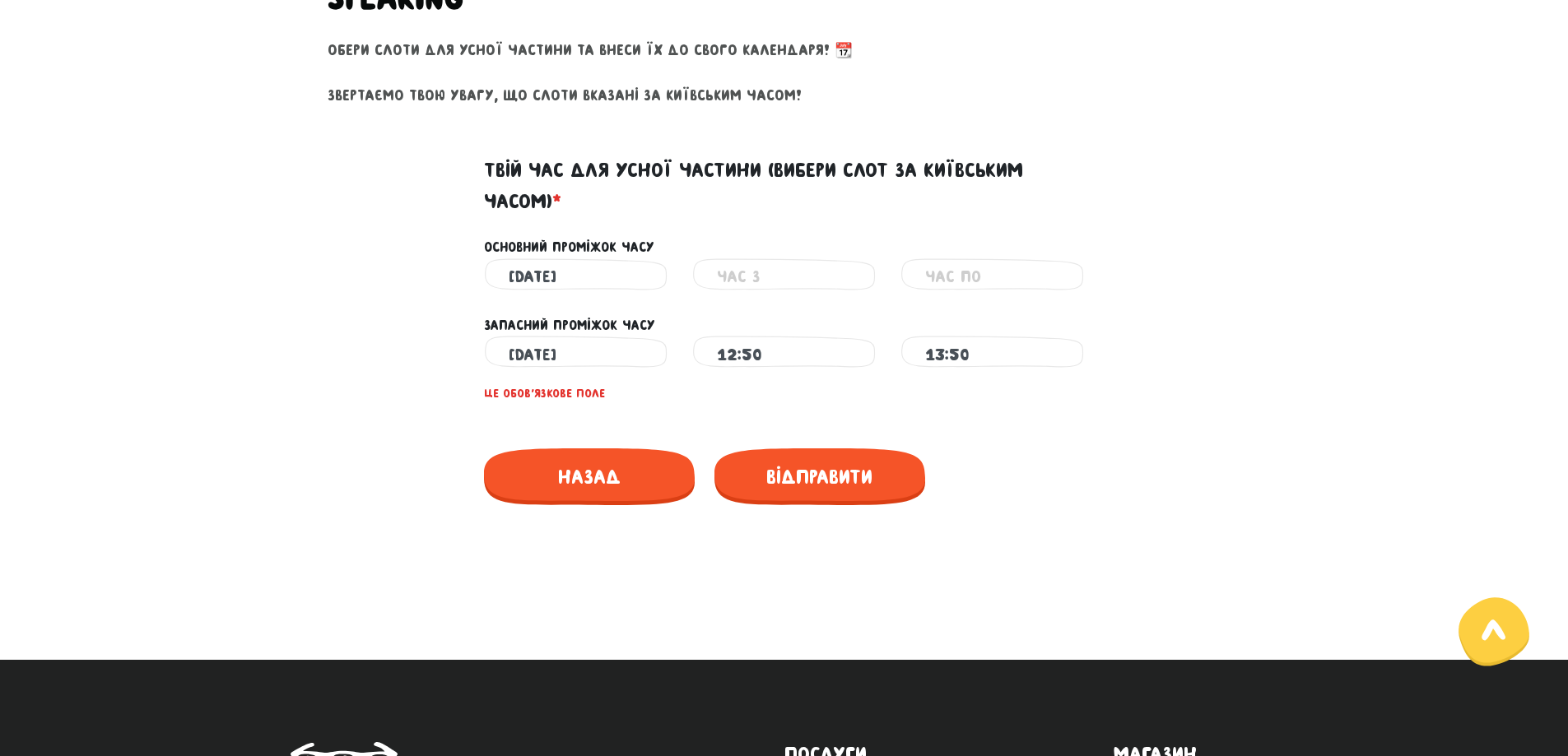
click at [796, 280] on input "text" at bounding box center [784, 277] width 134 height 37
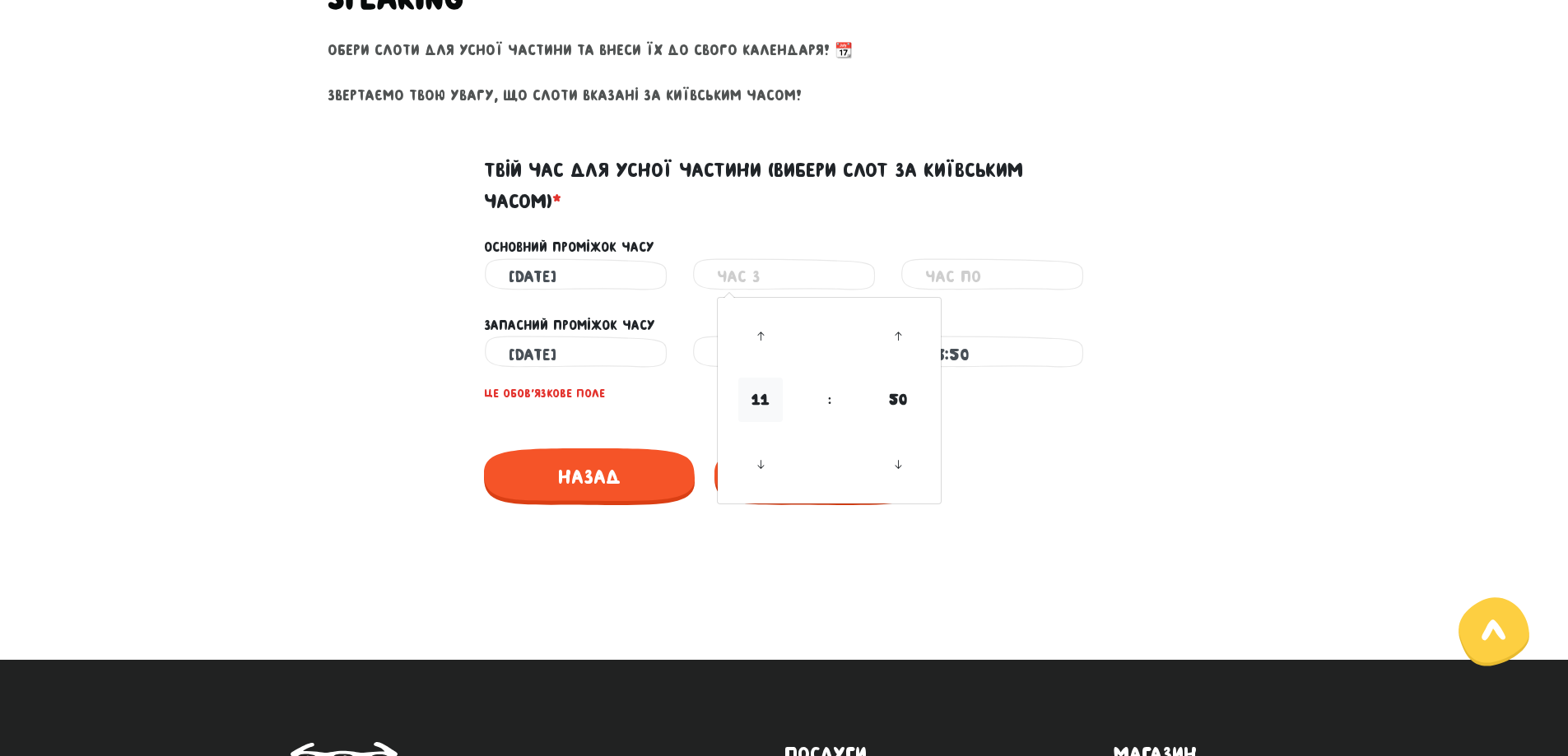
click at [748, 399] on span "11" at bounding box center [761, 400] width 44 height 44
click at [794, 390] on td "09" at bounding box center [802, 385] width 54 height 34
type input "09:50"
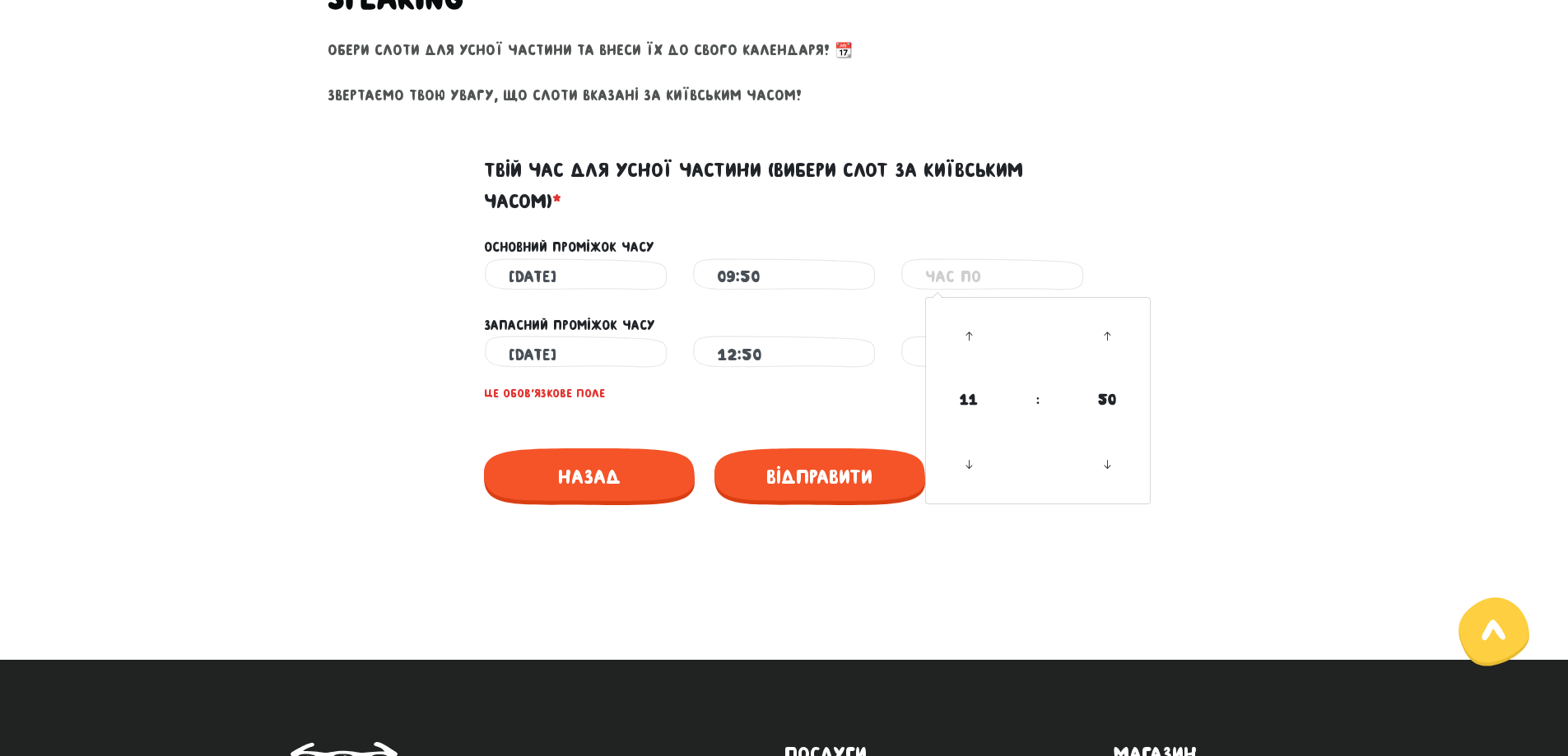
click at [942, 286] on input "text" at bounding box center [992, 277] width 134 height 37
click at [963, 462] on icon at bounding box center [969, 465] width 44 height 44
type input "10:50"
click at [848, 461] on span "Відправити" at bounding box center [820, 477] width 211 height 57
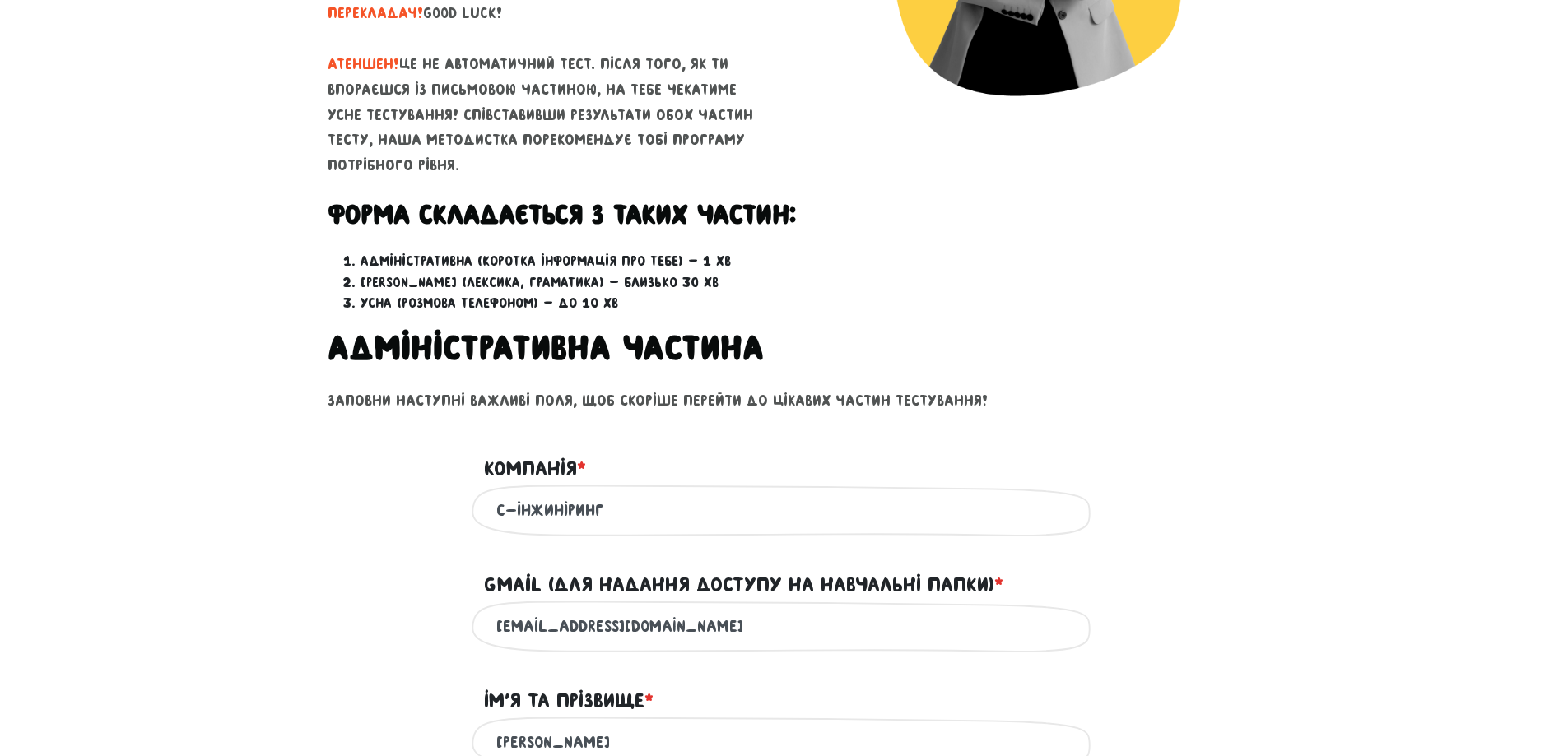
scroll to position [412, 0]
